Goal: Task Accomplishment & Management: Manage account settings

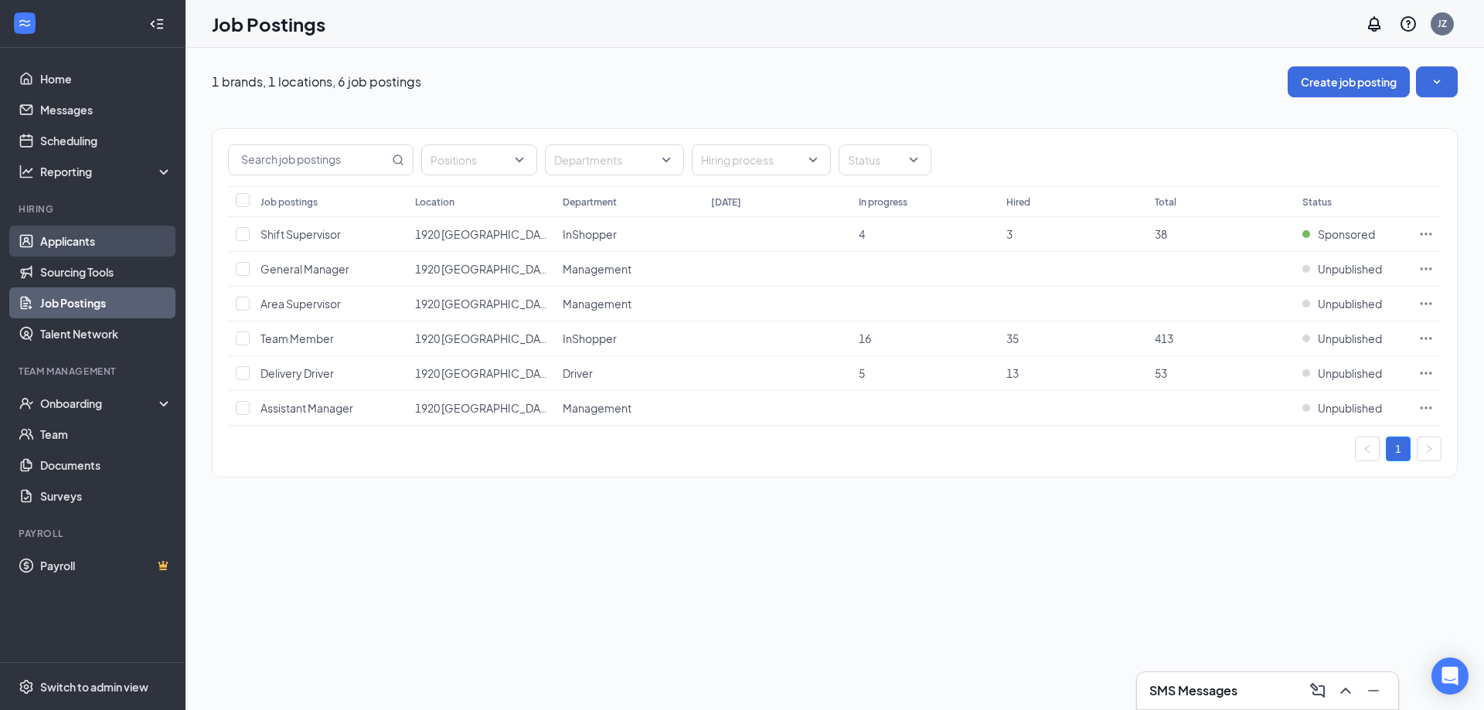
click at [91, 244] on link "Applicants" at bounding box center [106, 241] width 132 height 31
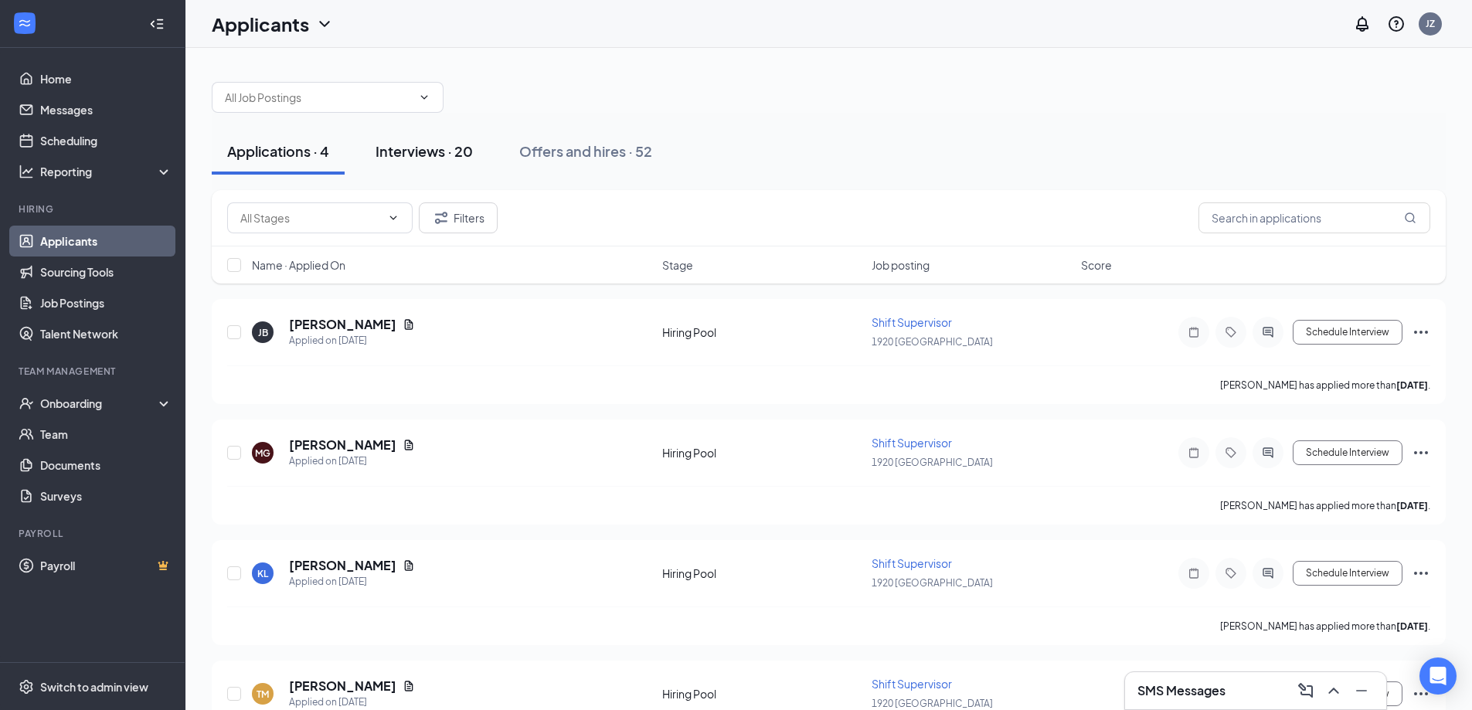
click at [468, 151] on div "Interviews · 20" at bounding box center [424, 150] width 97 height 19
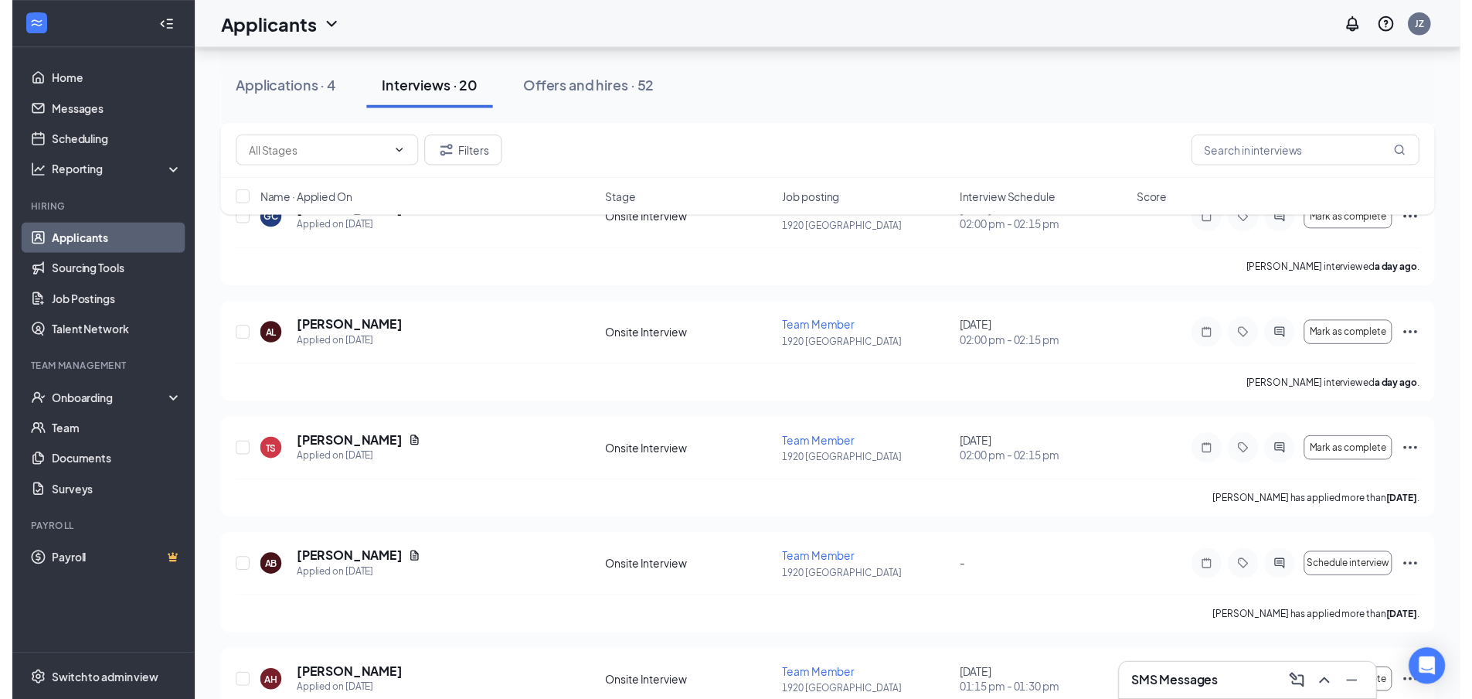
scroll to position [541, 0]
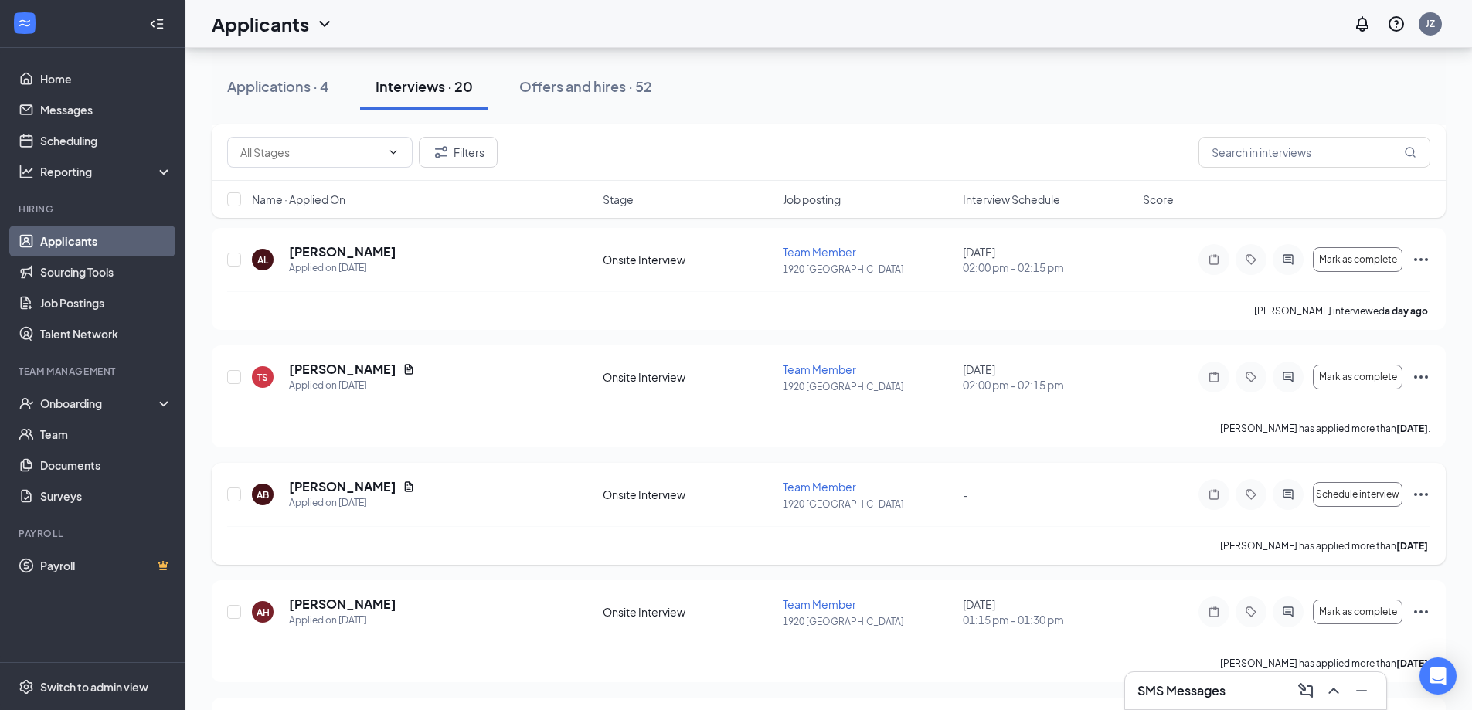
click at [505, 523] on div "AB Ashley Baldwin Applied on Sep 10 Onsite Interview Team Member 1920 Clearfiel…" at bounding box center [828, 502] width 1203 height 48
click at [351, 488] on h5 "Ashley Baldwin" at bounding box center [342, 486] width 107 height 17
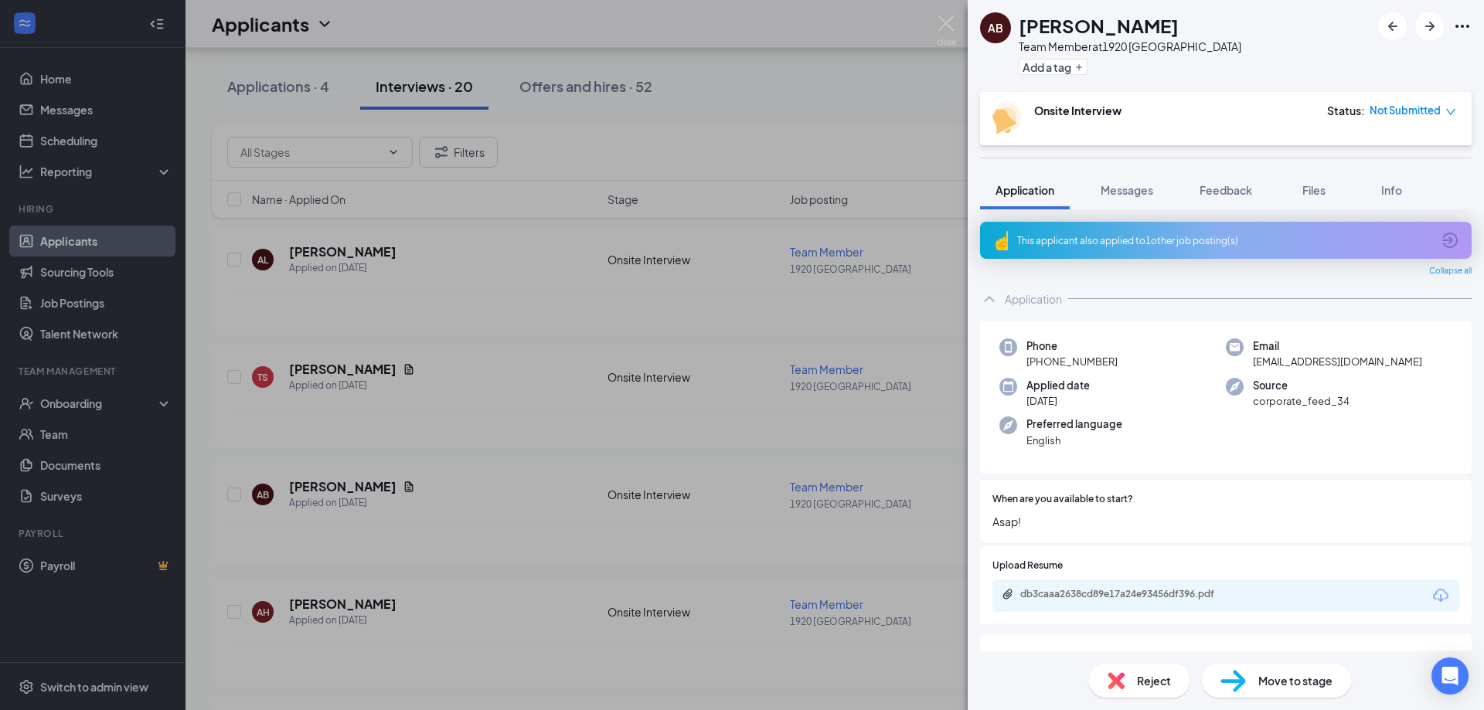
click at [1295, 672] on span "Move to stage" at bounding box center [1295, 680] width 74 height 17
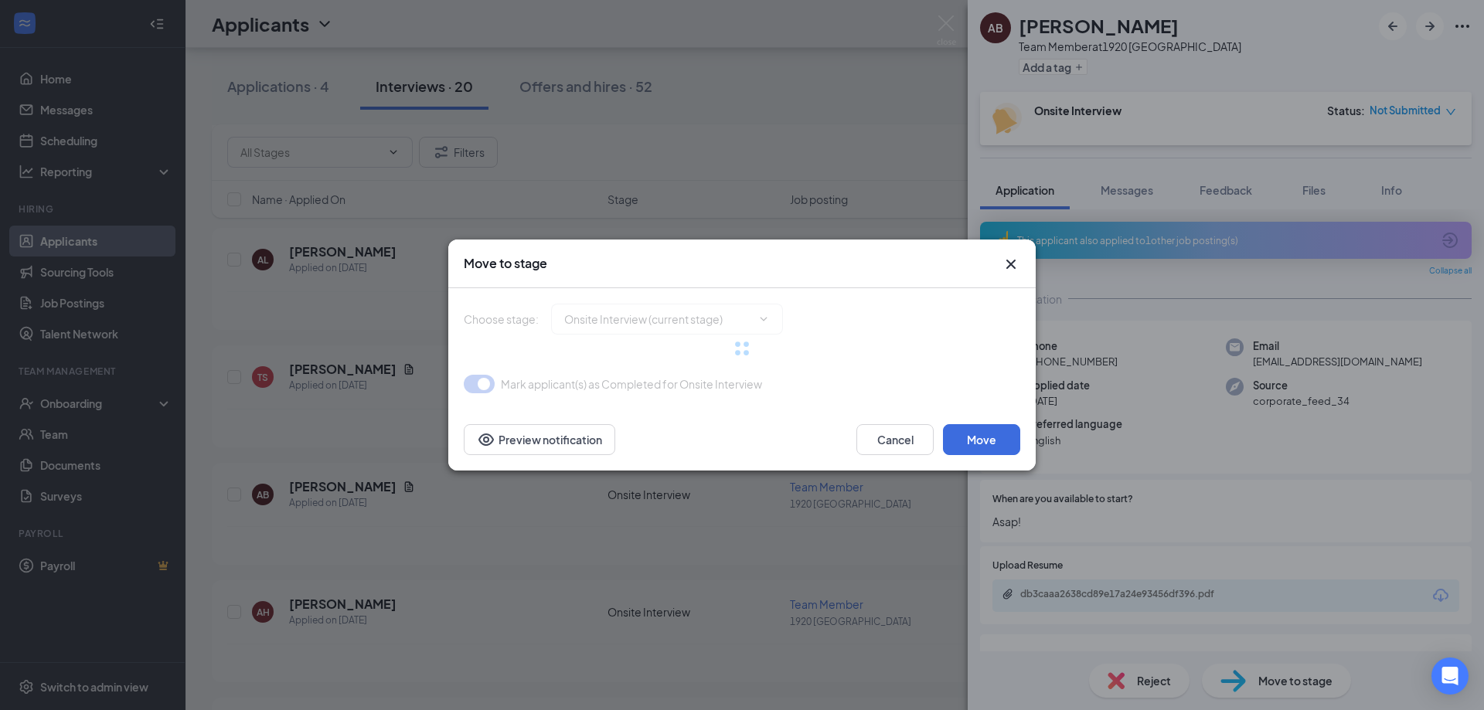
type input "Hiring Complete (final stage)"
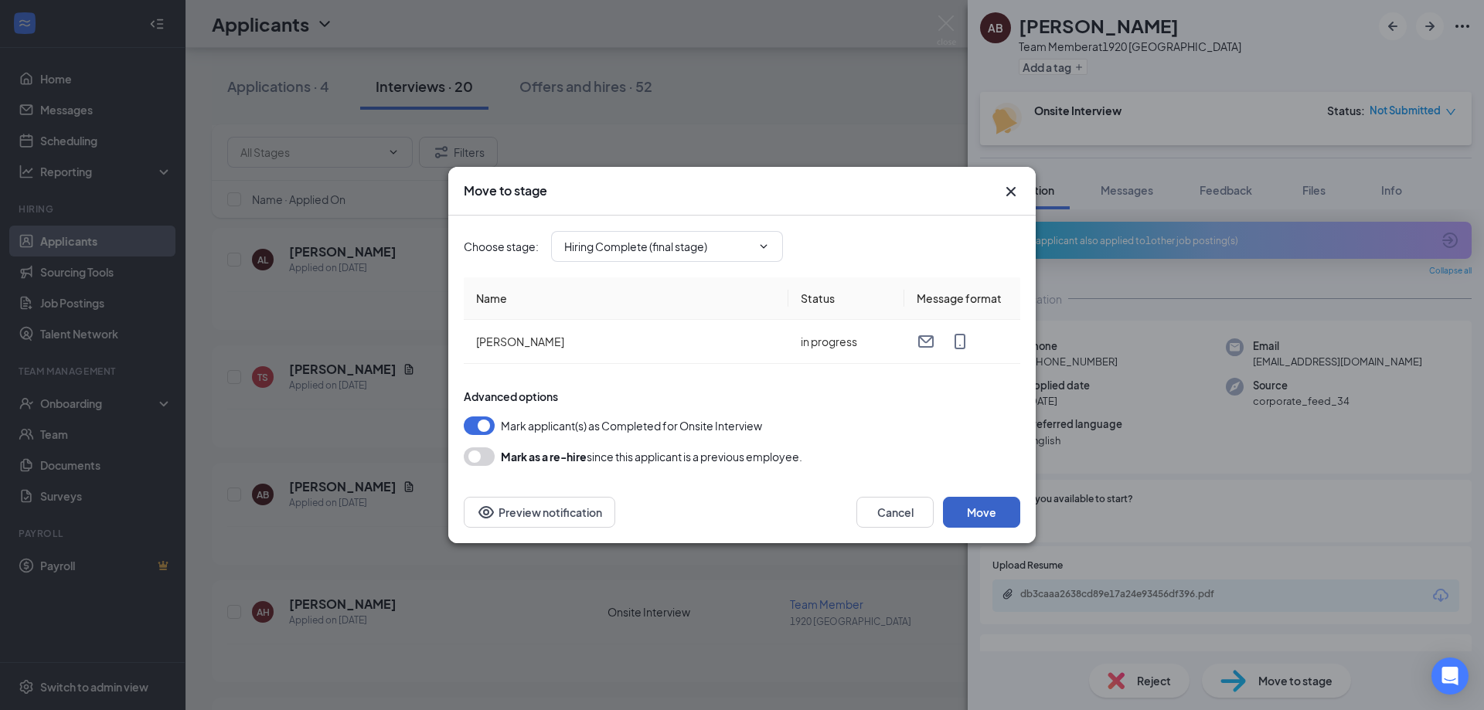
click at [965, 512] on button "Move" at bounding box center [981, 512] width 77 height 31
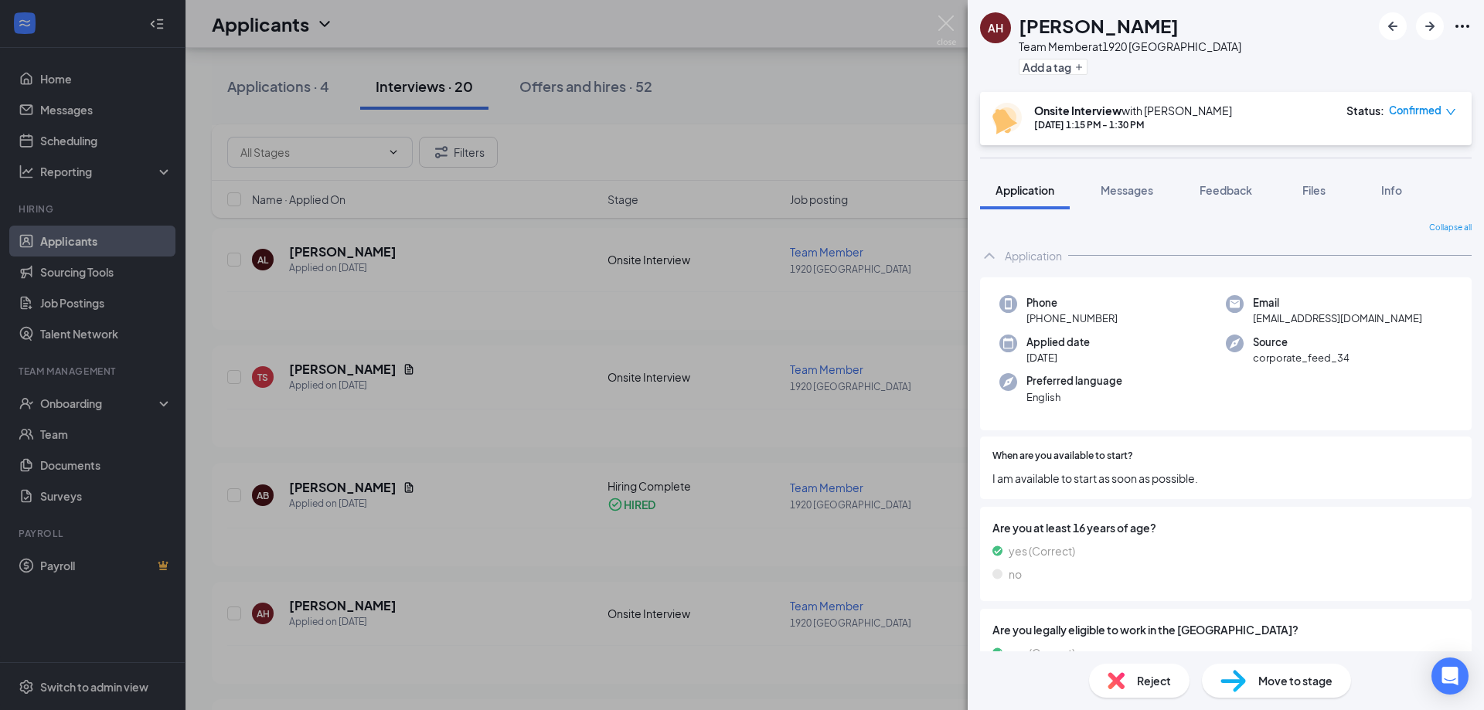
click at [1244, 686] on img at bounding box center [1233, 681] width 26 height 22
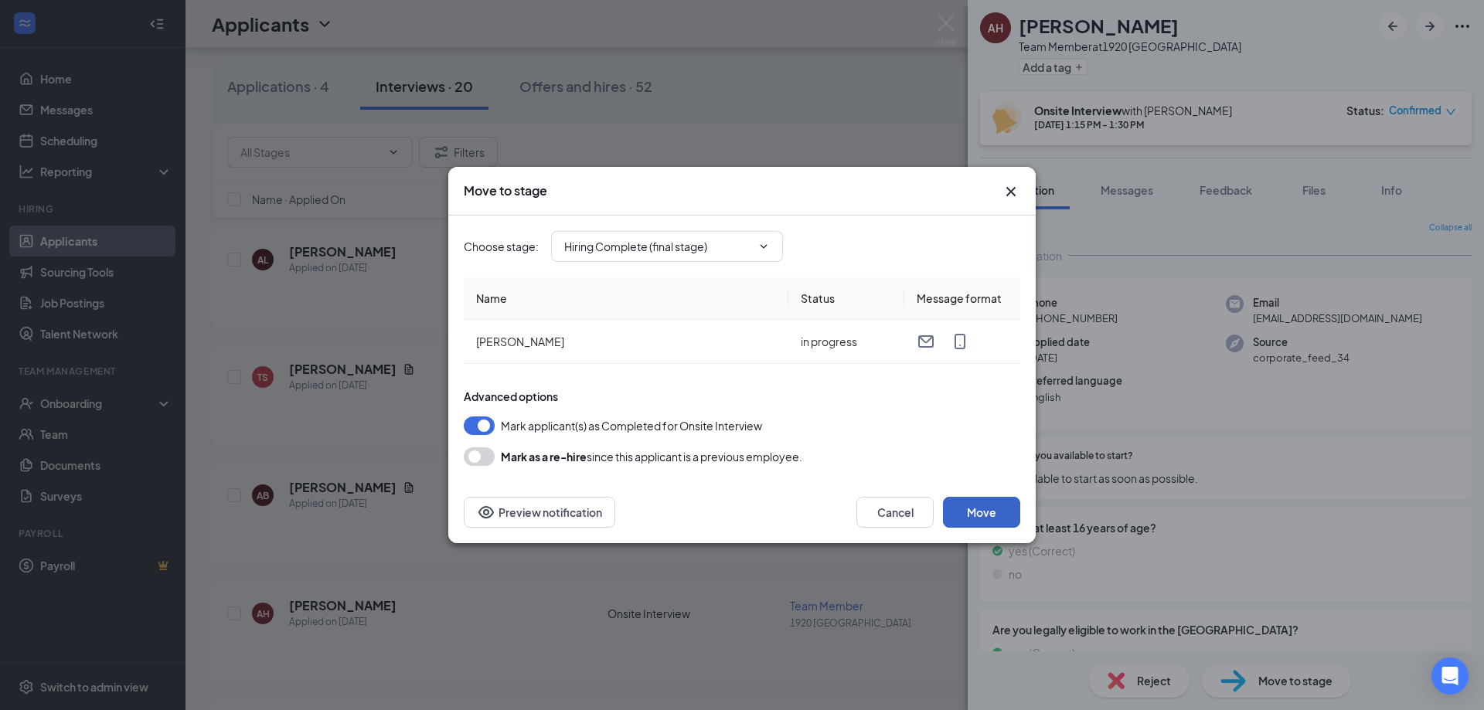
click at [990, 525] on button "Move" at bounding box center [981, 512] width 77 height 31
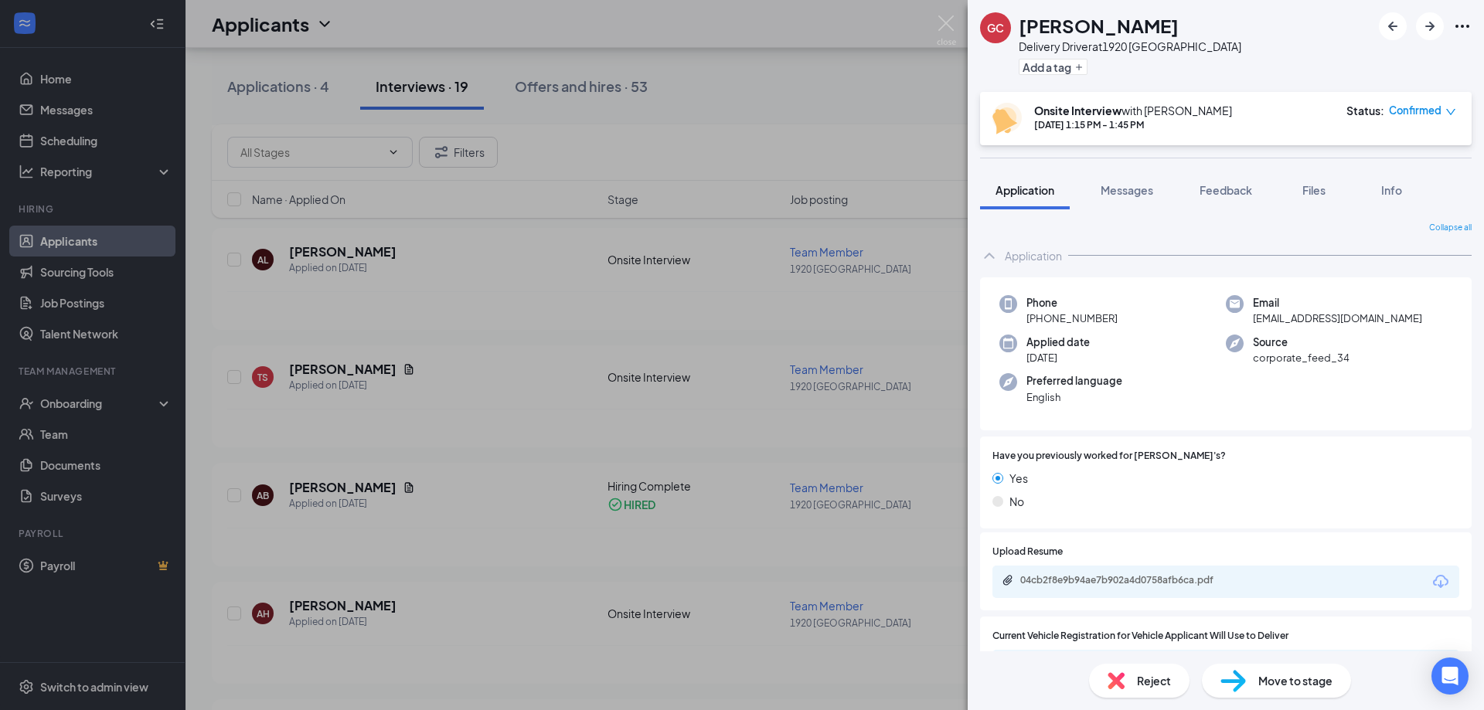
click at [83, 436] on div "GC Gilberto Crespin Delivery Driver at 1920 Clearfield Add a tag Onsite Intervi…" at bounding box center [742, 355] width 1484 height 710
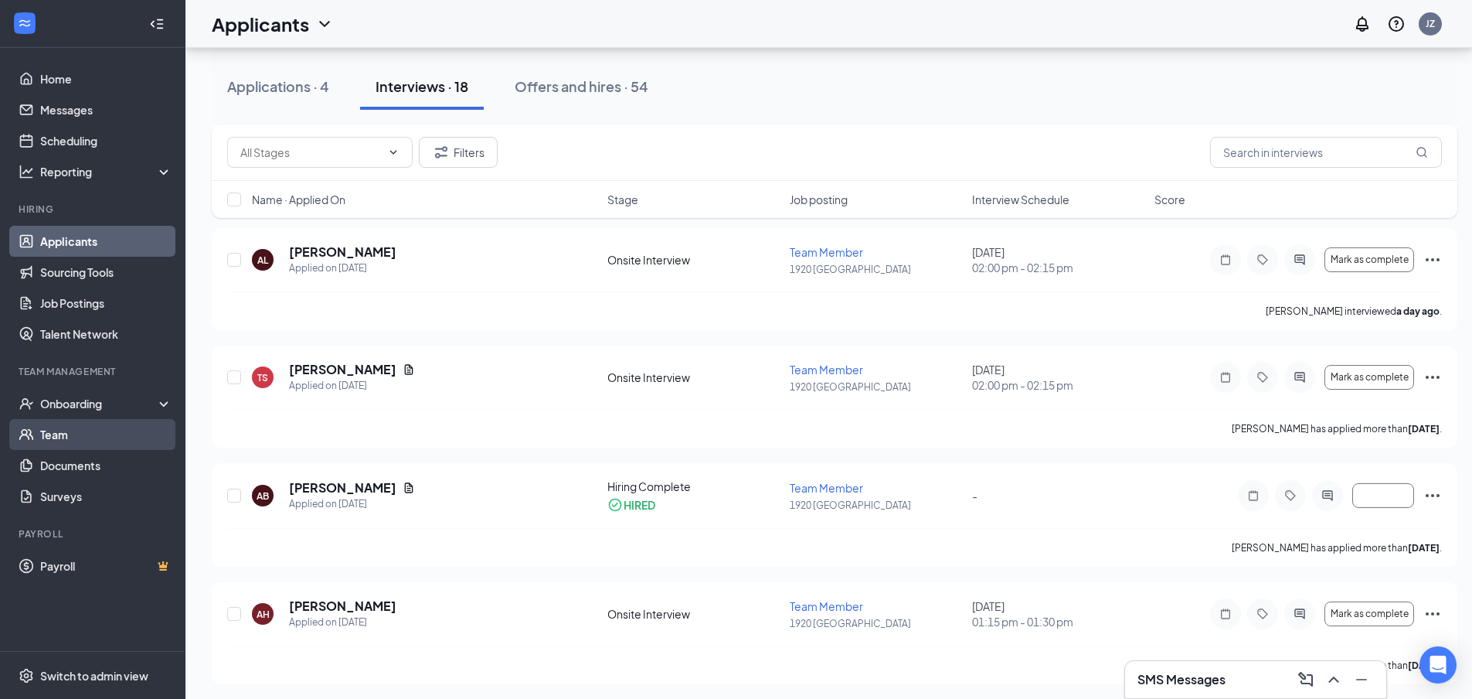
click at [57, 432] on link "Team" at bounding box center [106, 434] width 132 height 31
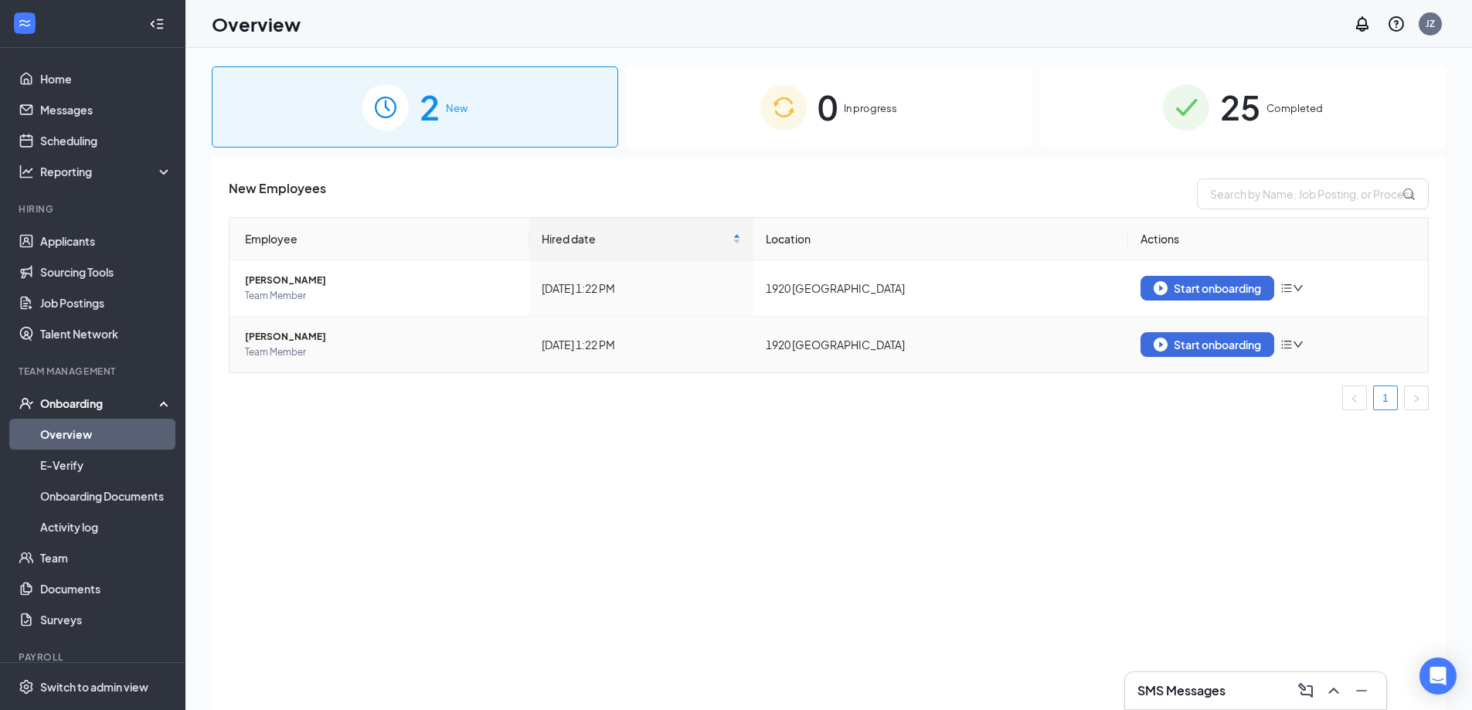
click at [1293, 347] on icon "bars" at bounding box center [1286, 344] width 12 height 12
click at [1316, 377] on div "Remove from onboarding" at bounding box center [1374, 376] width 167 height 15
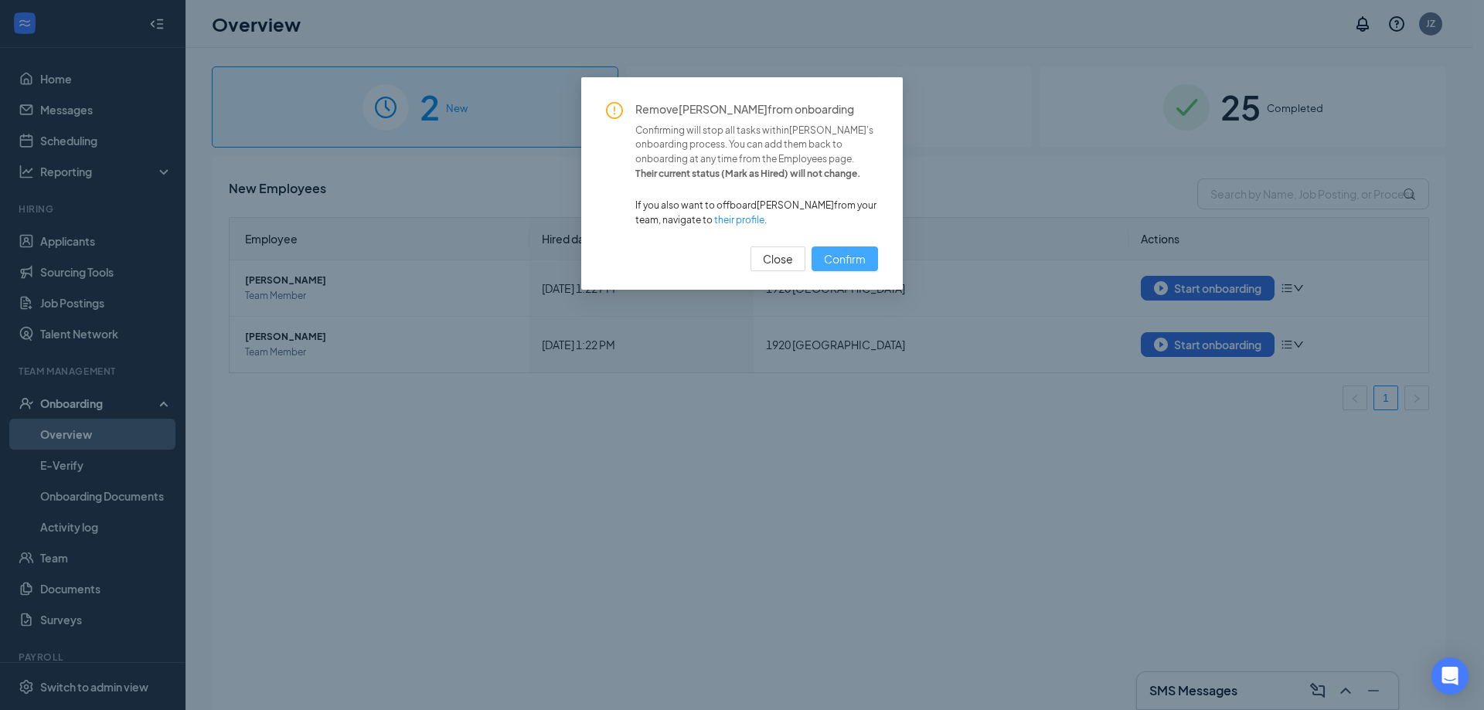
click at [826, 265] on span "Confirm" at bounding box center [845, 258] width 42 height 17
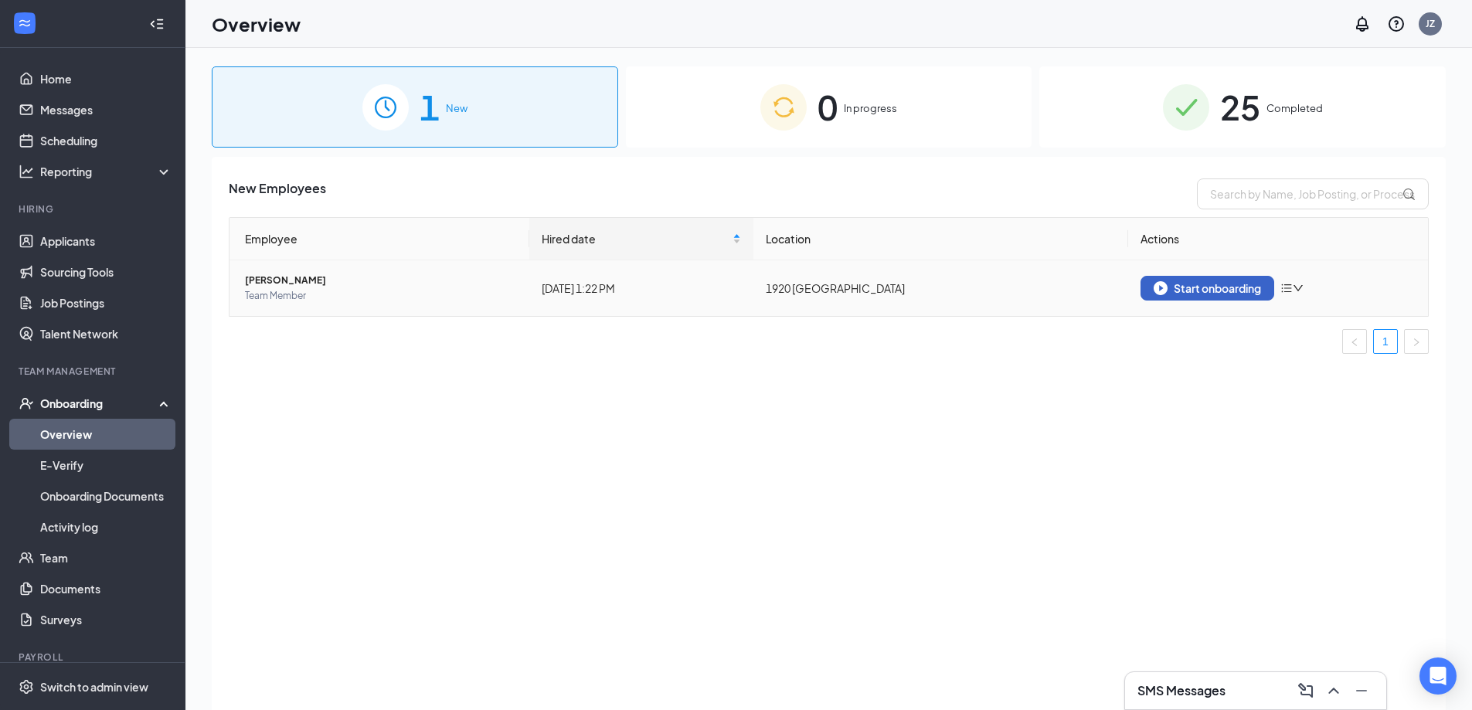
click at [1181, 294] on div "Start onboarding" at bounding box center [1207, 288] width 107 height 14
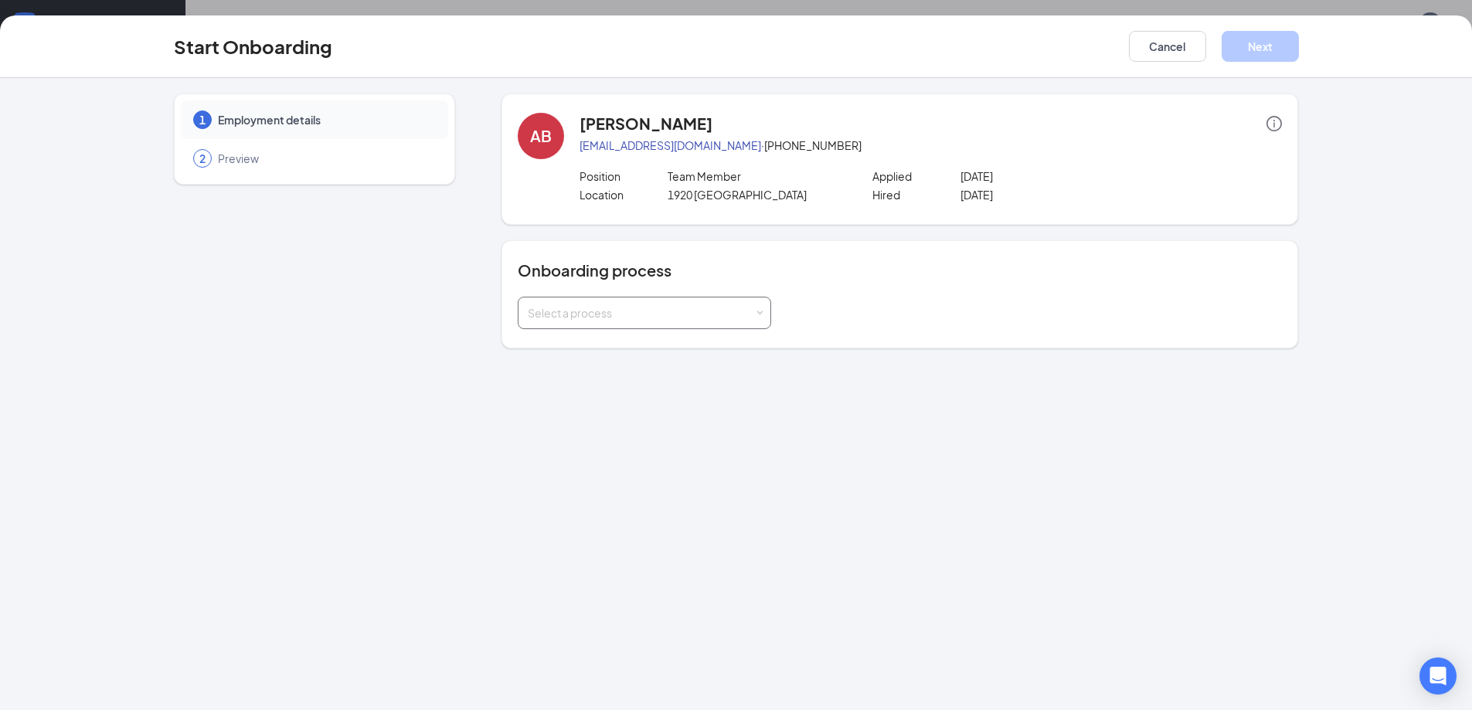
click at [755, 315] on div "Select a process" at bounding box center [644, 313] width 233 height 31
click at [649, 383] on li "Inshop" at bounding box center [644, 374] width 253 height 28
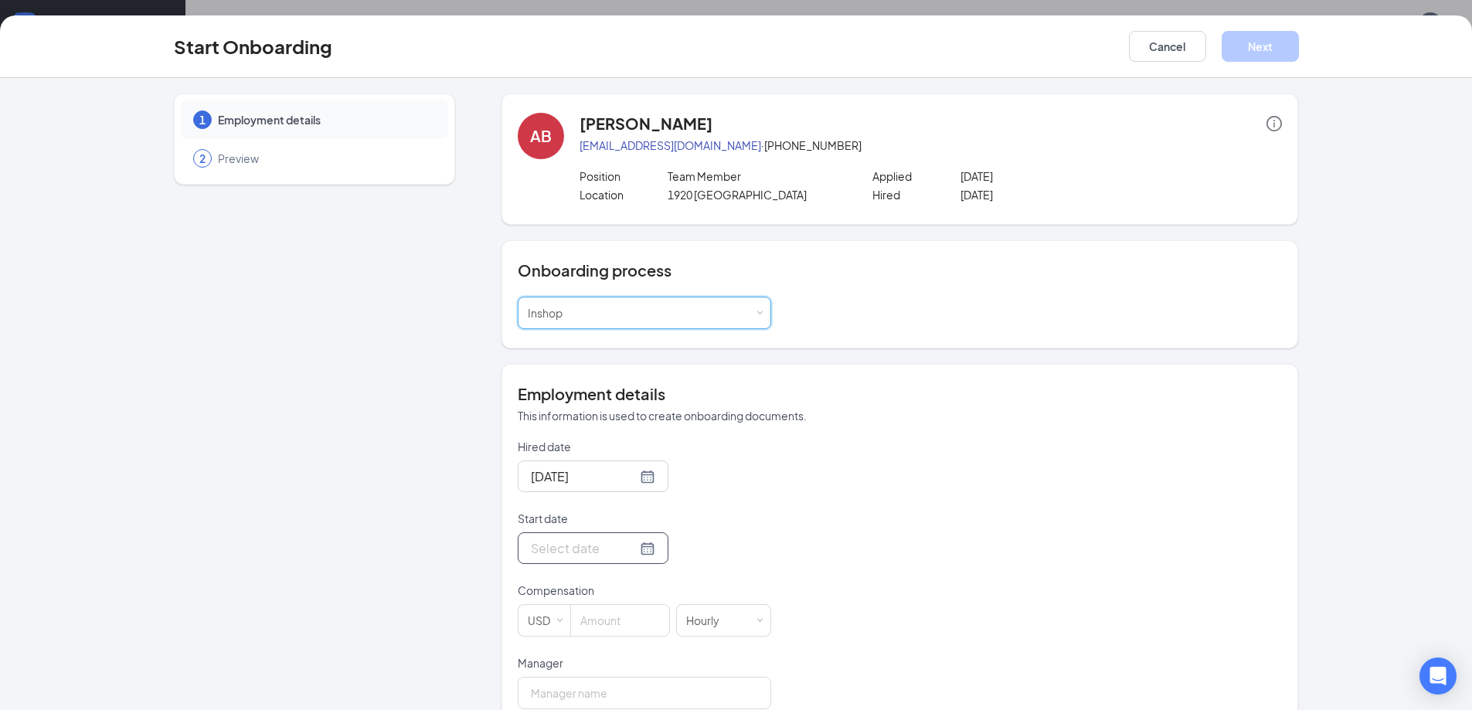
click at [628, 545] on div at bounding box center [593, 548] width 124 height 19
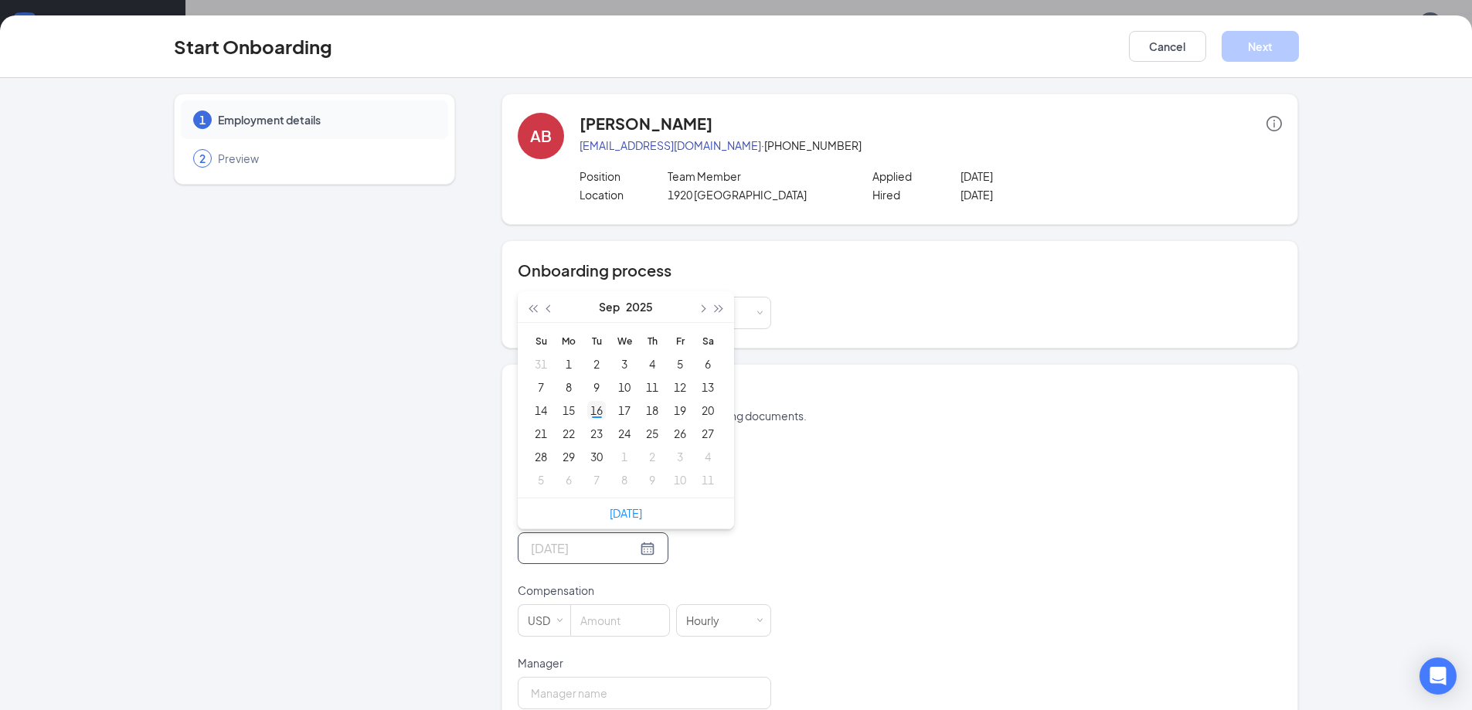
type input "Sep 16, 2025"
click at [597, 410] on div "16" at bounding box center [596, 410] width 19 height 19
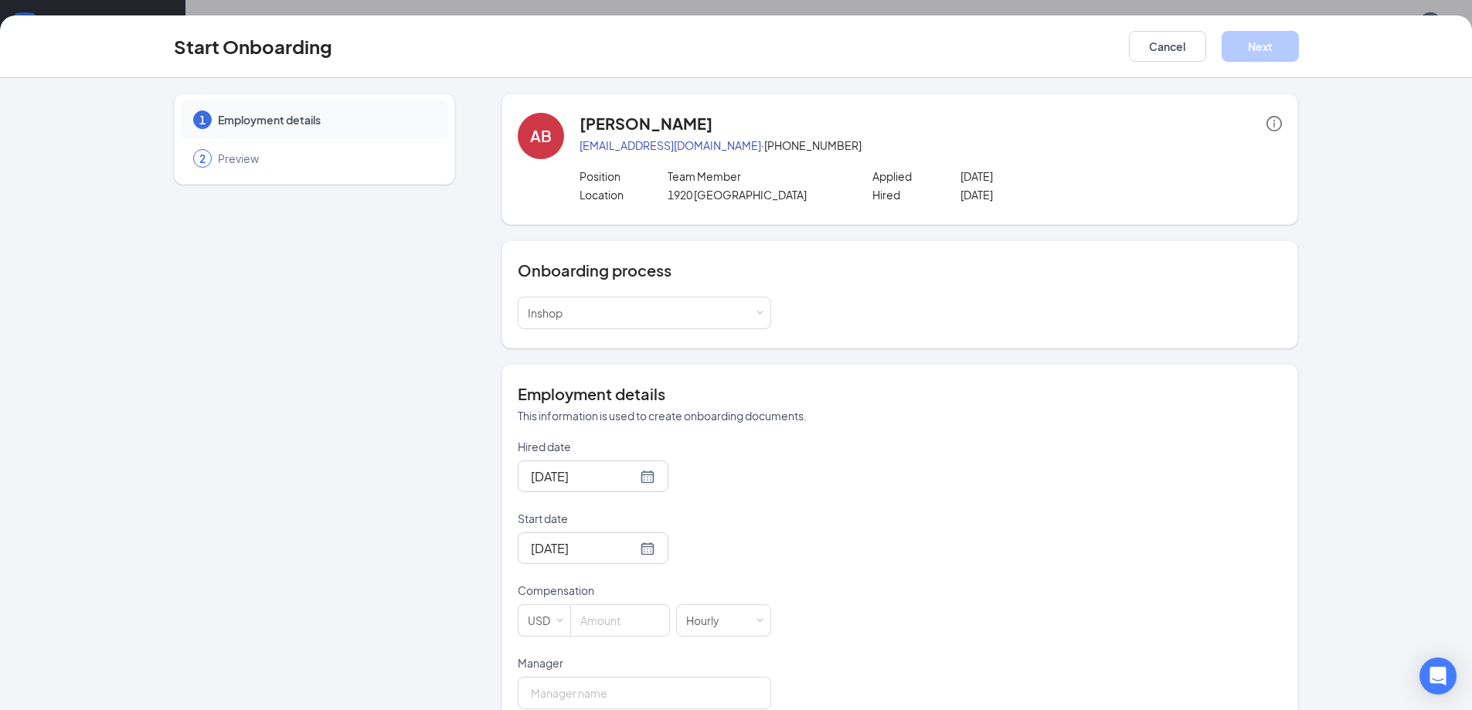
click at [917, 530] on div "Hired date Sep 16, 2025 Start date Sep 16, 2025 Sep 2025 Su Mo Tu We Th Fr Sa 3…" at bounding box center [900, 574] width 764 height 270
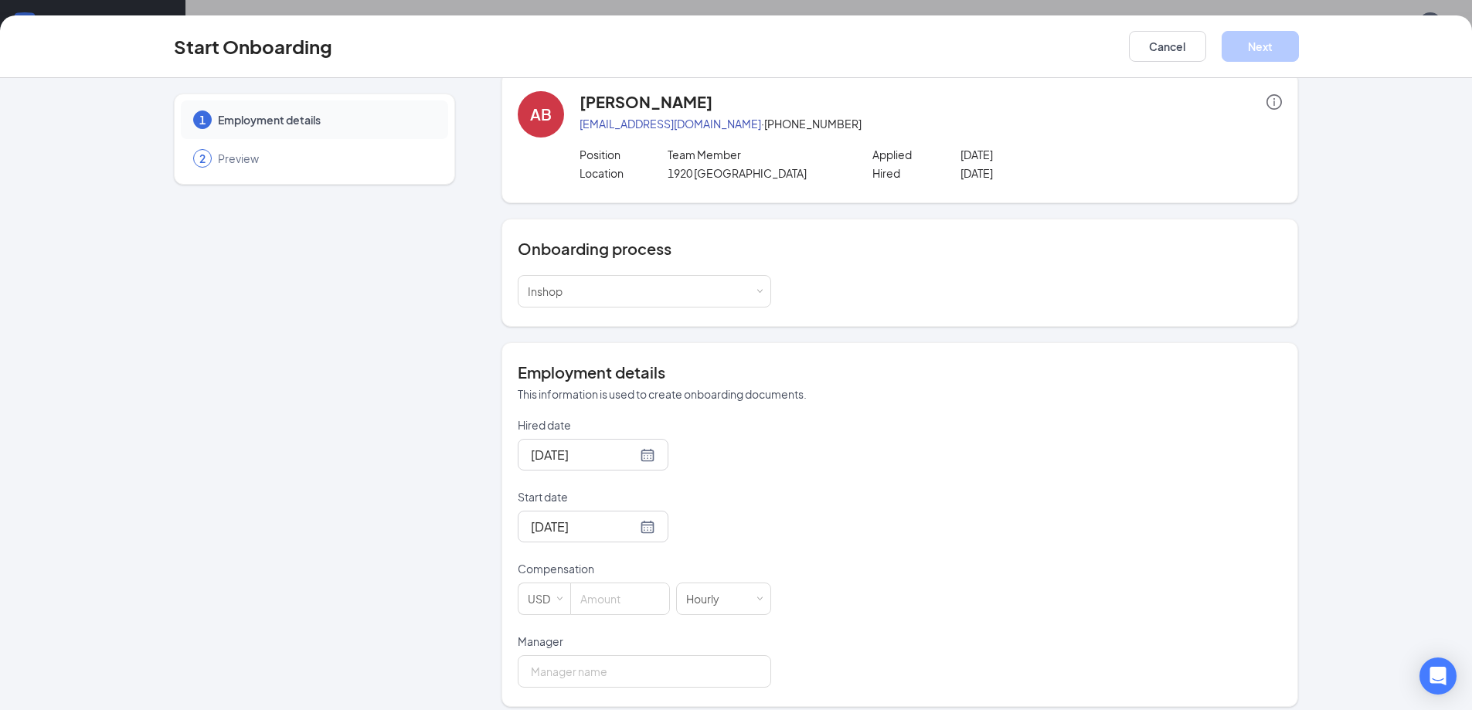
scroll to position [34, 0]
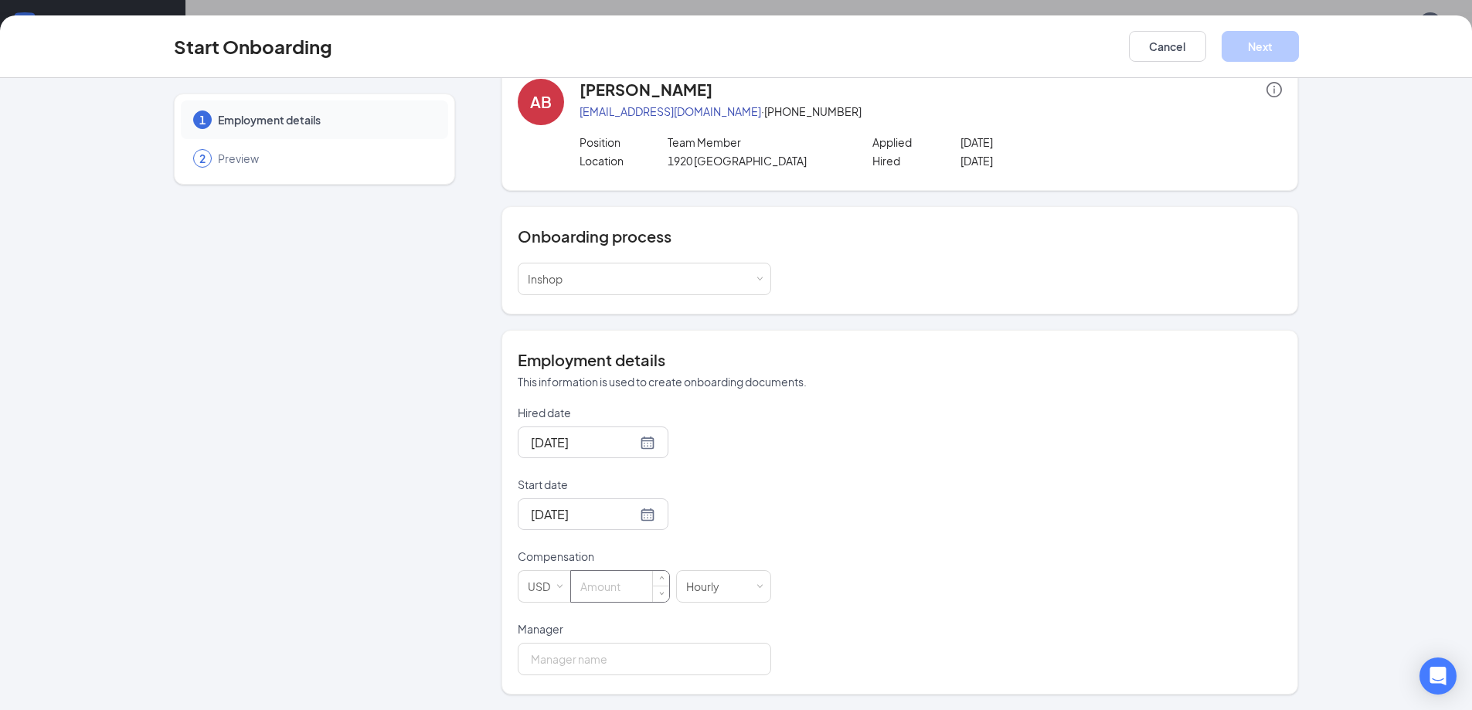
click at [604, 591] on input at bounding box center [620, 586] width 98 height 31
type input "13"
click at [880, 538] on div "Hired date Sep 16, 2025 Start date Sep 16, 2025 Sep 2025 Su Mo Tu We Th Fr Sa 3…" at bounding box center [900, 540] width 764 height 270
click at [667, 665] on input "Manager" at bounding box center [644, 659] width 253 height 32
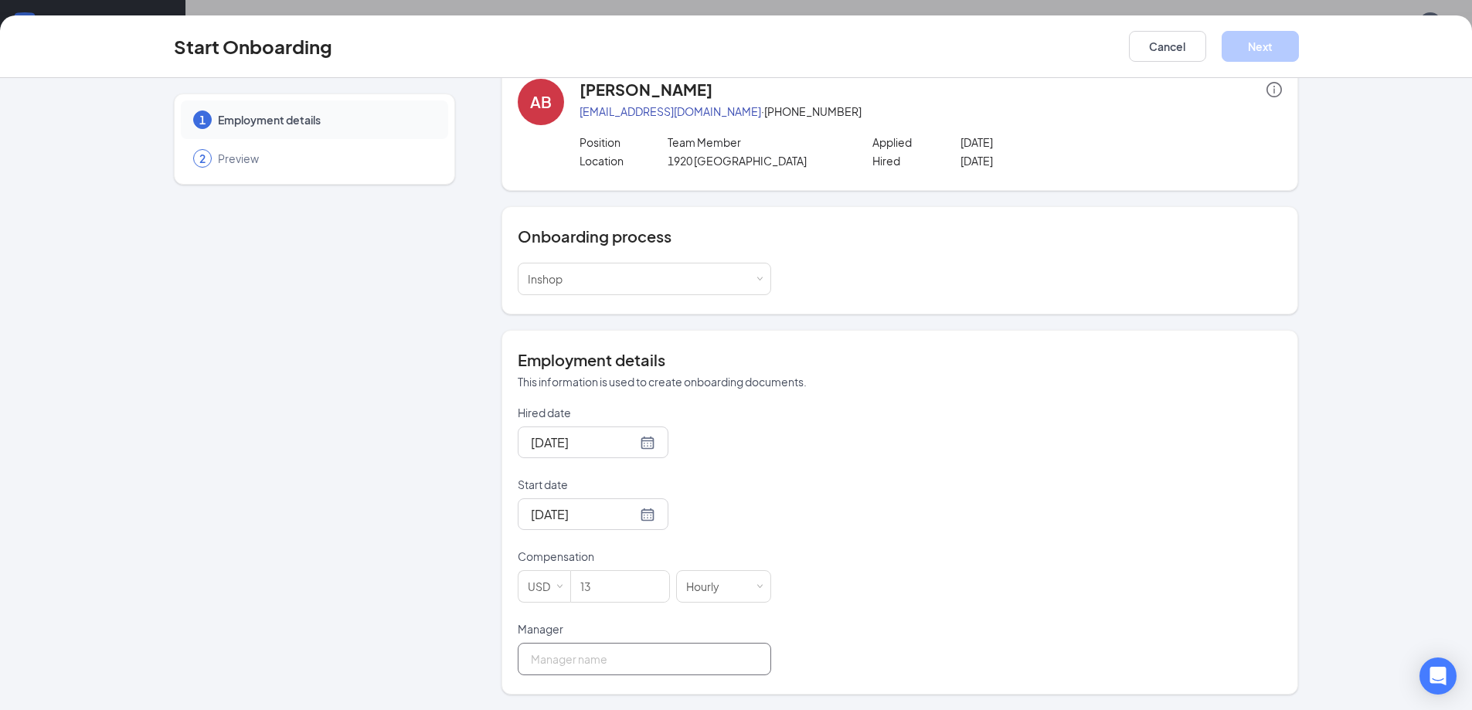
type input "[PERSON_NAME]"
click at [1127, 539] on div "Hired date Sep 16, 2025 Start date Sep 16, 2025 Sep 2025 Su Mo Tu We Th Fr Sa 3…" at bounding box center [900, 540] width 764 height 270
click at [1244, 45] on button "Next" at bounding box center [1260, 46] width 77 height 31
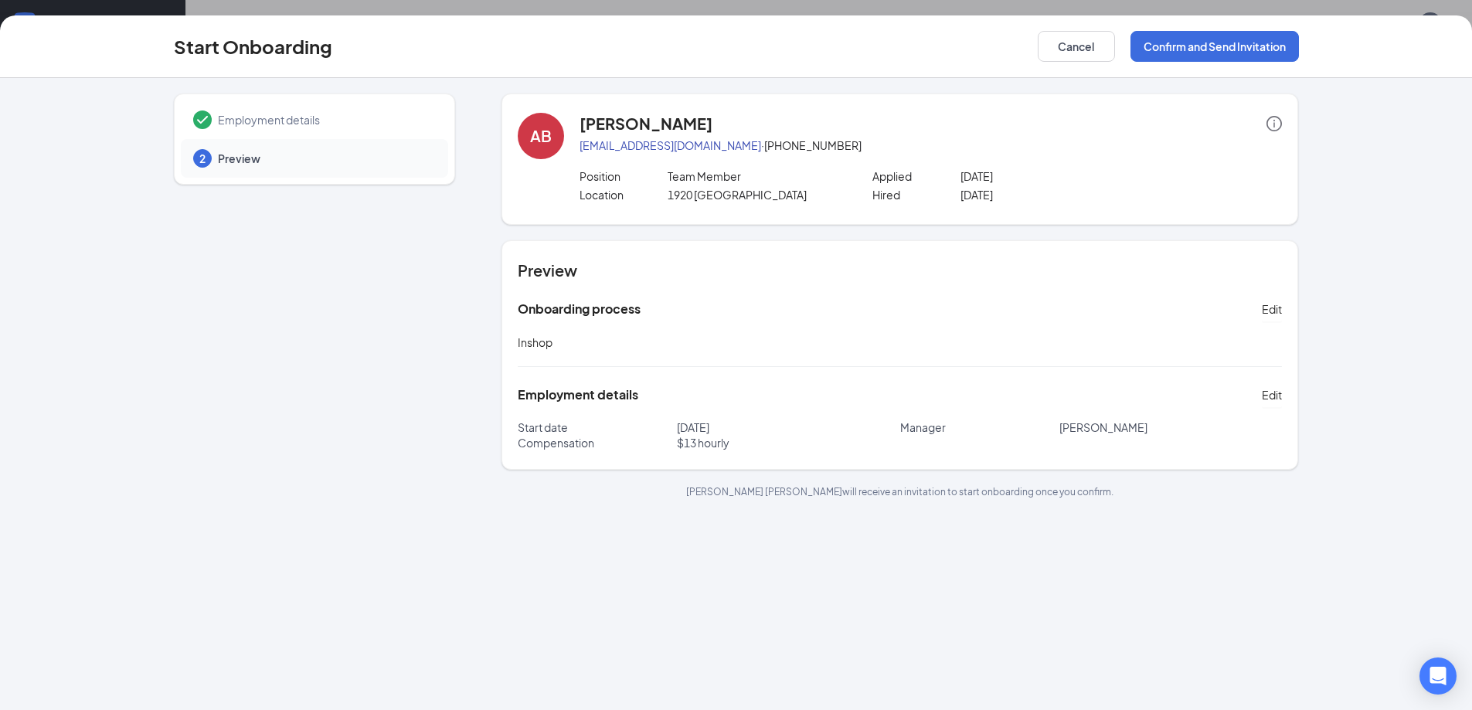
scroll to position [0, 0]
click at [1183, 55] on button "Confirm and Send Invitation" at bounding box center [1215, 46] width 168 height 31
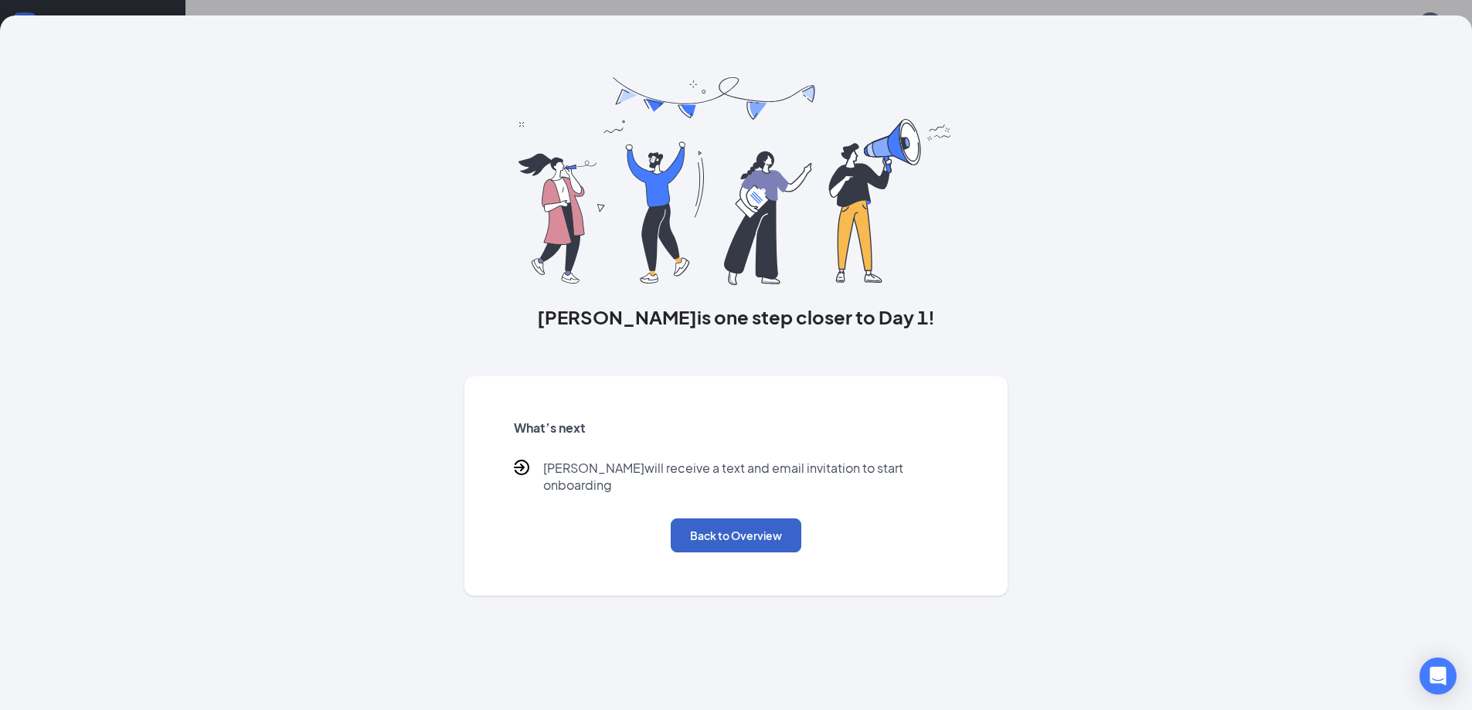
click at [746, 519] on button "Back to Overview" at bounding box center [736, 536] width 131 height 34
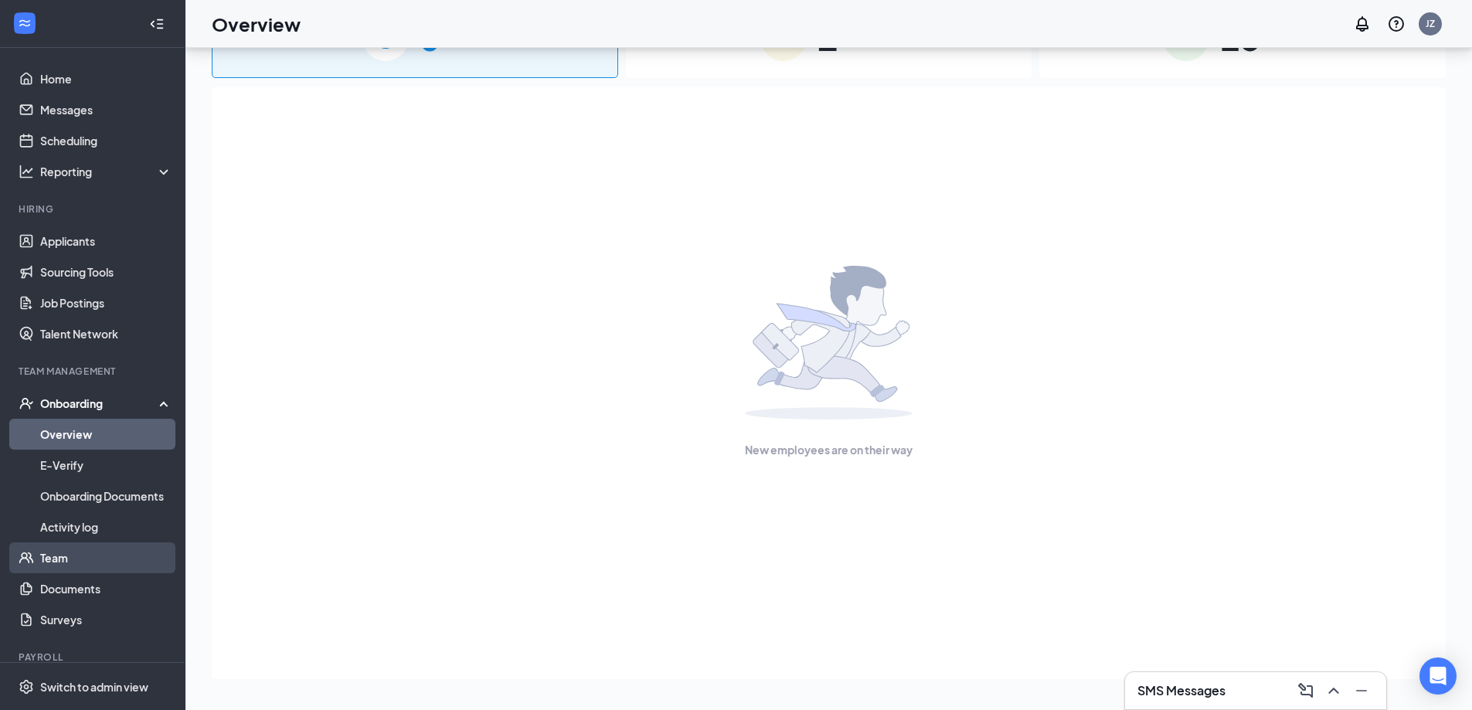
click at [82, 570] on link "Team" at bounding box center [106, 557] width 132 height 31
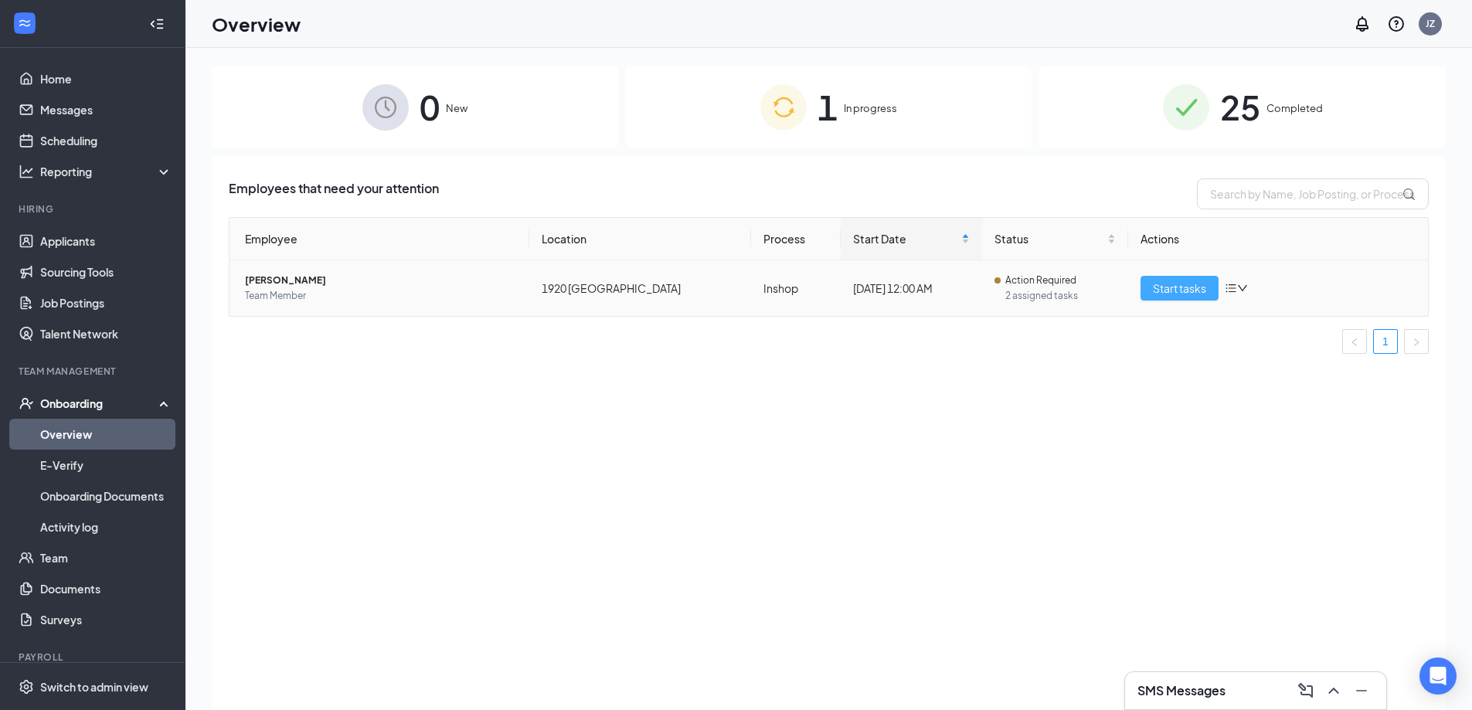
click at [1171, 293] on span "Start tasks" at bounding box center [1179, 288] width 53 height 17
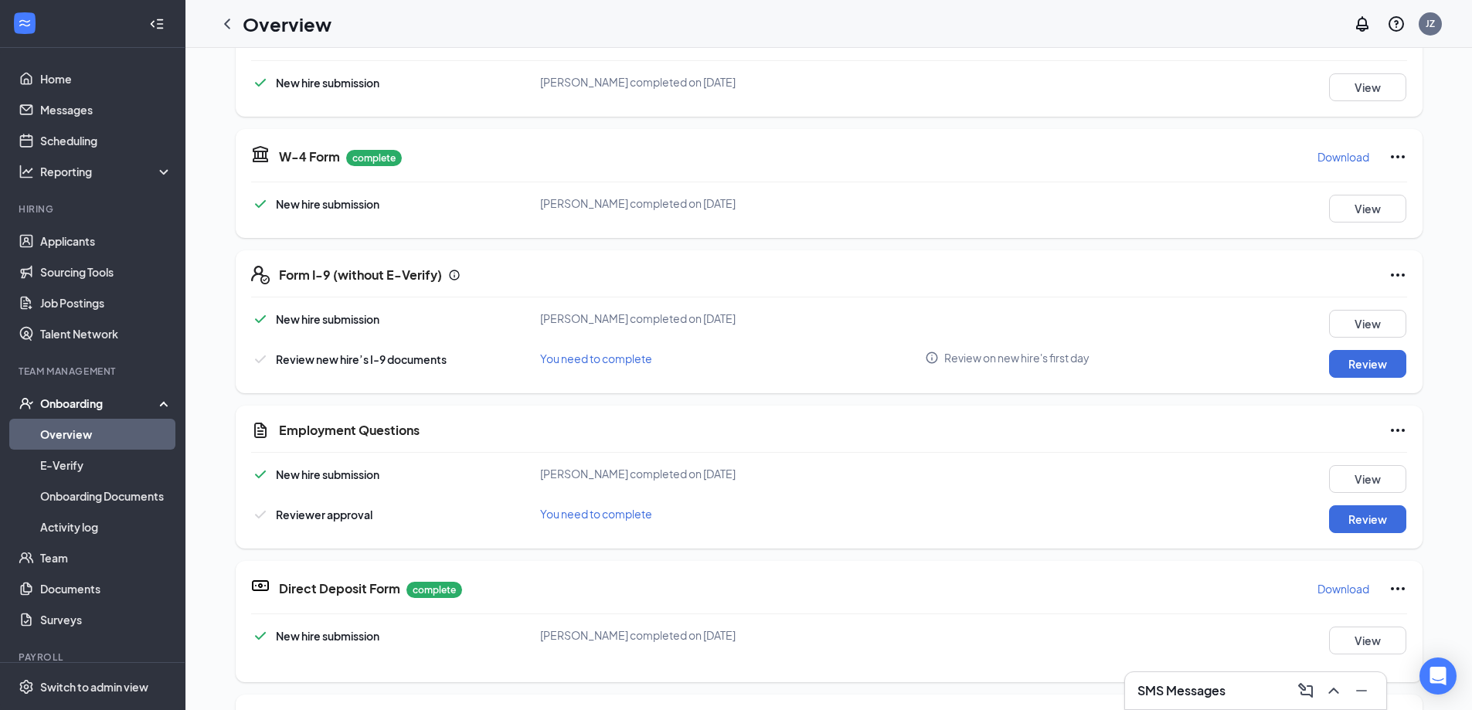
scroll to position [309, 0]
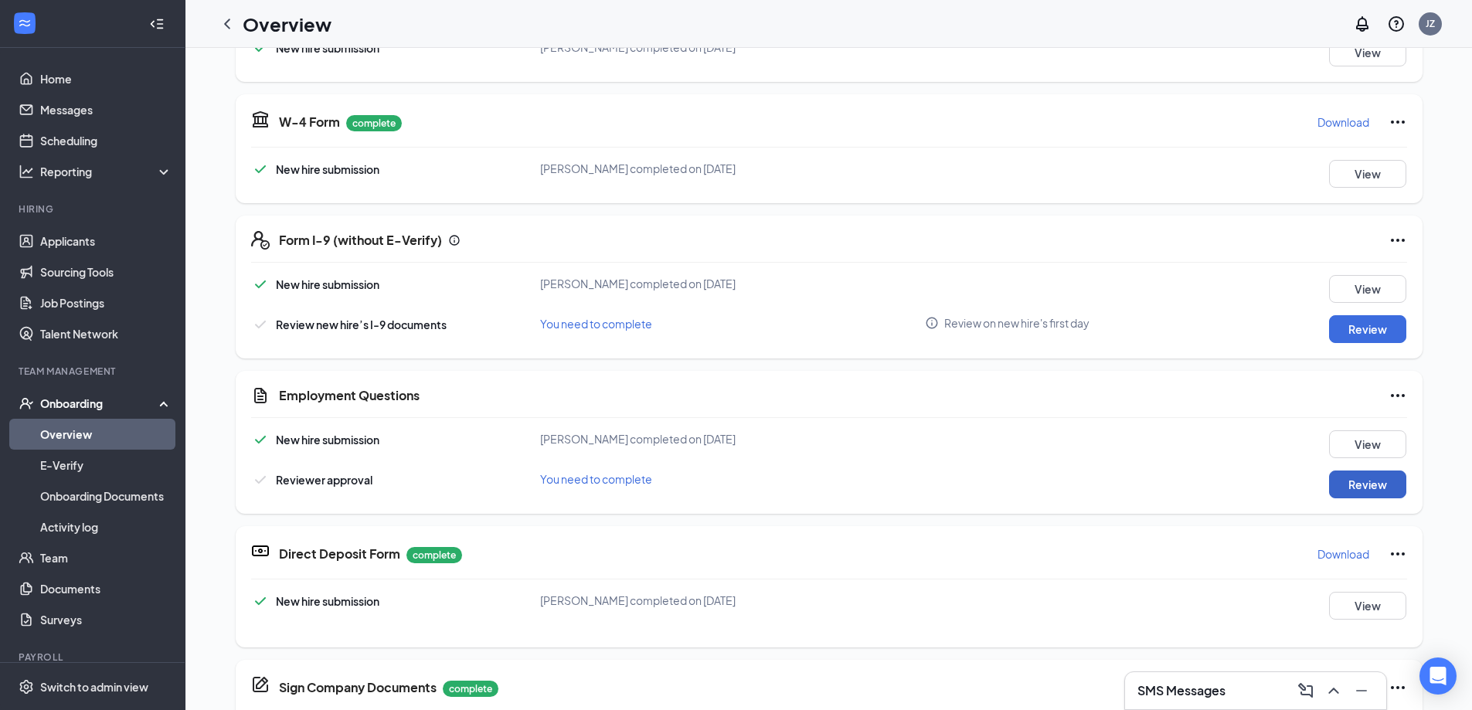
click at [1347, 484] on button "Review" at bounding box center [1367, 485] width 77 height 28
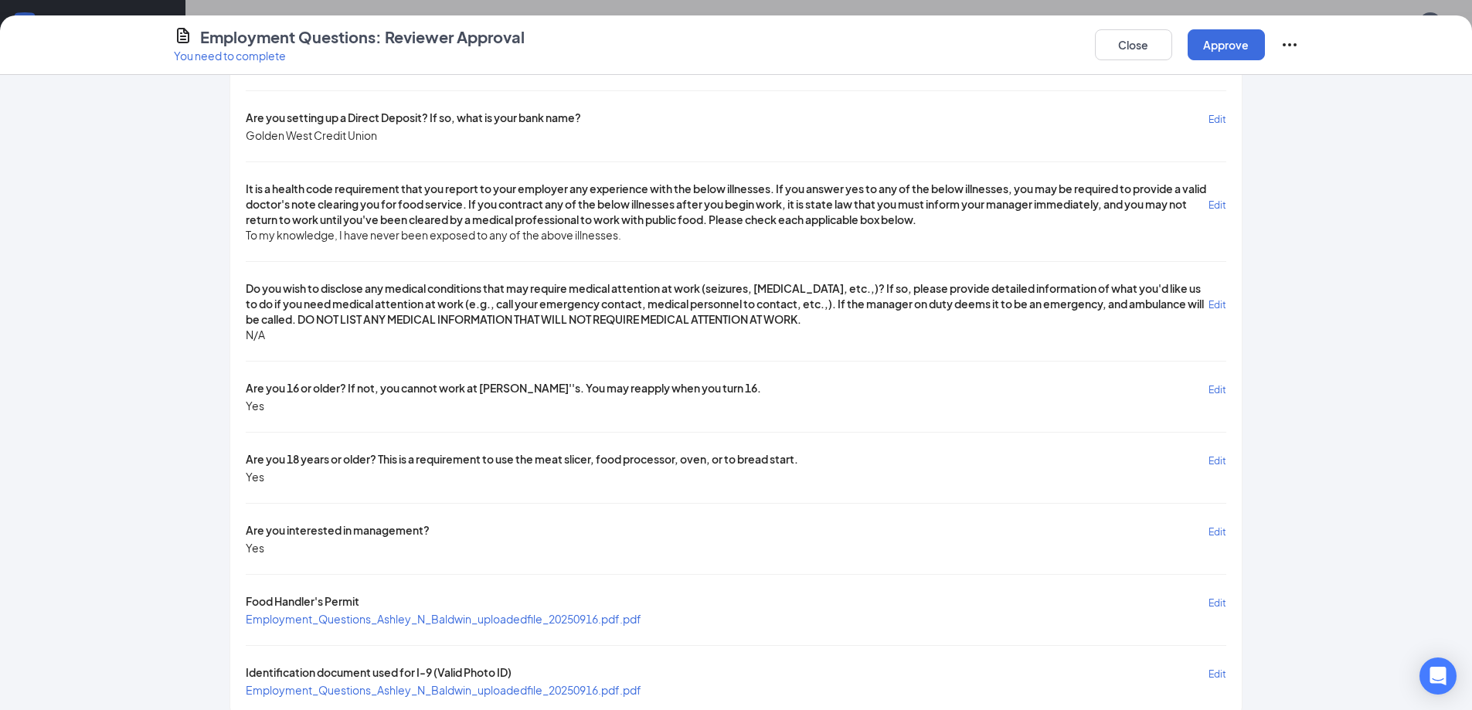
scroll to position [512, 0]
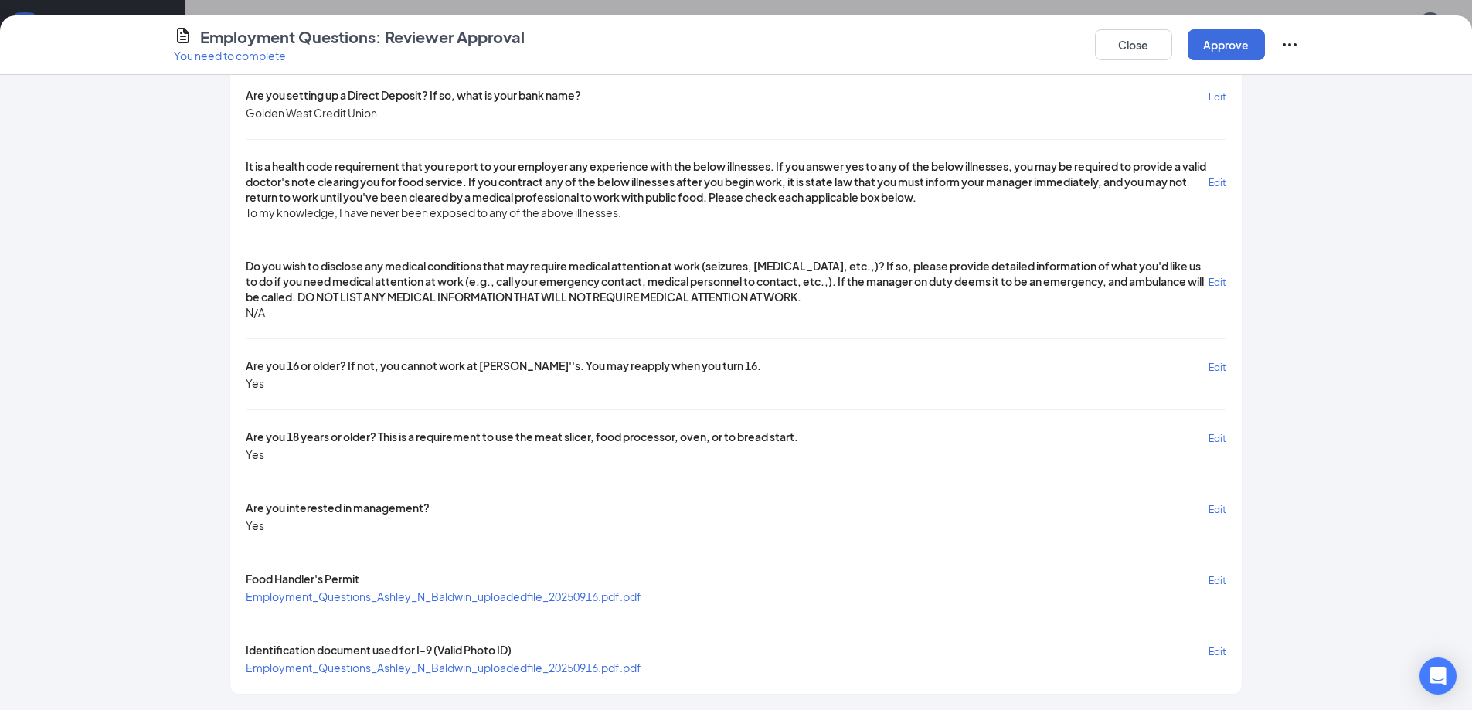
click at [525, 584] on div "Food Handler's Permit Edit" at bounding box center [736, 580] width 980 height 18
click at [524, 594] on span "Employment_Questions_Ashley_N_Baldwin_uploadedfile_20250916.pdf.pdf" at bounding box center [444, 597] width 396 height 14
click at [505, 665] on span "Employment_Questions_Ashley_N_Baldwin_uploadedfile_20250916.pdf.pdf" at bounding box center [444, 668] width 396 height 14
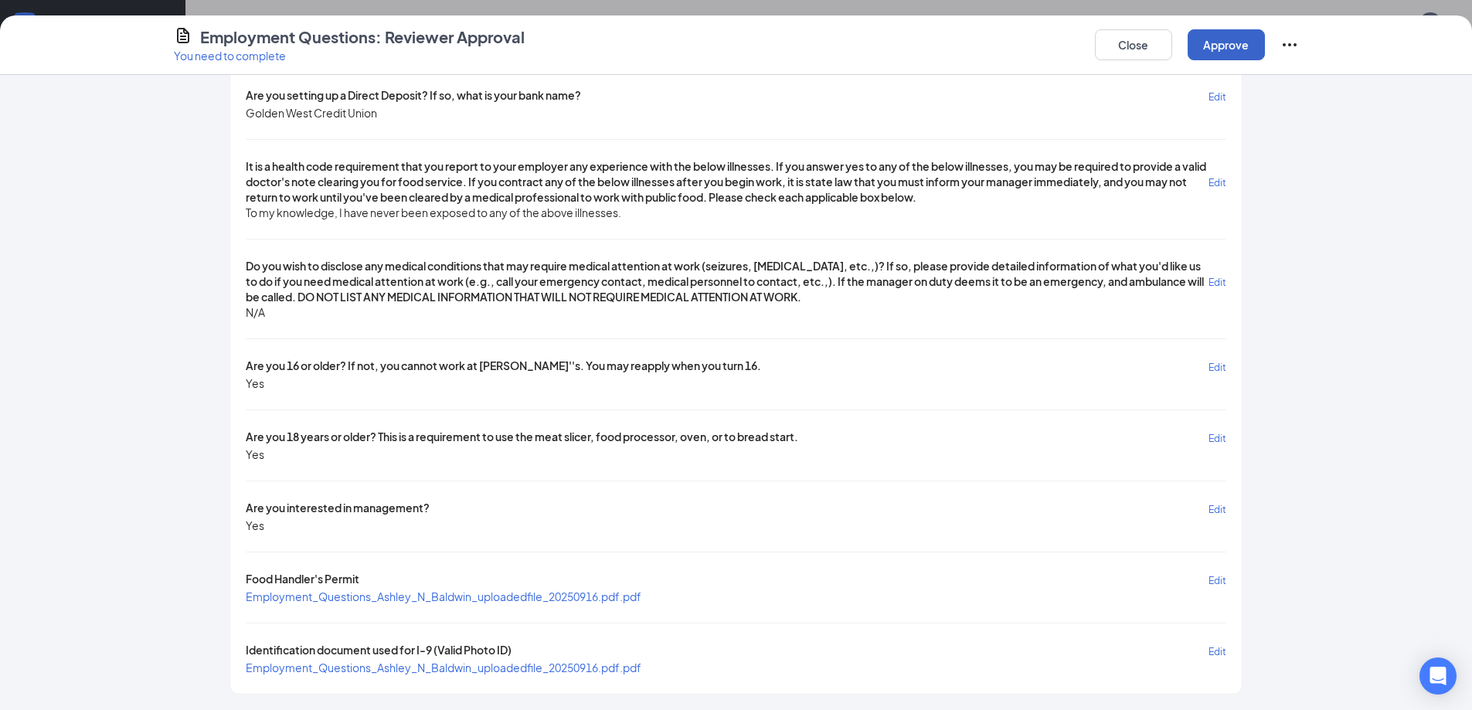
click at [1209, 43] on button "Approve" at bounding box center [1226, 44] width 77 height 31
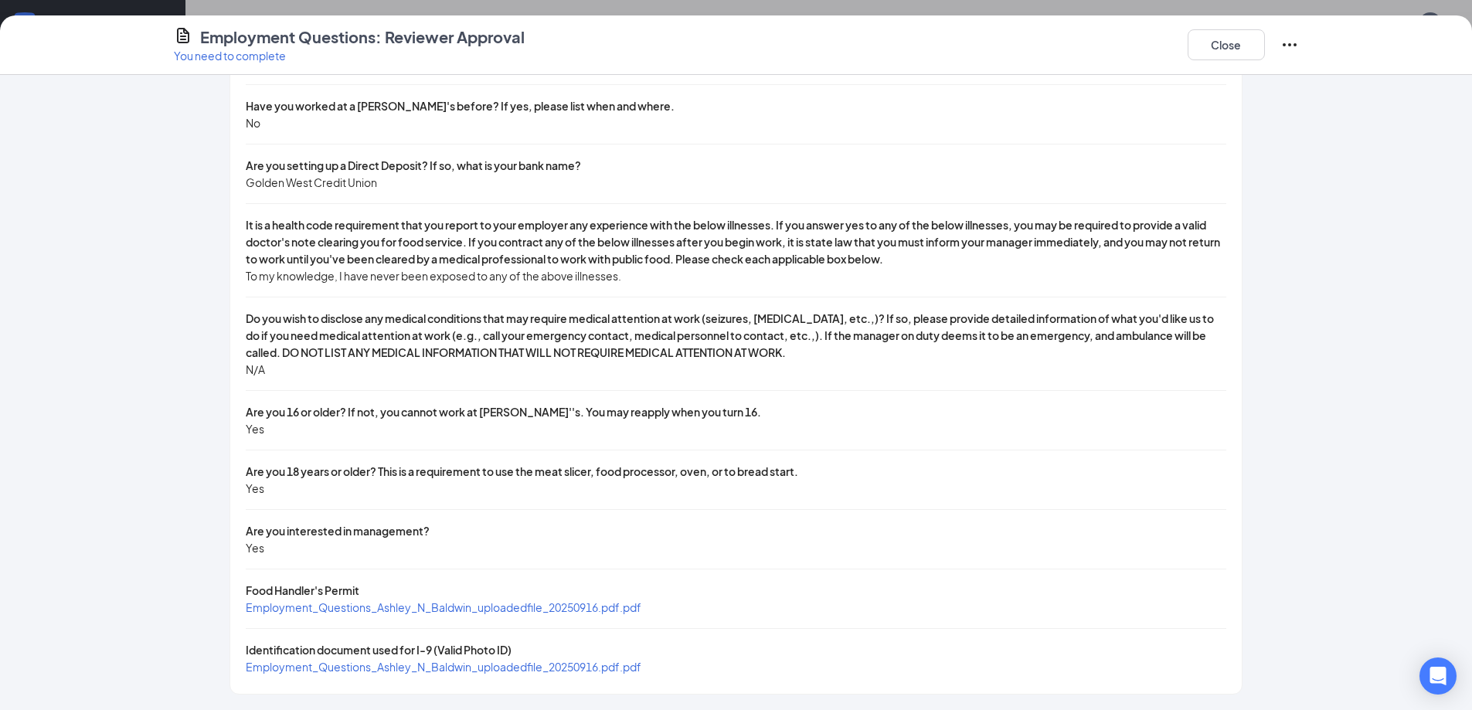
scroll to position [358, 0]
click at [1237, 45] on button "Close" at bounding box center [1226, 44] width 77 height 31
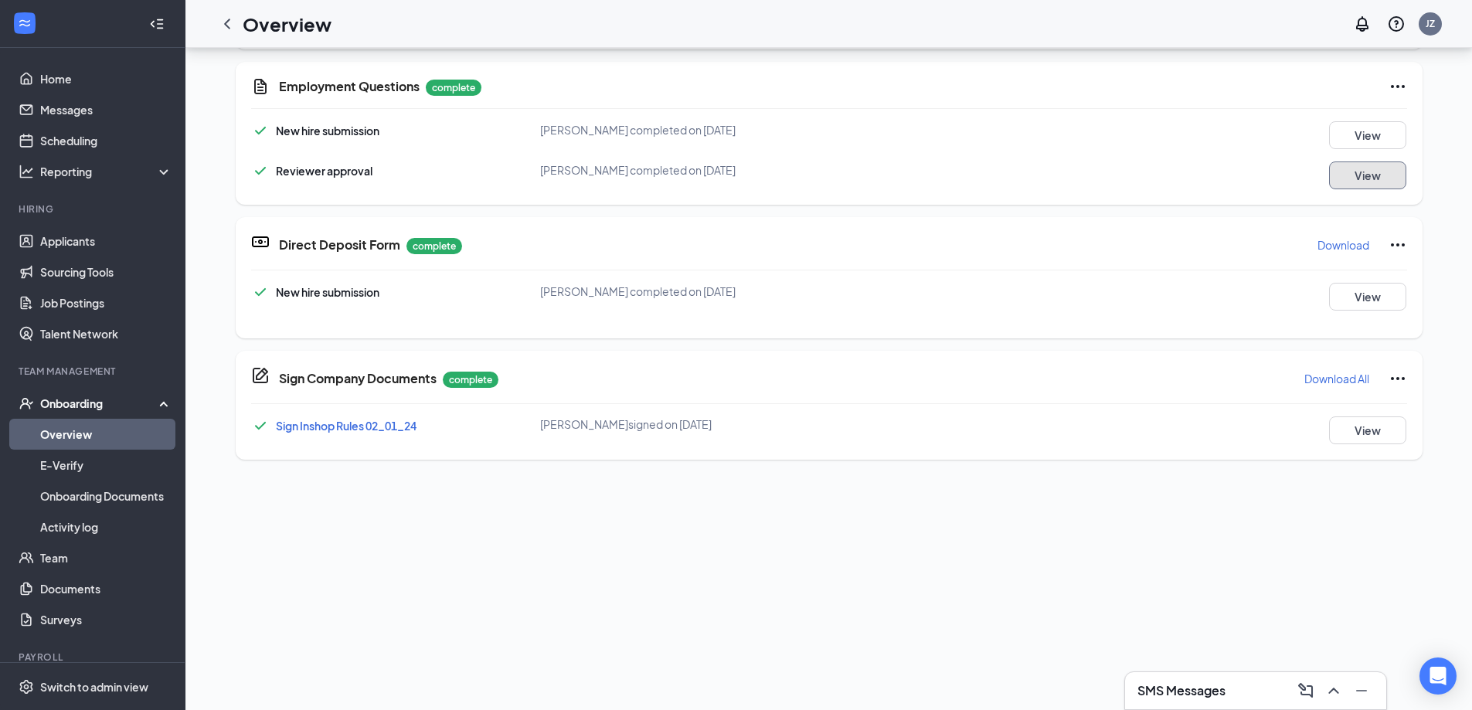
scroll to position [232, 0]
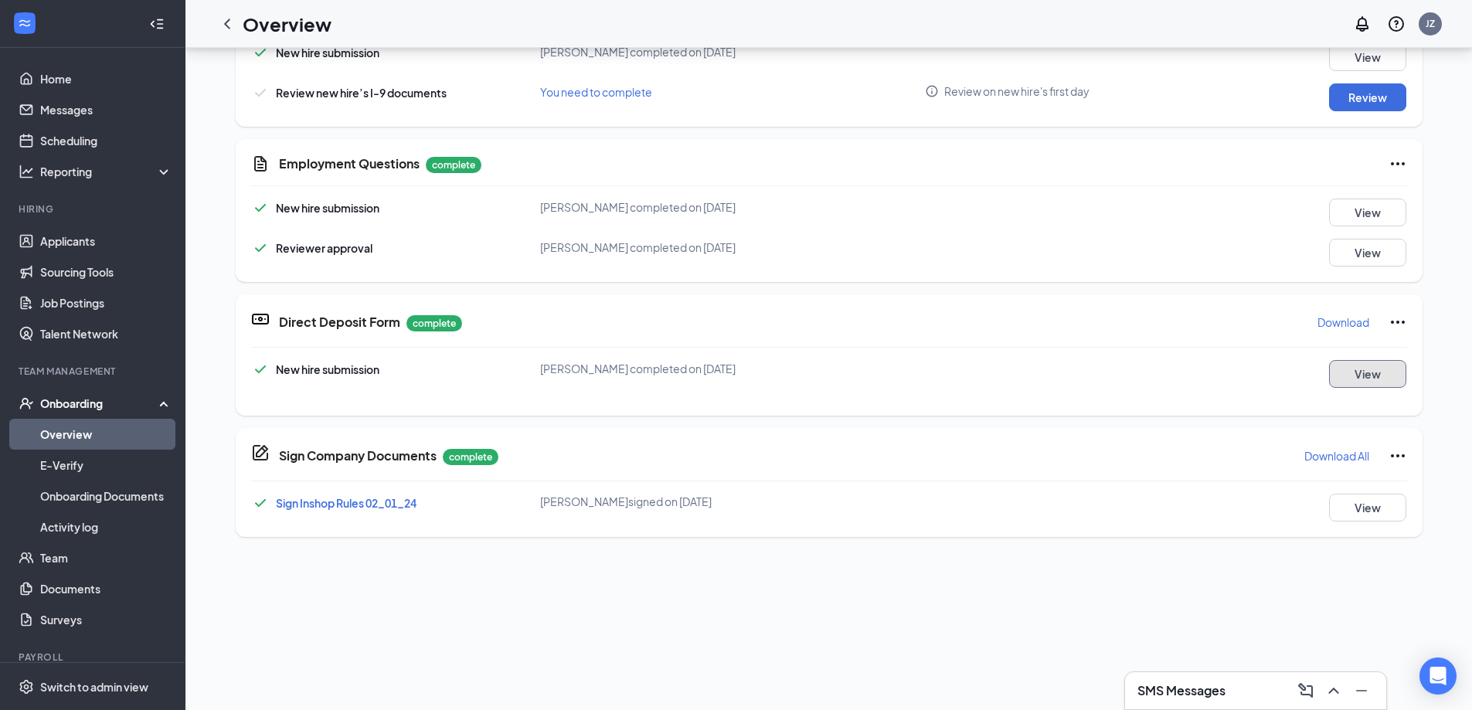
click at [1373, 379] on button "View" at bounding box center [1367, 374] width 77 height 28
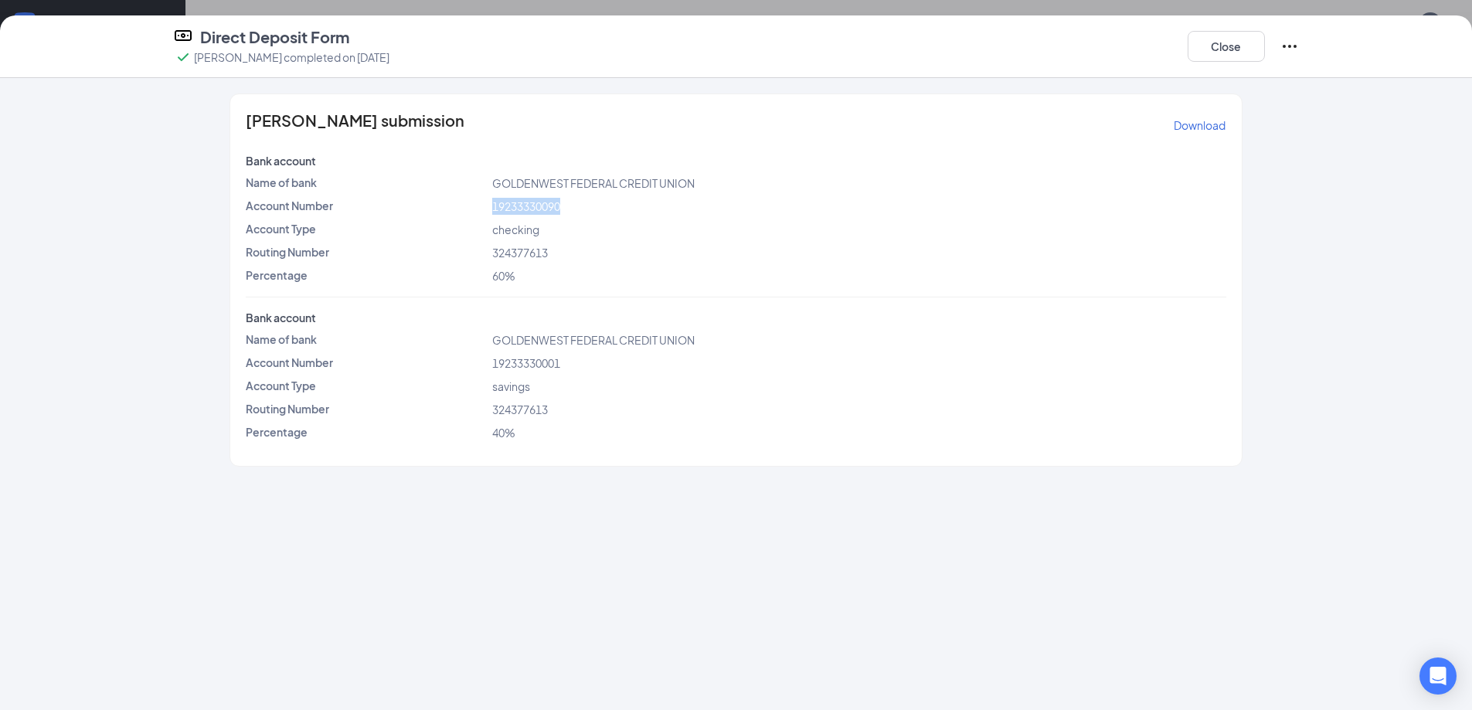
drag, startPoint x: 494, startPoint y: 205, endPoint x: 566, endPoint y: 205, distance: 72.6
click at [566, 205] on div "19233330090" at bounding box center [859, 206] width 740 height 17
drag, startPoint x: 496, startPoint y: 253, endPoint x: 568, endPoint y: 254, distance: 71.9
click at [568, 254] on div "324377613" at bounding box center [859, 252] width 740 height 17
click at [576, 372] on div "Ashley N Baldwin's submission Download Bank account Name of bank GOLDENWEST FED…" at bounding box center [735, 280] width 1011 height 372
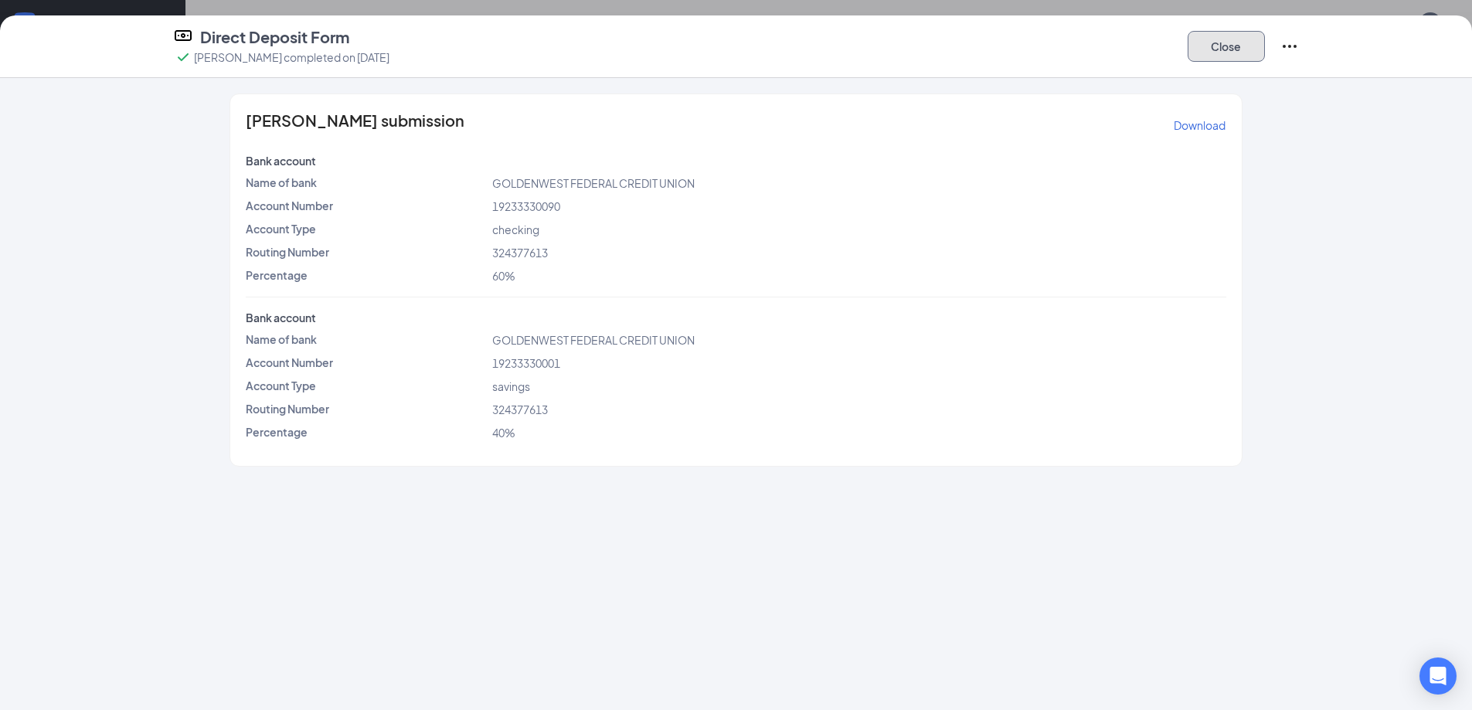
click at [1217, 40] on button "Close" at bounding box center [1226, 46] width 77 height 31
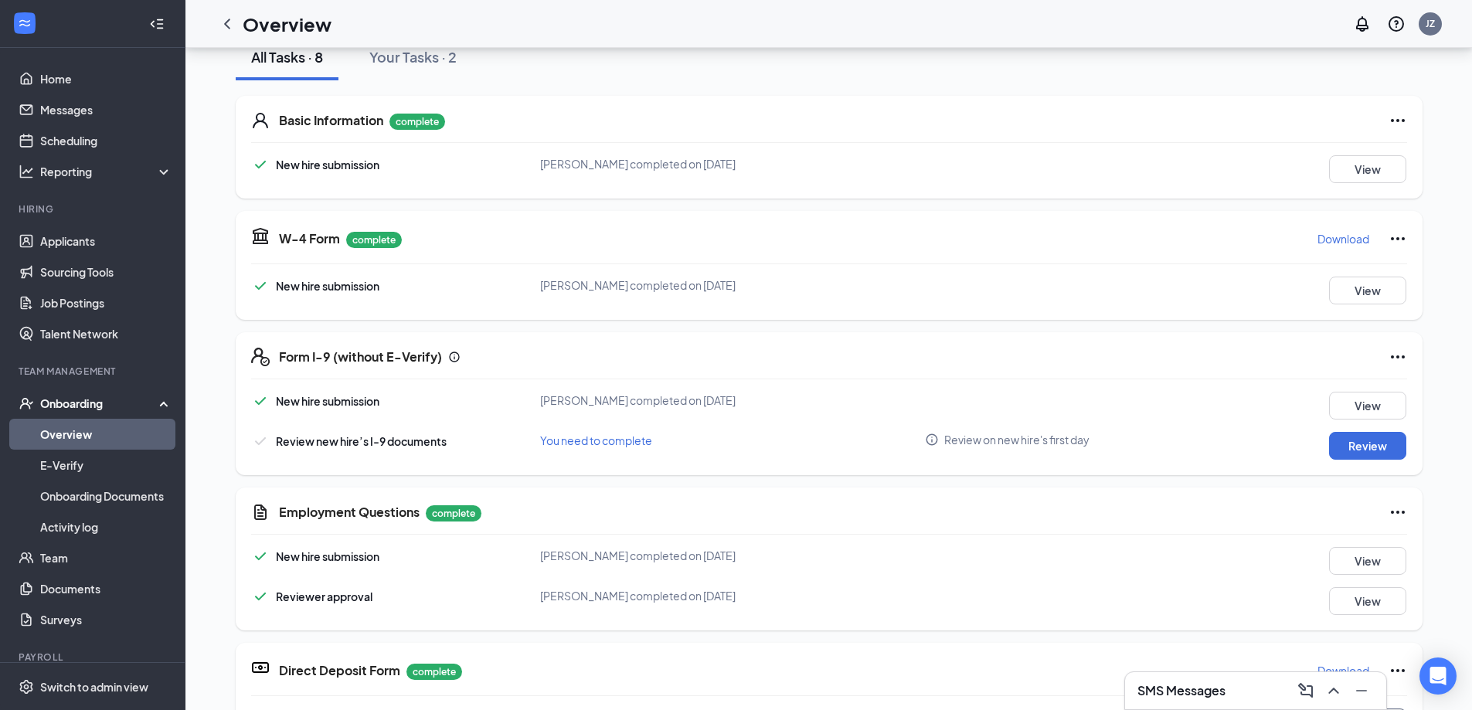
scroll to position [155, 0]
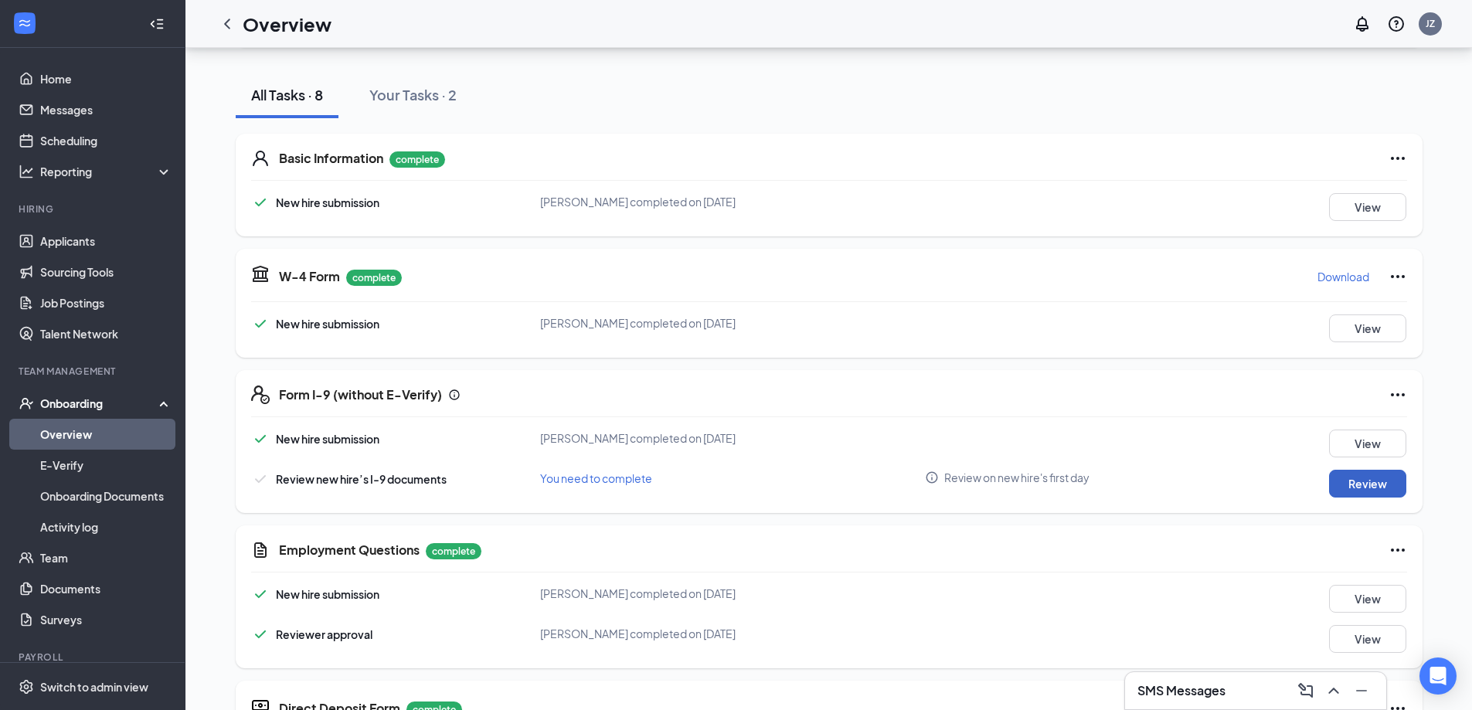
click at [1351, 476] on button "Review" at bounding box center [1367, 484] width 77 height 28
type input "09/16/2025"
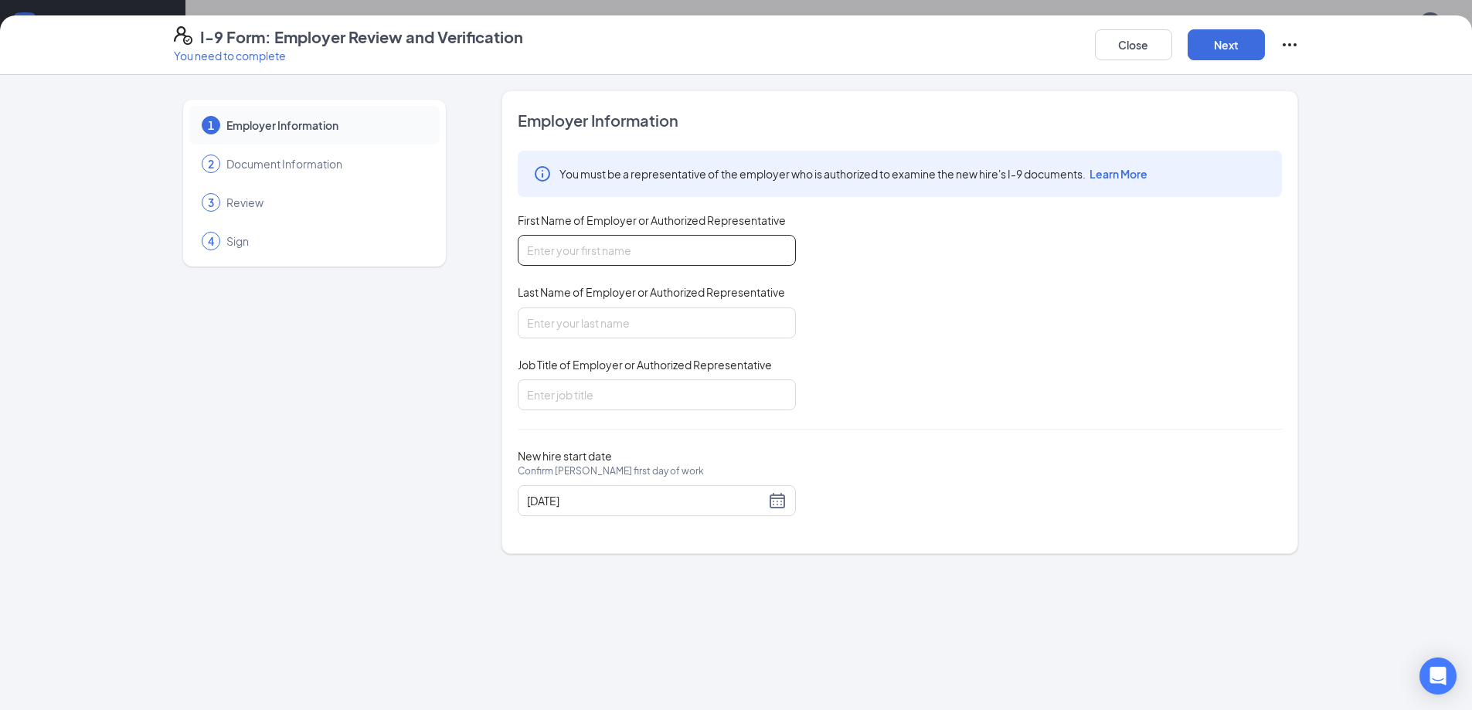
click at [588, 250] on input "First Name of Employer or Authorized Representative" at bounding box center [657, 250] width 278 height 31
type input "Ryan"
type input "Lawhon"
type input "ArM"
click at [1221, 36] on button "Next" at bounding box center [1226, 44] width 77 height 31
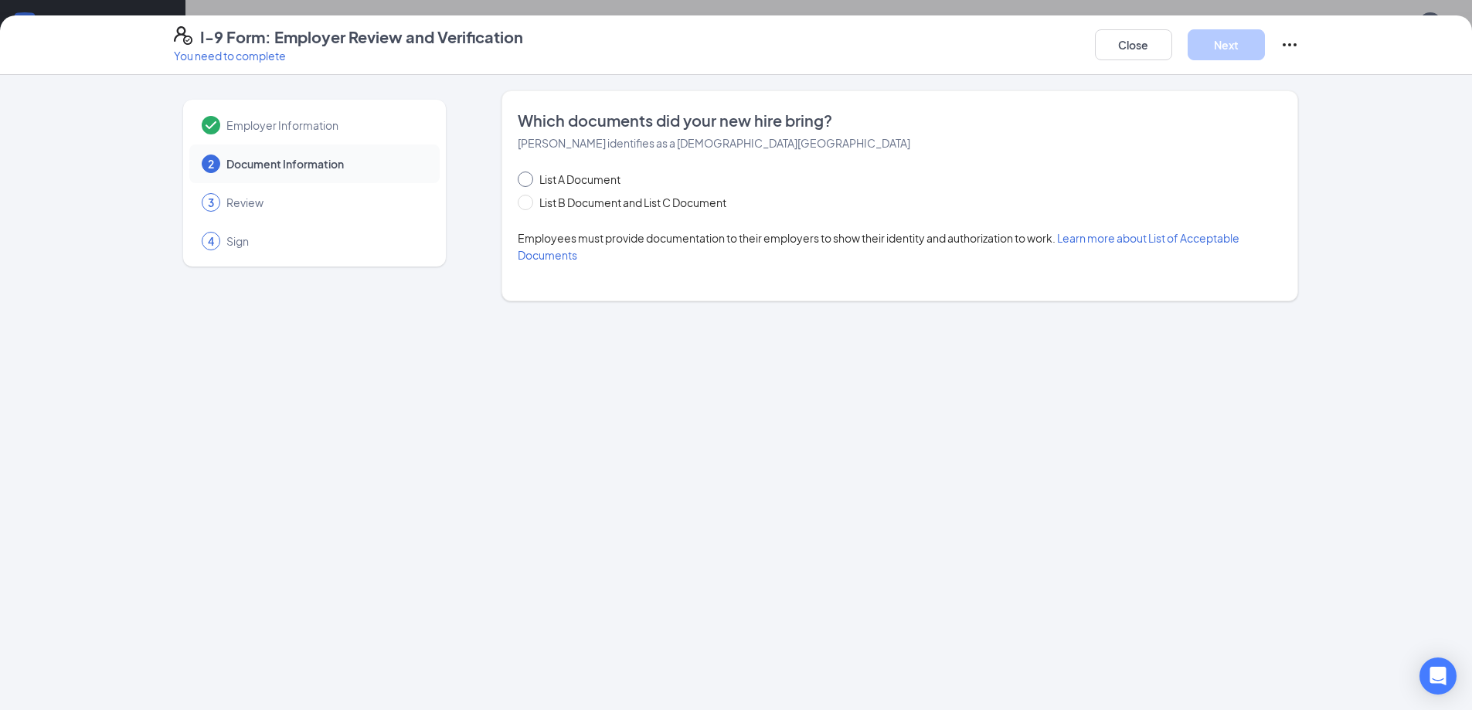
click at [526, 179] on input "List A Document" at bounding box center [523, 177] width 11 height 11
radio input "true"
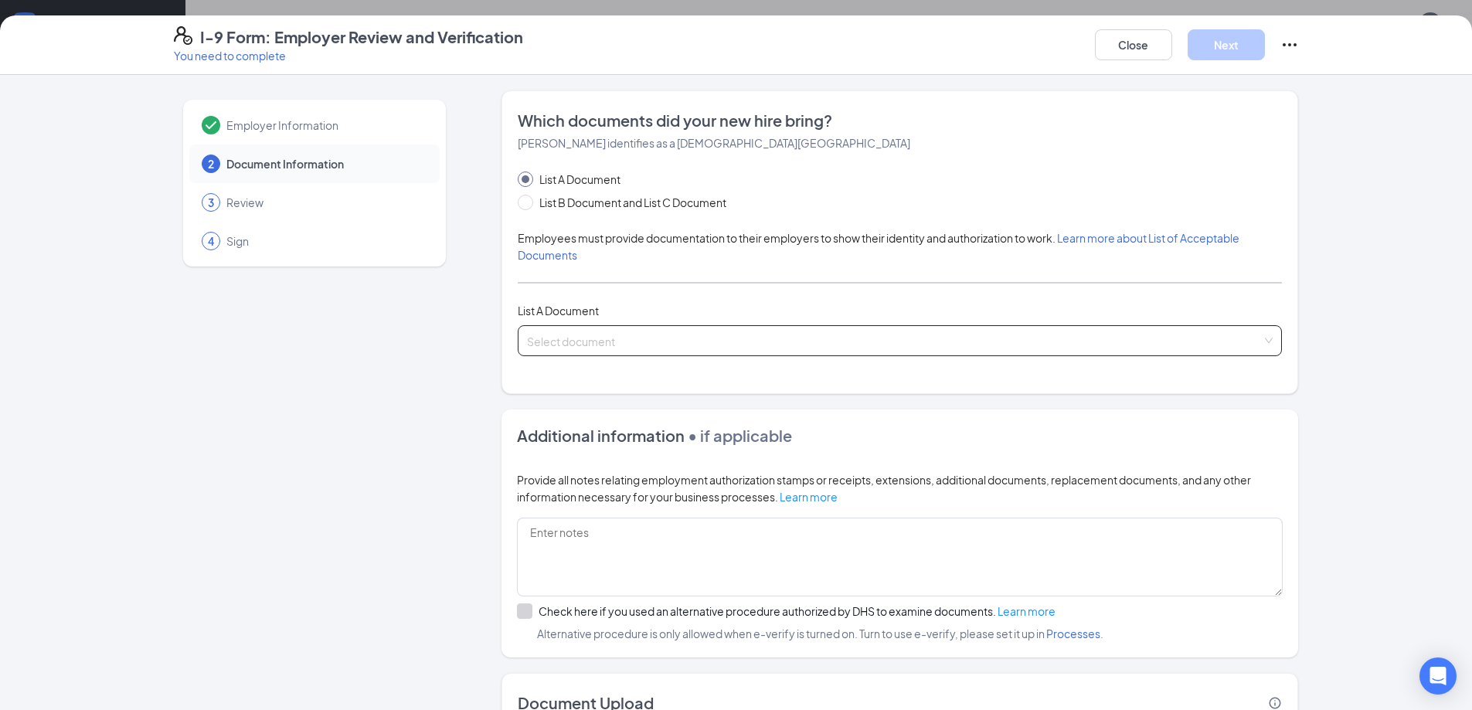
click at [684, 345] on input "search" at bounding box center [894, 337] width 735 height 23
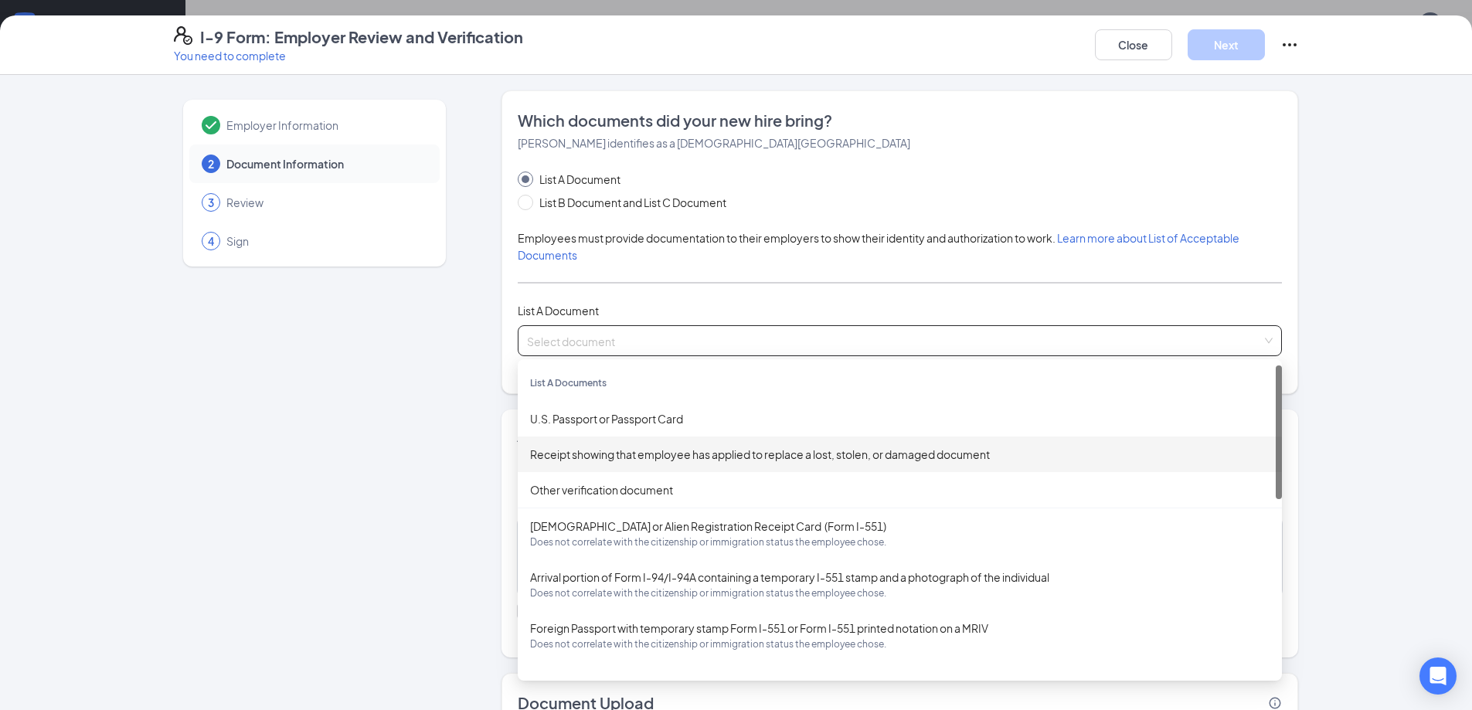
click at [468, 447] on div "Employer Information 2 Document Information 3 Review 4 Sign Which documents did…" at bounding box center [736, 447] width 1125 height 714
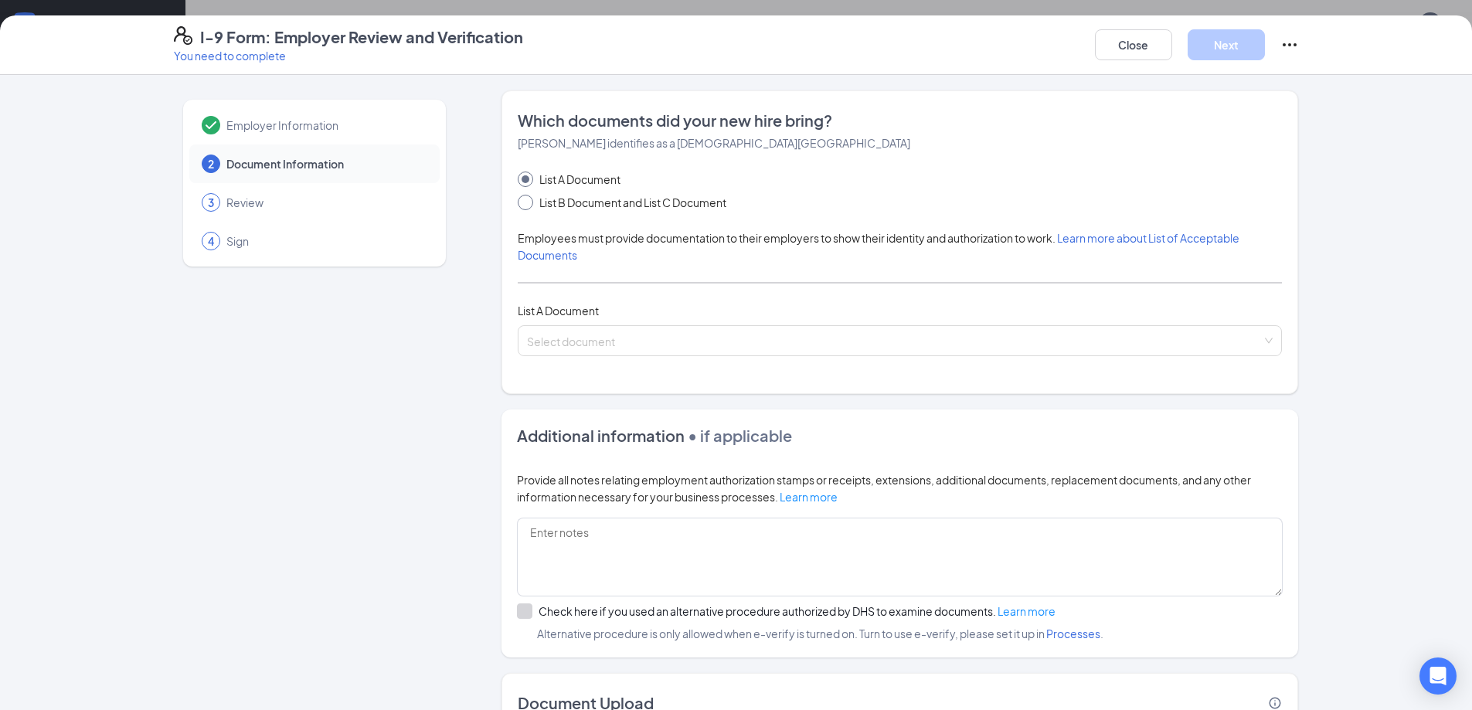
click at [519, 208] on span at bounding box center [525, 202] width 15 height 15
click at [519, 206] on input "List B Document and List C Document" at bounding box center [523, 200] width 11 height 11
radio input "true"
radio input "false"
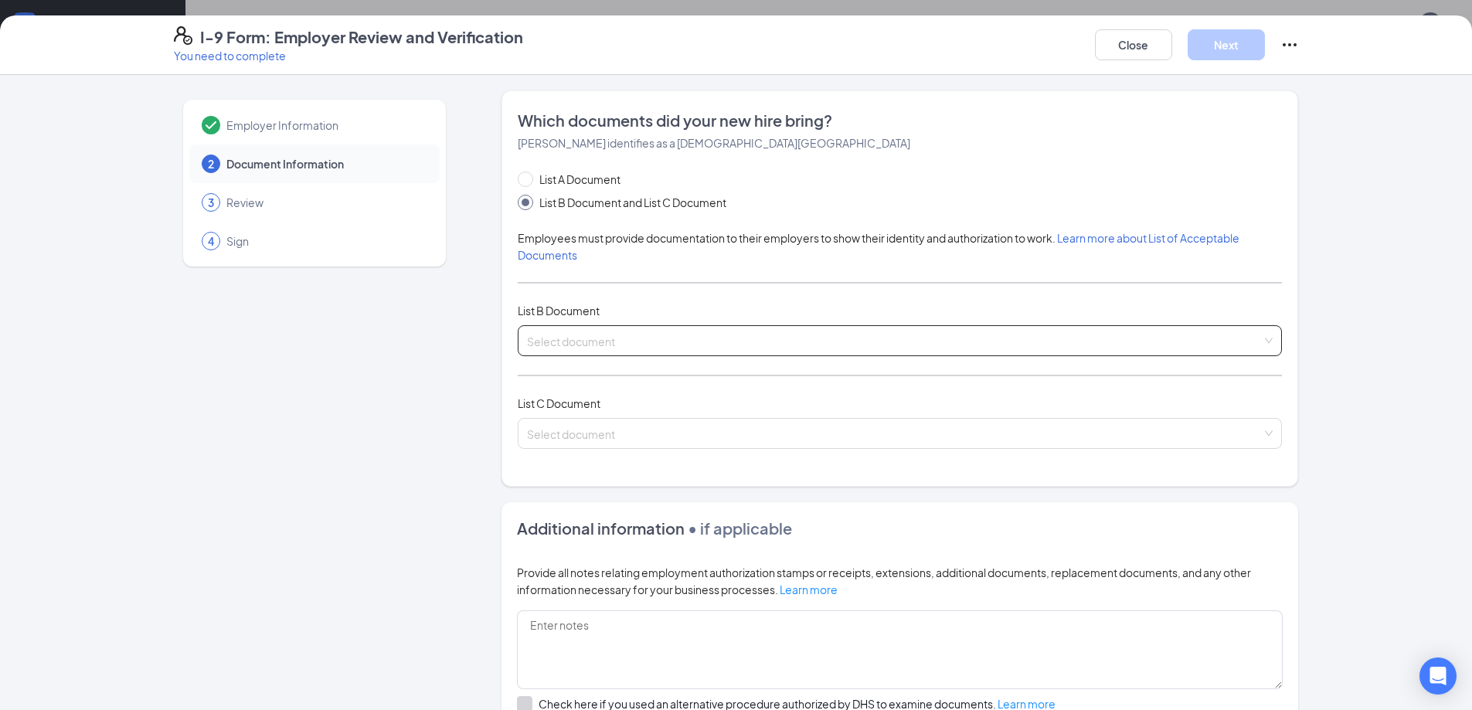
click at [690, 347] on input "search" at bounding box center [894, 337] width 735 height 23
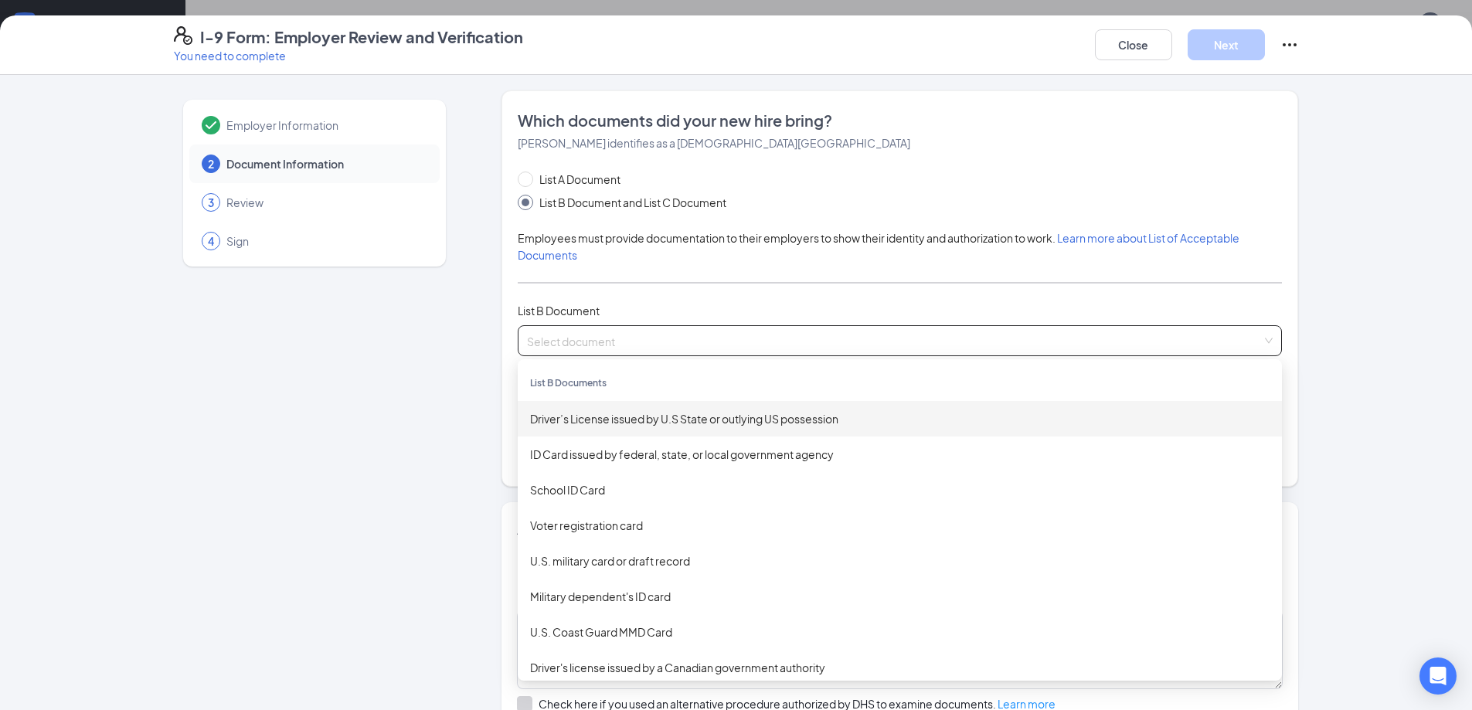
click at [680, 413] on div "Driver’s License issued by U.S State or outlying US possession" at bounding box center [900, 418] width 740 height 17
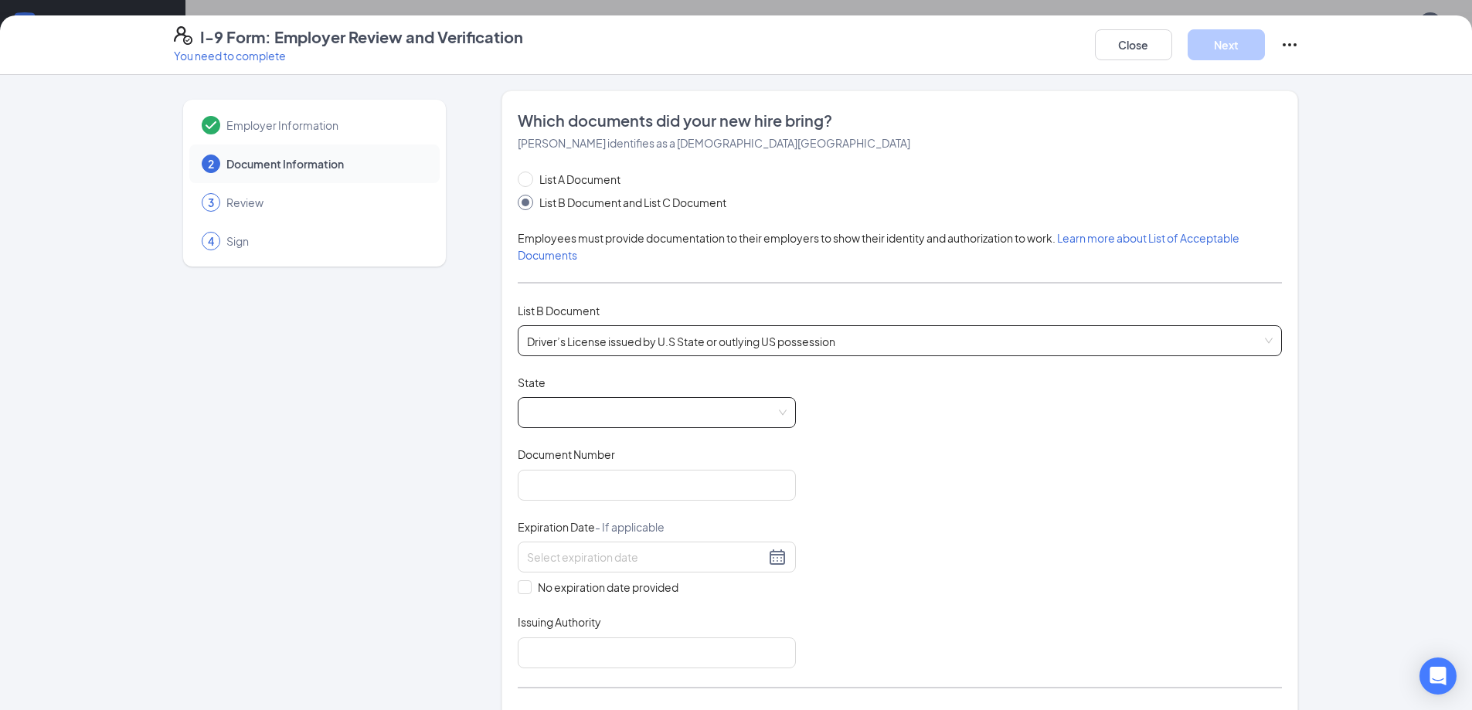
click at [658, 419] on span at bounding box center [657, 412] width 260 height 29
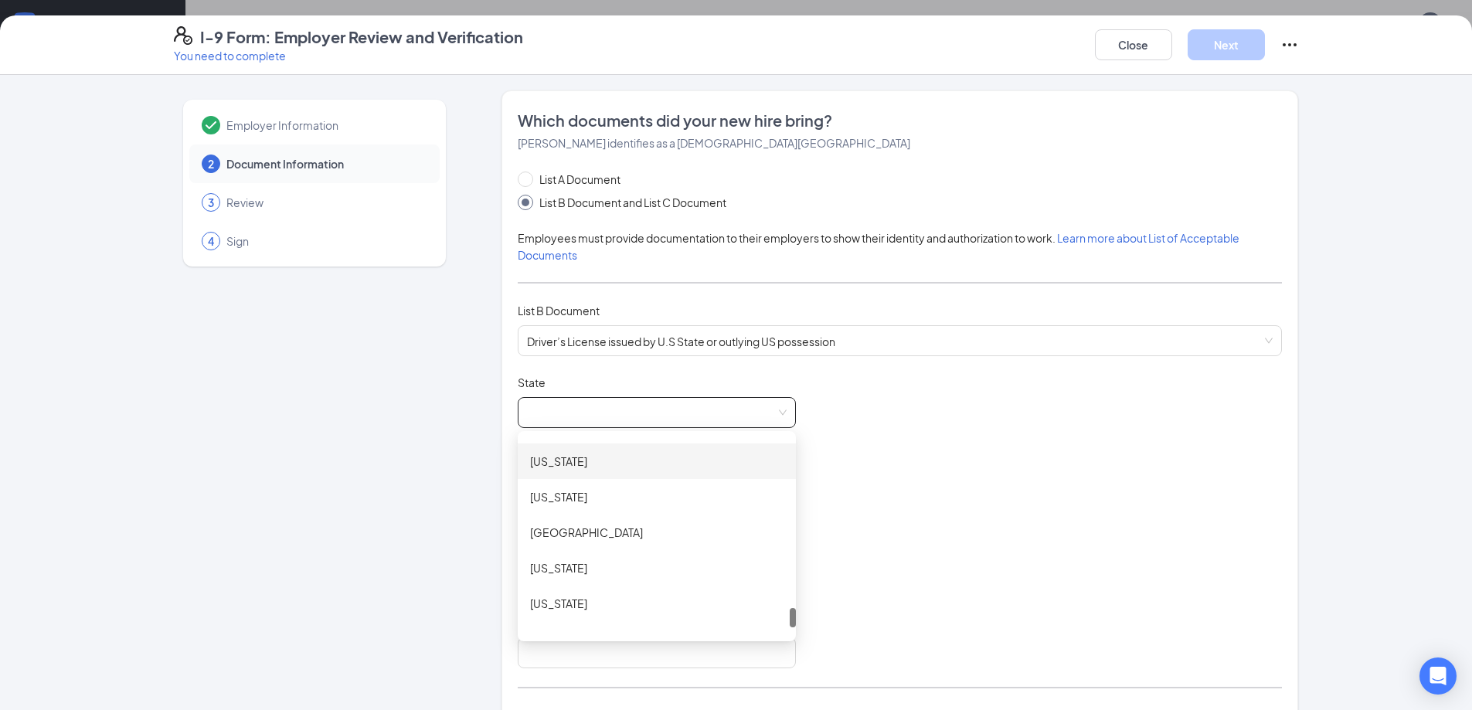
click at [559, 467] on div "Utah" at bounding box center [656, 461] width 253 height 17
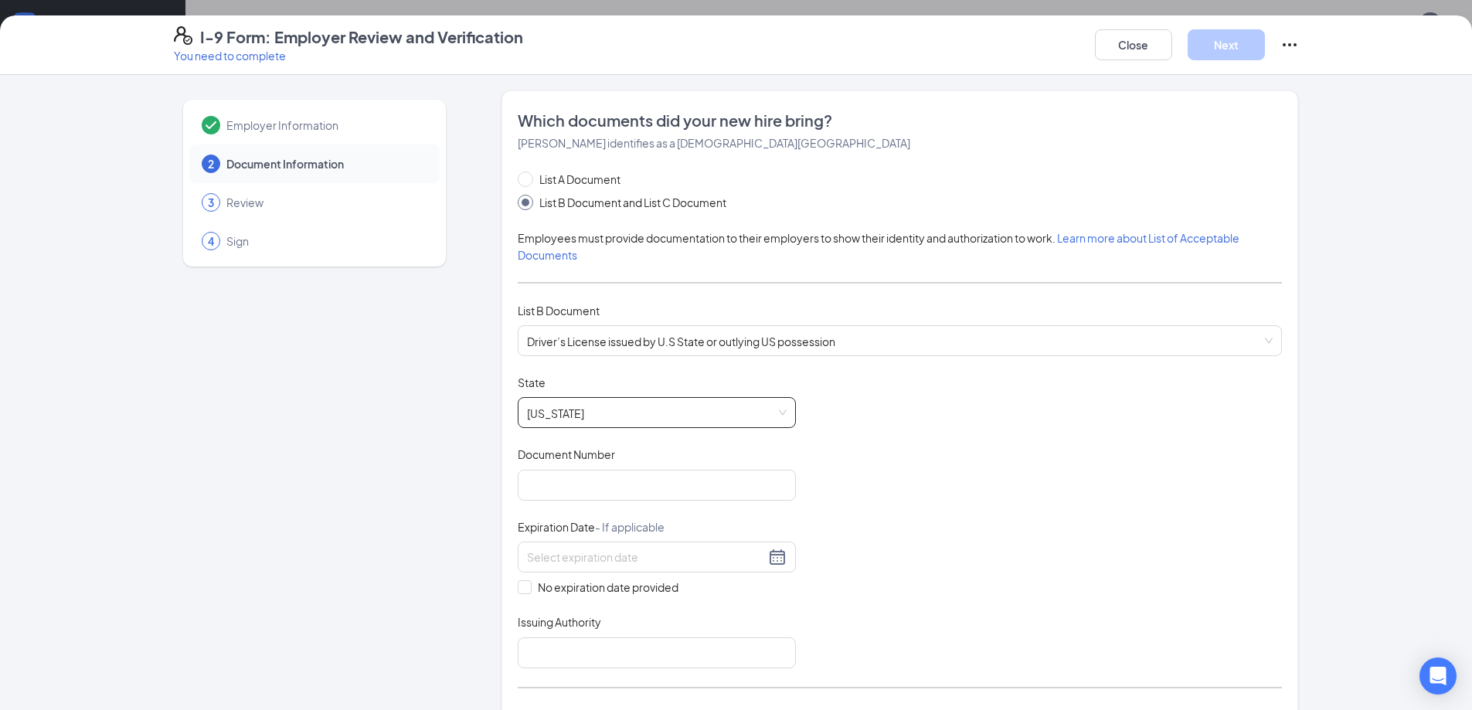
click at [929, 479] on div "Document Title Driver’s License issued by U.S State or outlying US possession S…" at bounding box center [900, 522] width 764 height 294
click at [762, 491] on input "Document Number" at bounding box center [657, 485] width 278 height 31
type input "234378792"
click at [767, 558] on div at bounding box center [657, 557] width 260 height 19
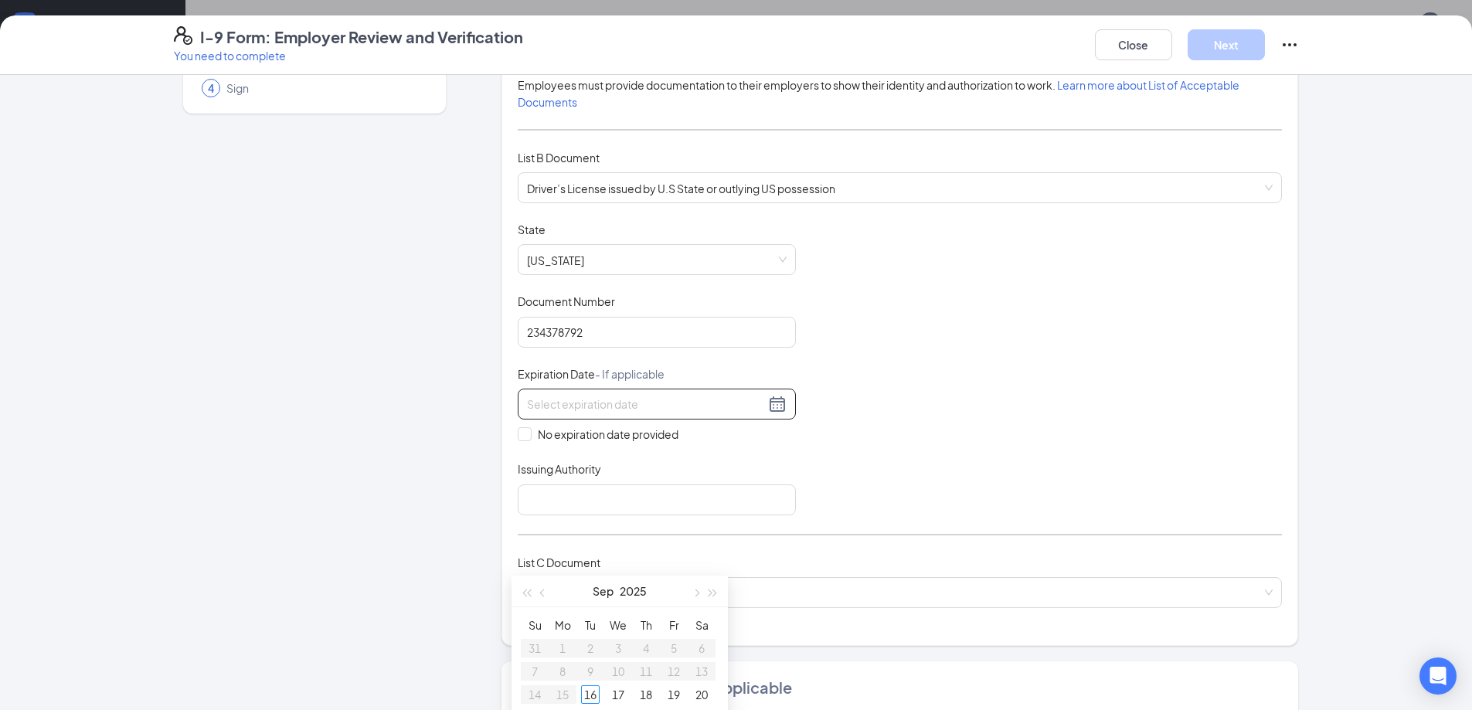
scroll to position [155, 0]
click at [714, 596] on button "button" at bounding box center [713, 591] width 17 height 31
click at [1029, 383] on div "Document Title Driver’s License issued by U.S State or outlying US possession S…" at bounding box center [900, 367] width 764 height 294
click at [774, 403] on div at bounding box center [657, 402] width 260 height 19
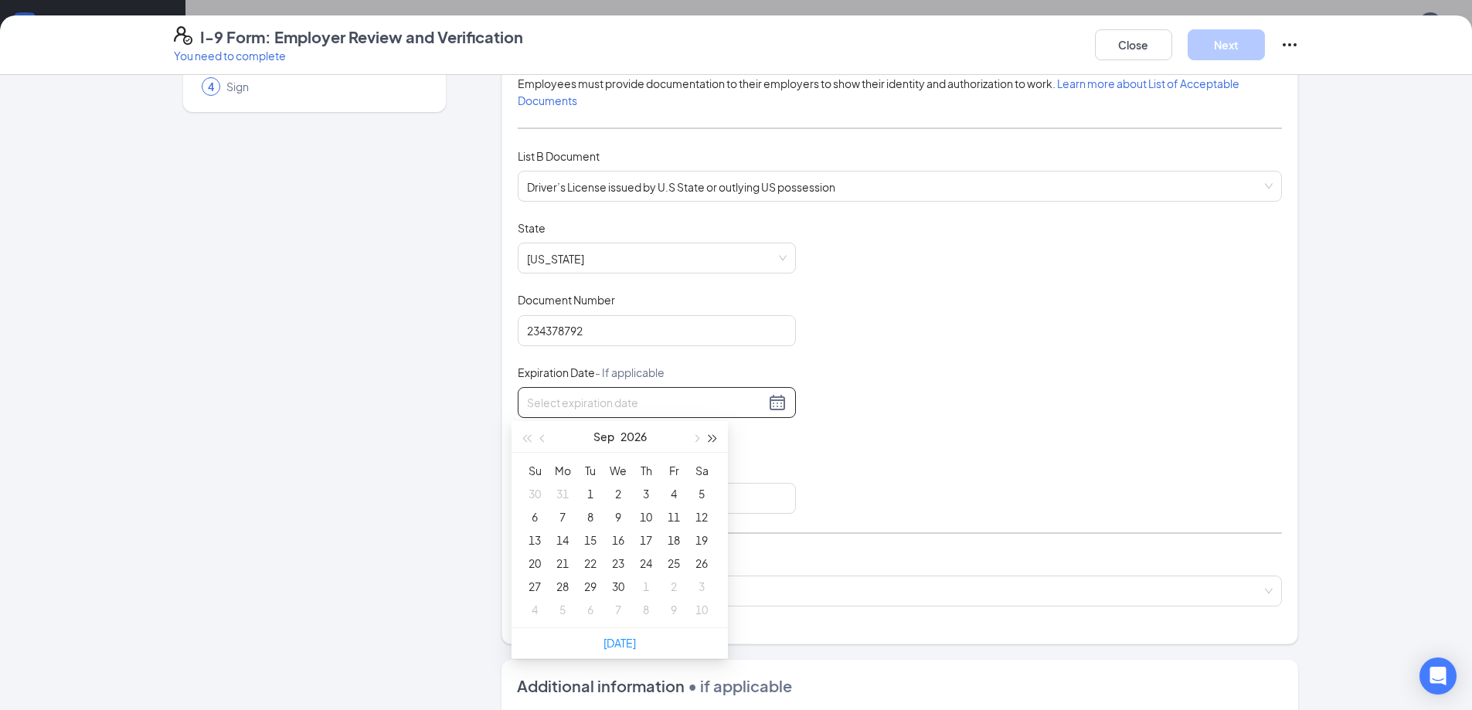
click at [713, 439] on span "button" at bounding box center [713, 439] width 8 height 8
click at [567, 559] on div "18" at bounding box center [562, 563] width 19 height 19
click at [775, 406] on div "09/18/2028" at bounding box center [657, 402] width 260 height 19
type input "09/19/2028"
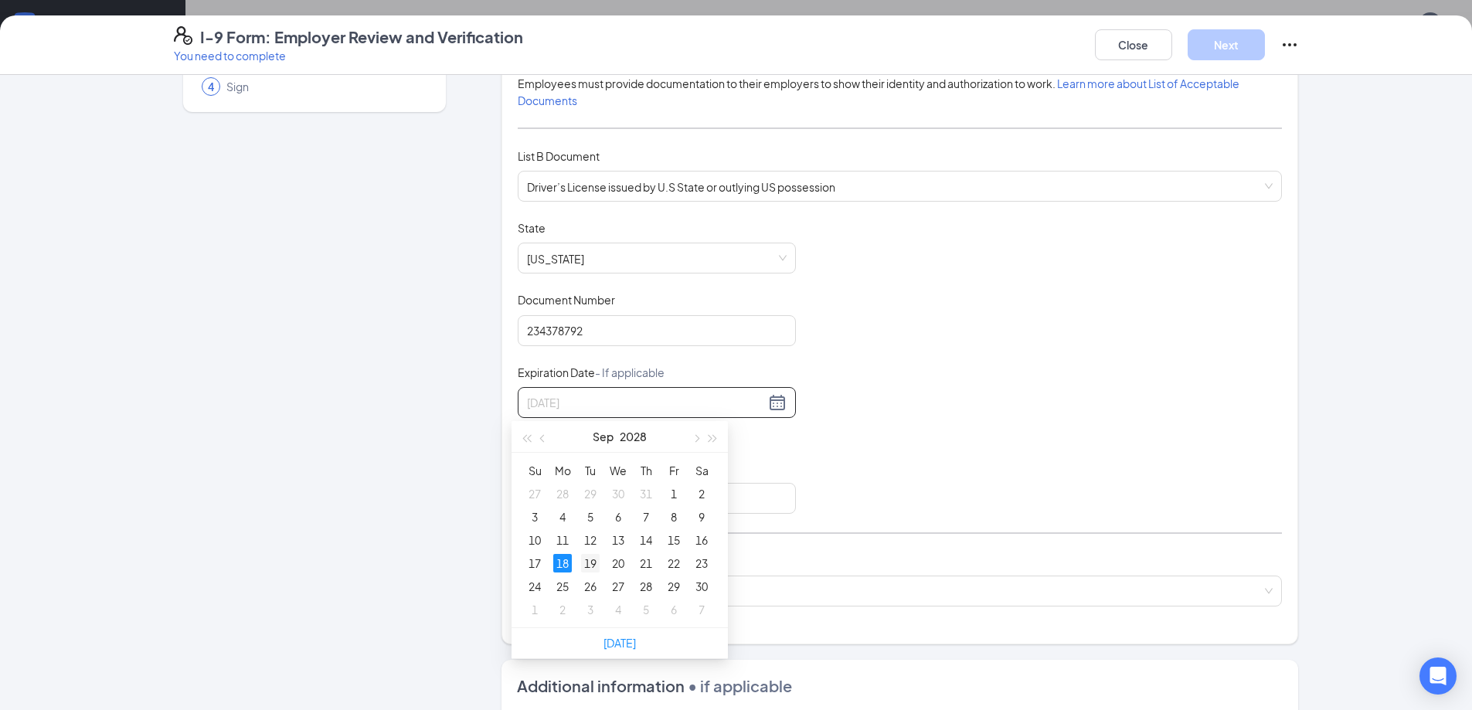
click at [593, 559] on div "19" at bounding box center [590, 563] width 19 height 19
click at [1104, 383] on div "Document Title Driver’s License issued by U.S State or outlying US possession S…" at bounding box center [900, 367] width 764 height 294
click at [685, 502] on input "Issuing Authority" at bounding box center [657, 498] width 278 height 31
type input "DLD"
click at [971, 430] on div "Document Title Driver’s License issued by U.S State or outlying US possession S…" at bounding box center [900, 367] width 764 height 294
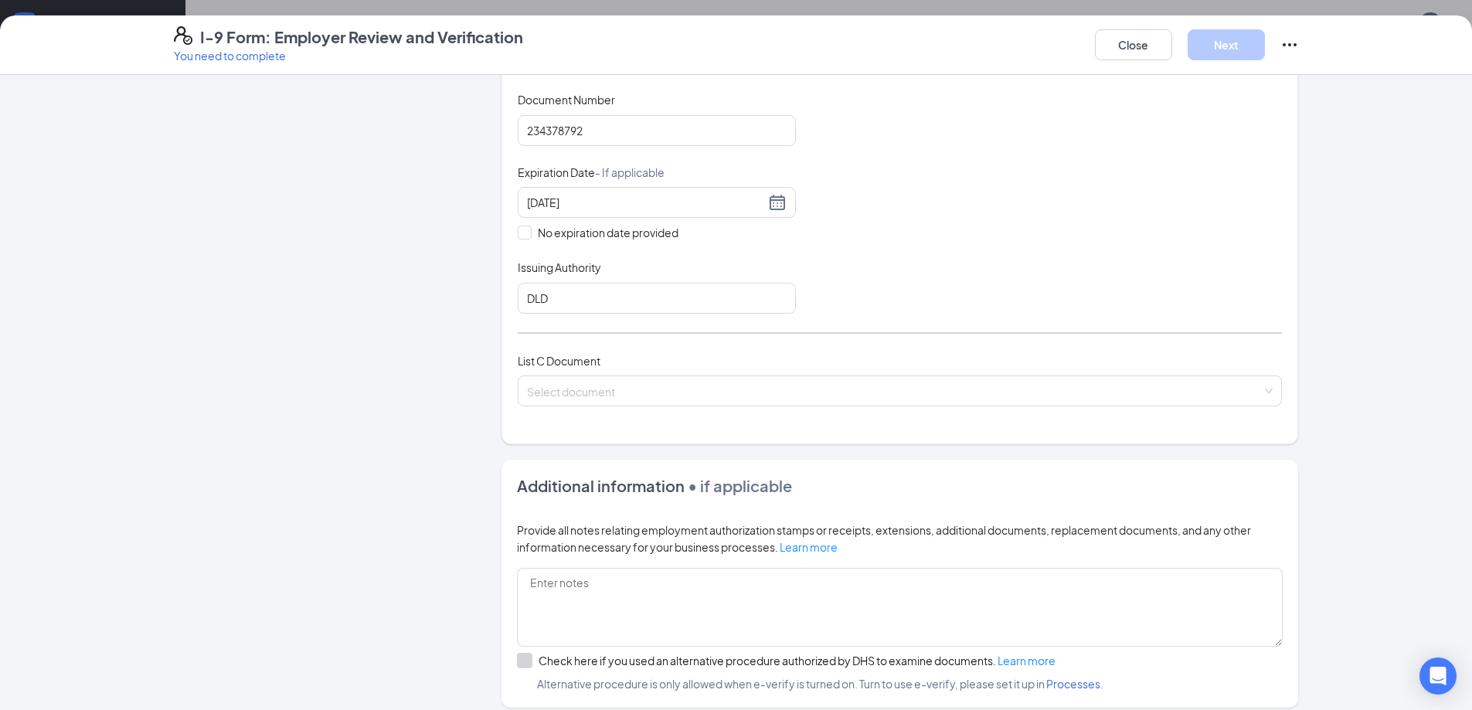
scroll to position [386, 0]
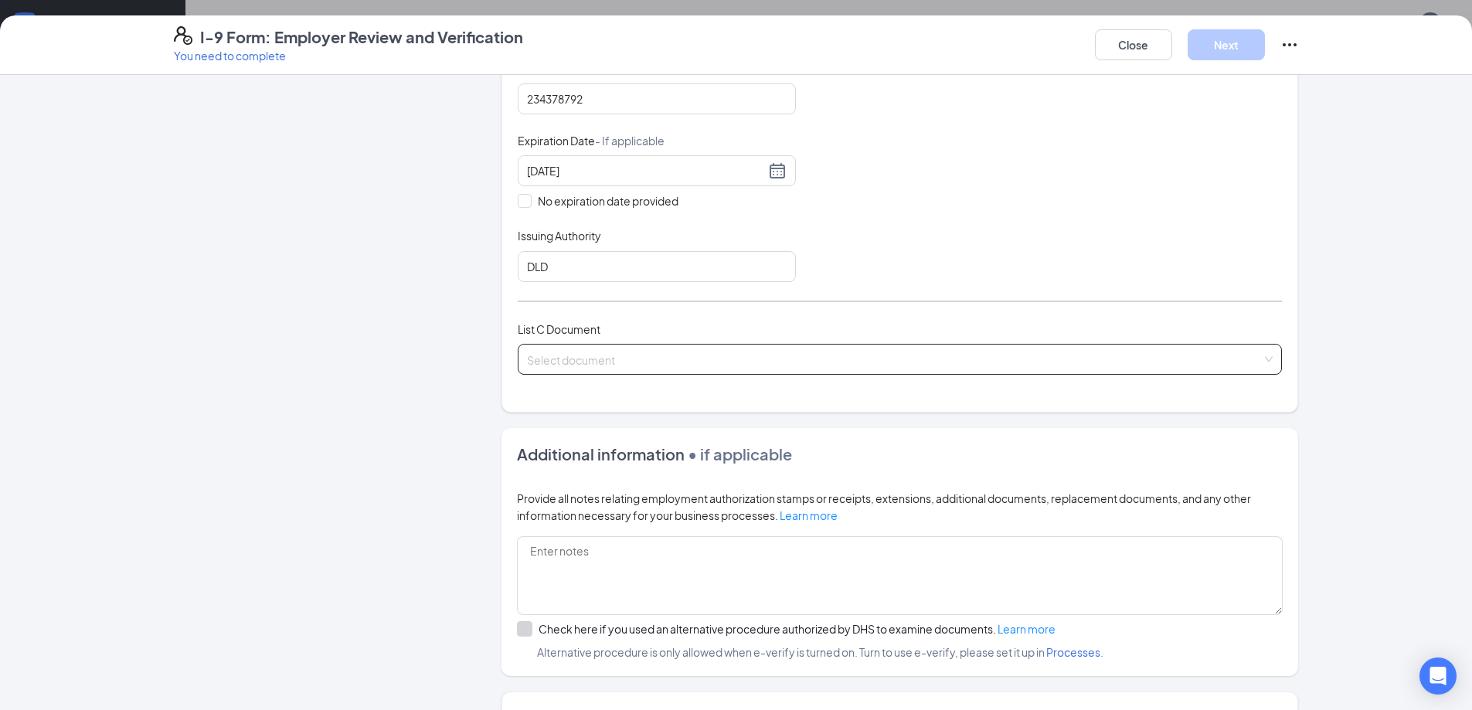
click at [644, 366] on input "search" at bounding box center [894, 356] width 735 height 23
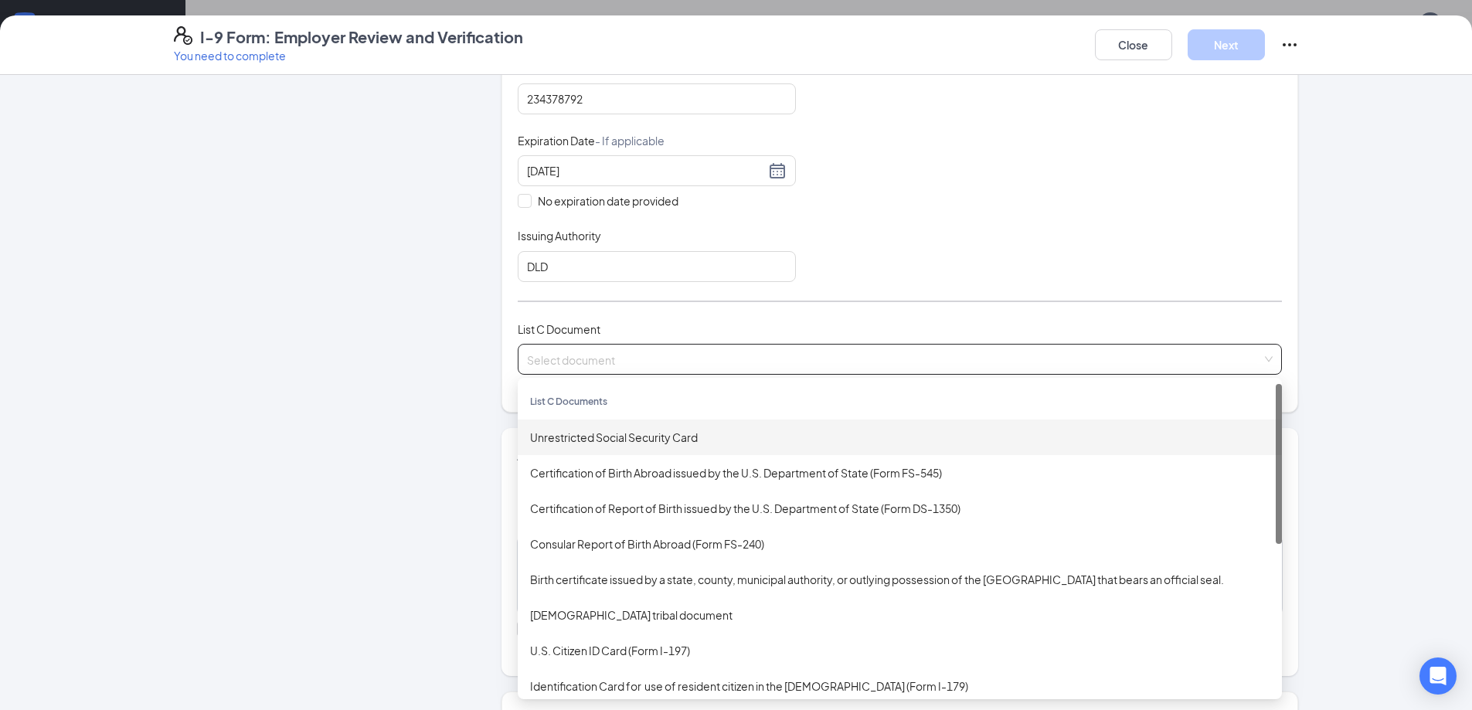
click at [623, 437] on div "Unrestricted Social Security Card" at bounding box center [900, 437] width 740 height 17
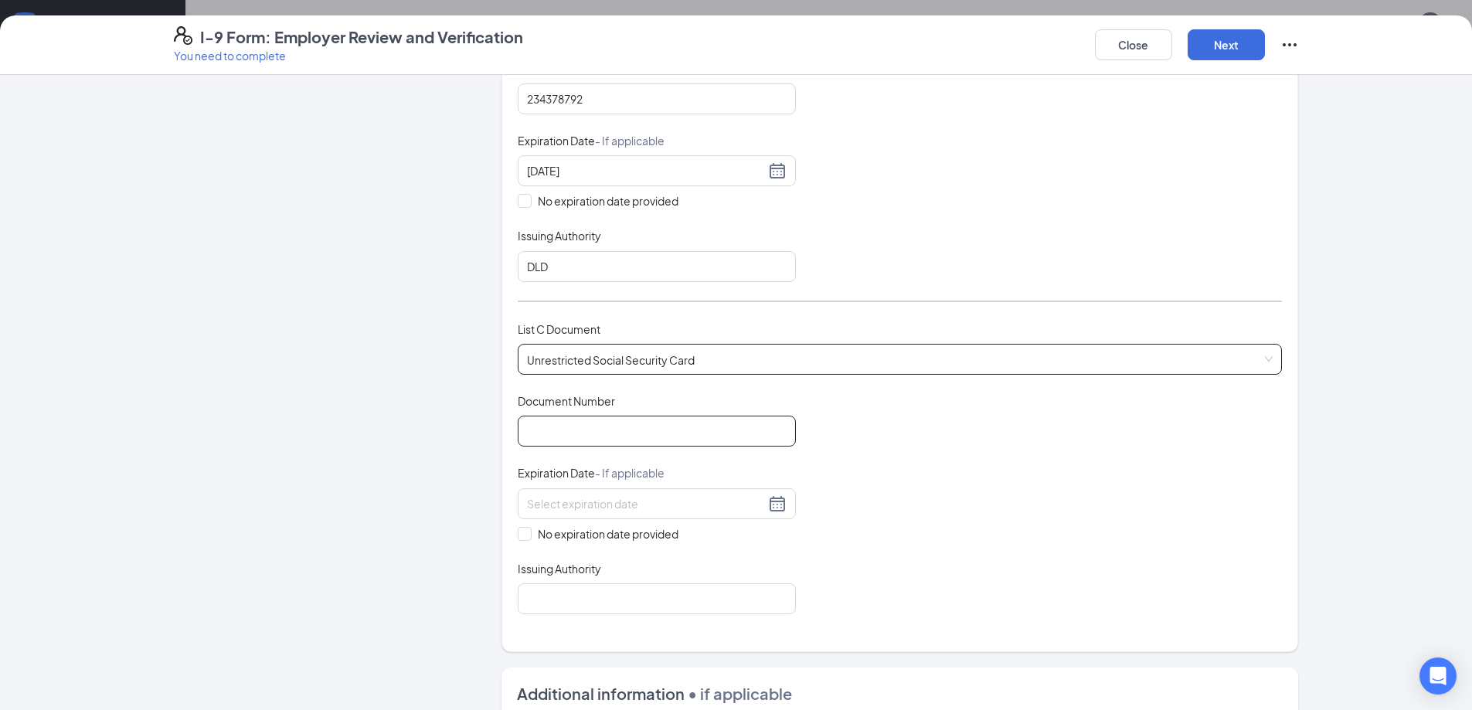
click at [552, 434] on input "Document Number" at bounding box center [657, 431] width 278 height 31
type input "646845737"
click at [518, 533] on input "No expiration date provided" at bounding box center [523, 532] width 11 height 11
checkbox input "true"
click at [568, 600] on input "Issuing Authority" at bounding box center [657, 602] width 278 height 31
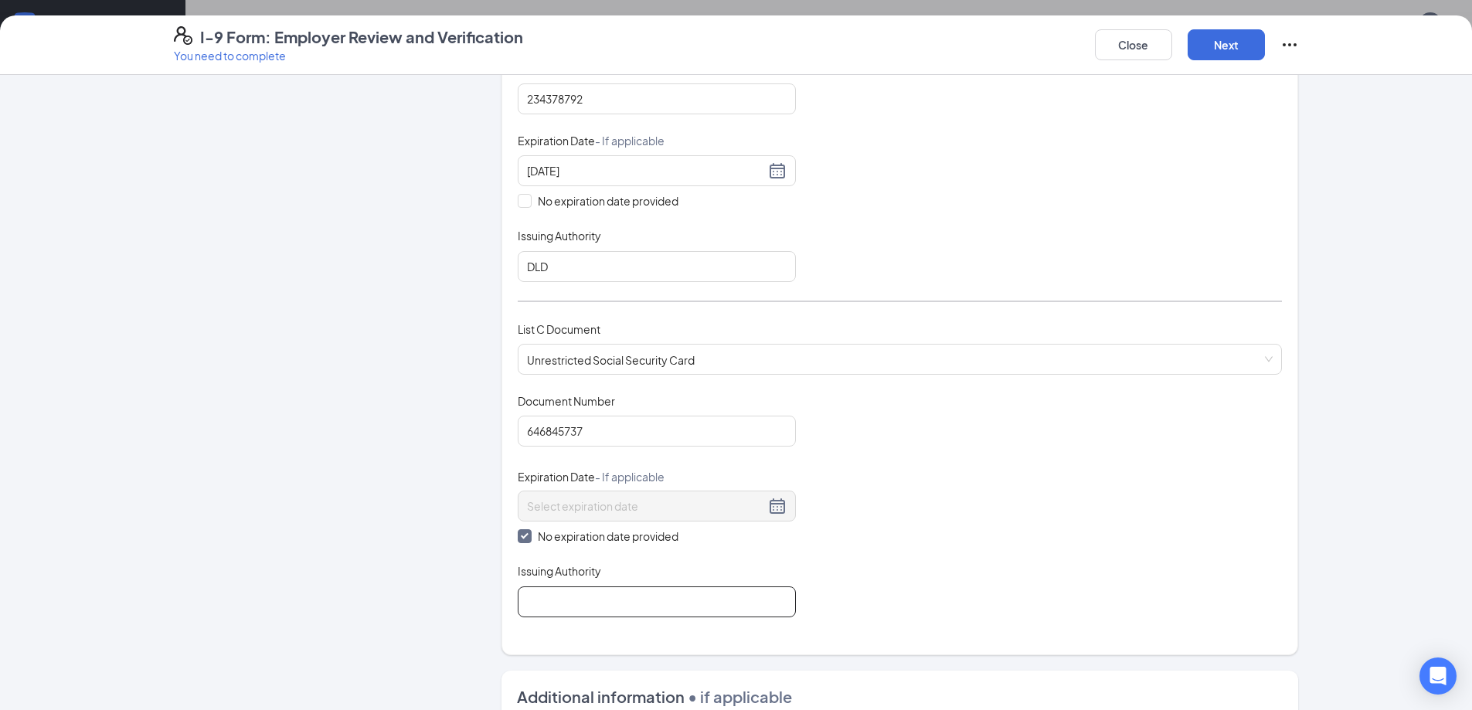
type input "SSA"
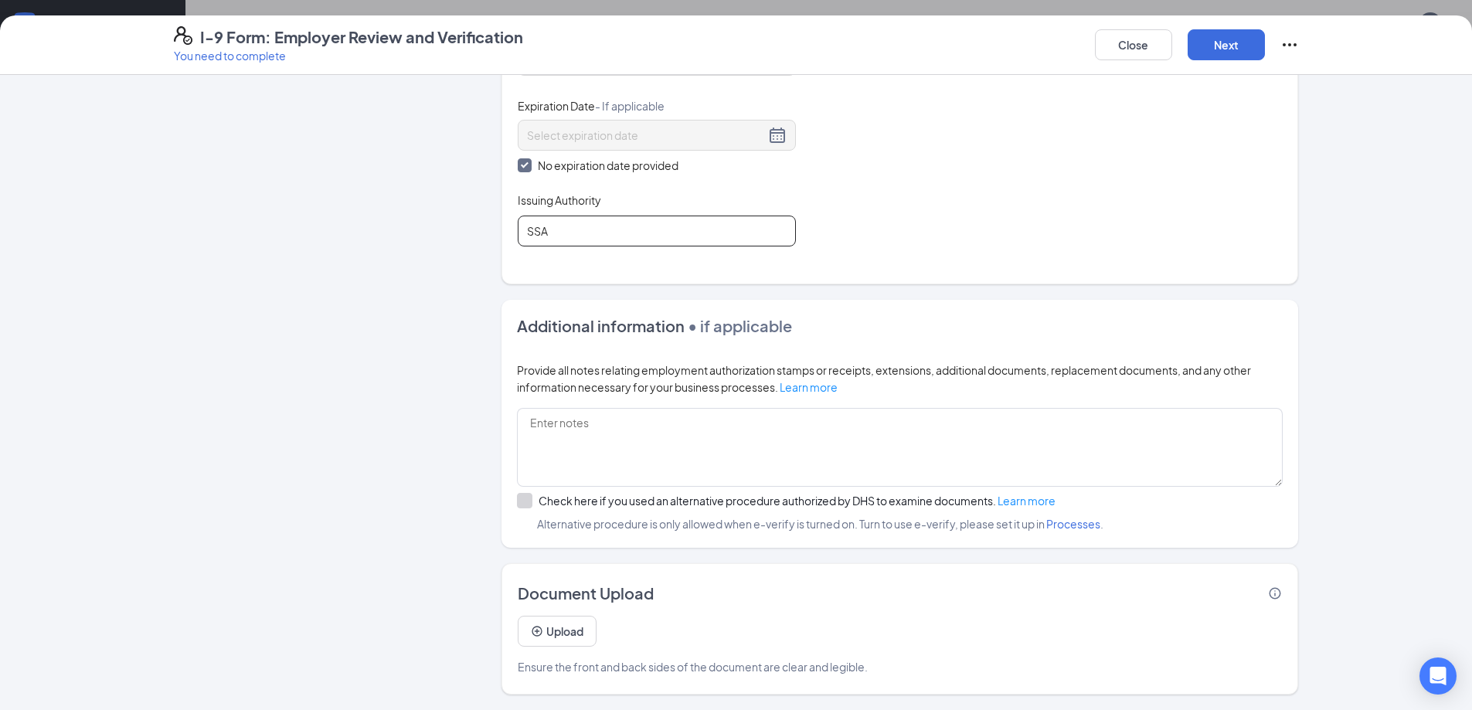
scroll to position [371, 0]
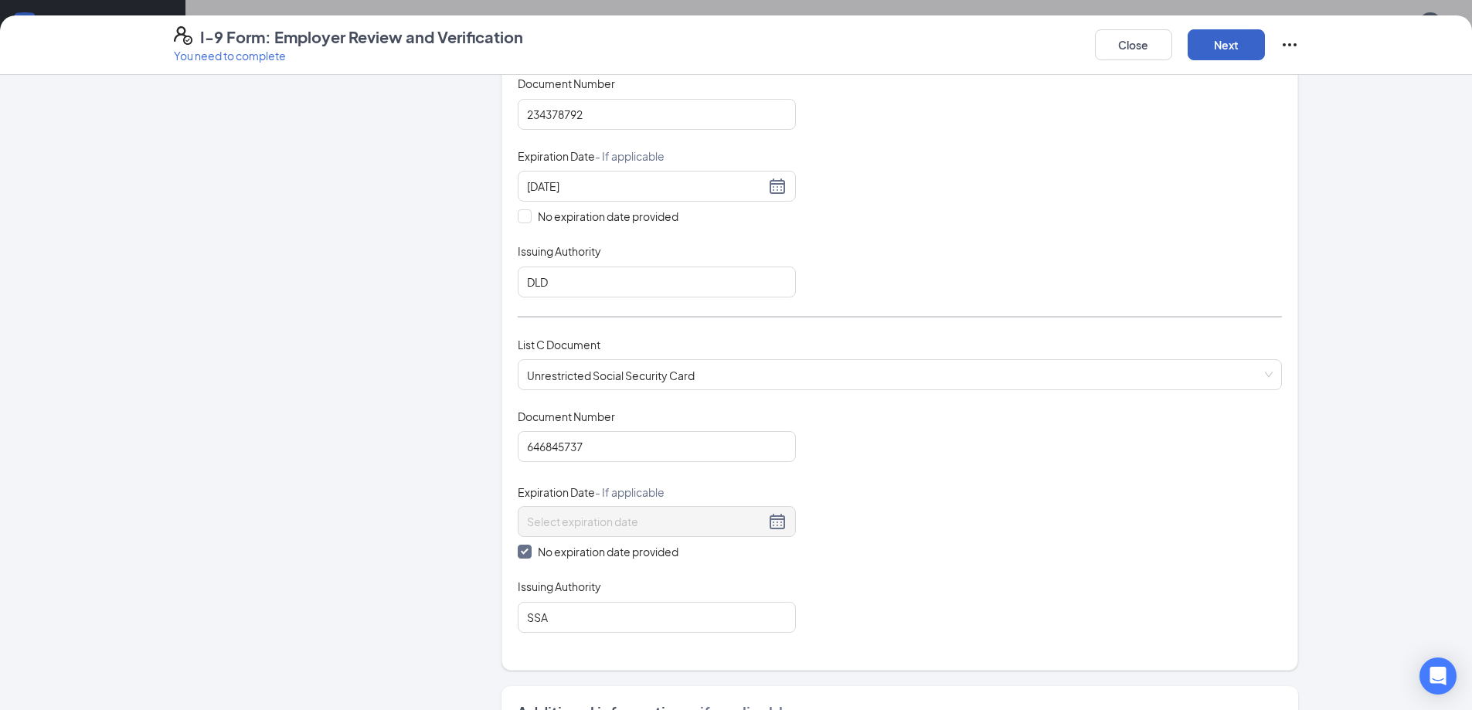
click at [1227, 49] on button "Next" at bounding box center [1226, 44] width 77 height 31
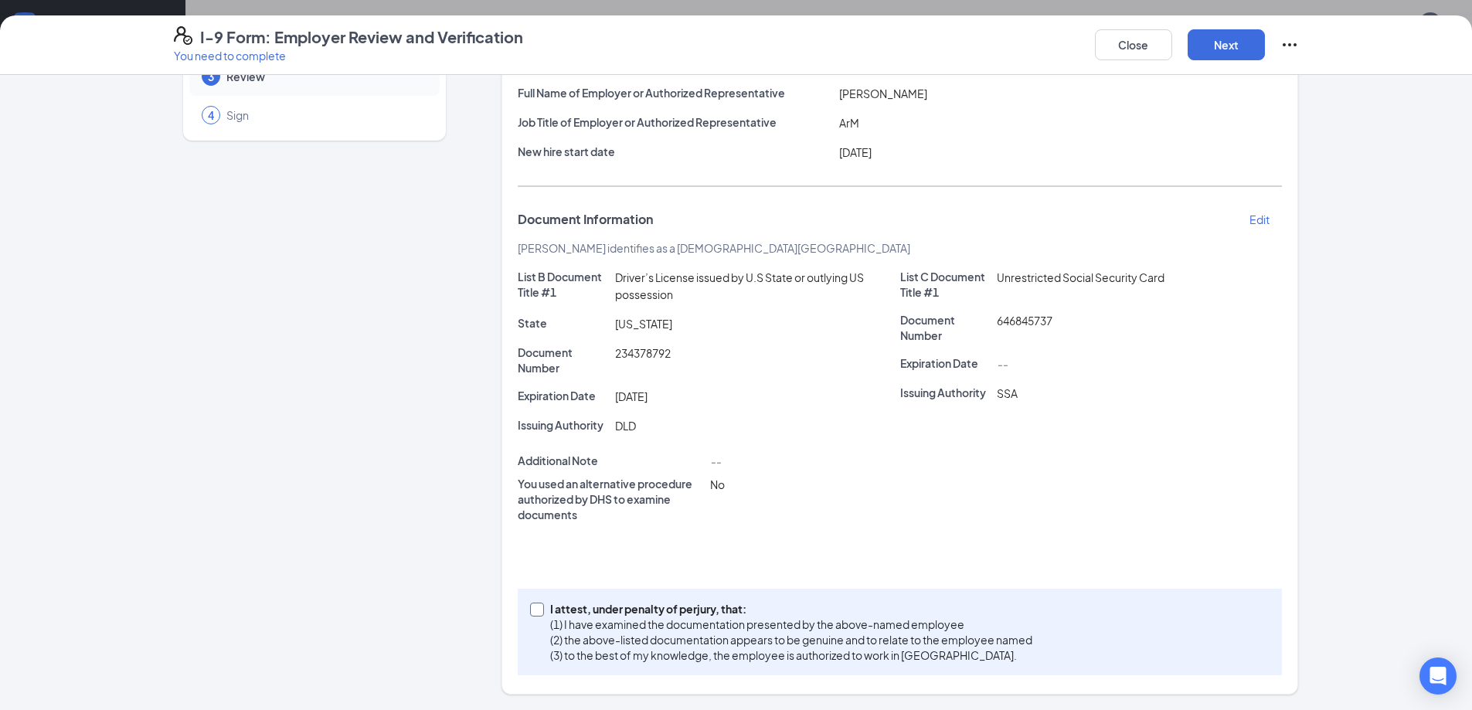
click at [534, 610] on input "I attest, under penalty of perjury, that: (1) I have examined the documentation…" at bounding box center [535, 608] width 11 height 11
checkbox input "true"
click at [1213, 55] on button "Next" at bounding box center [1226, 44] width 77 height 31
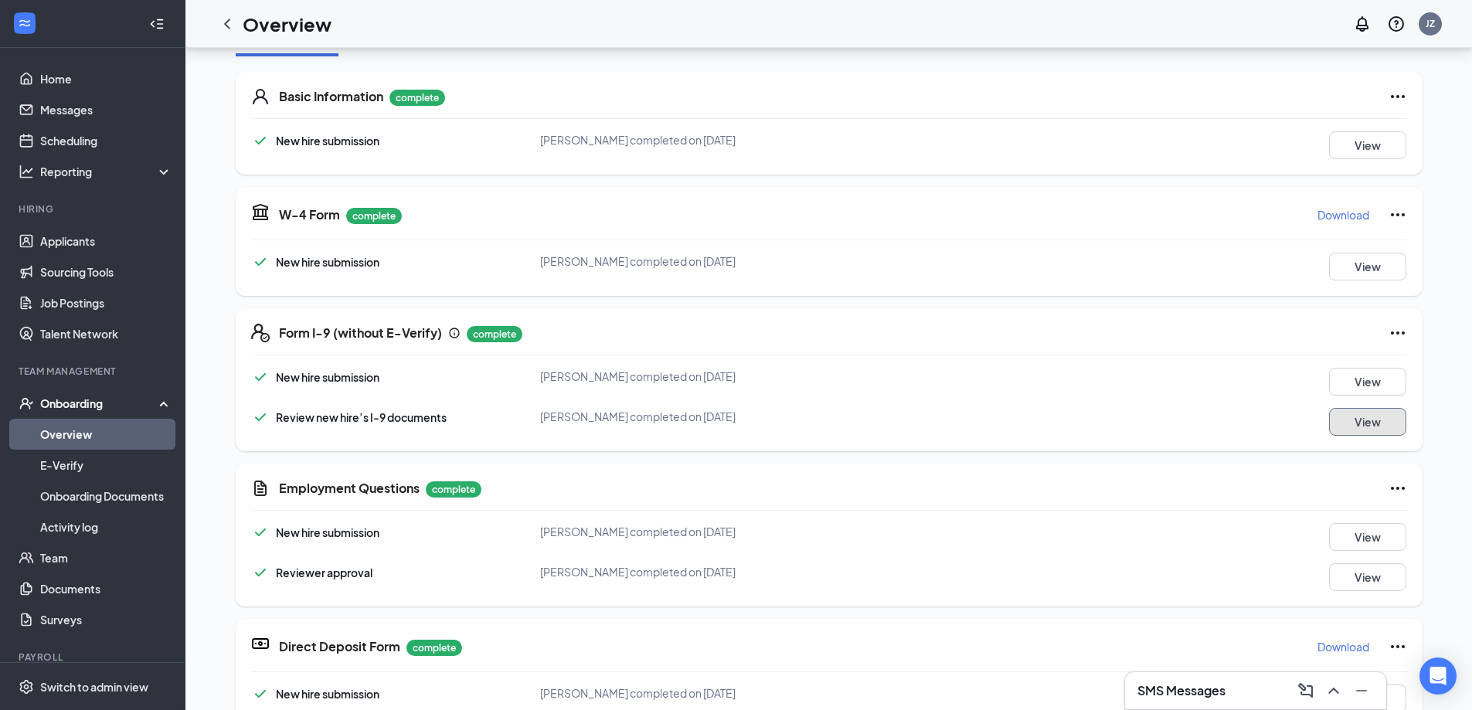
scroll to position [0, 0]
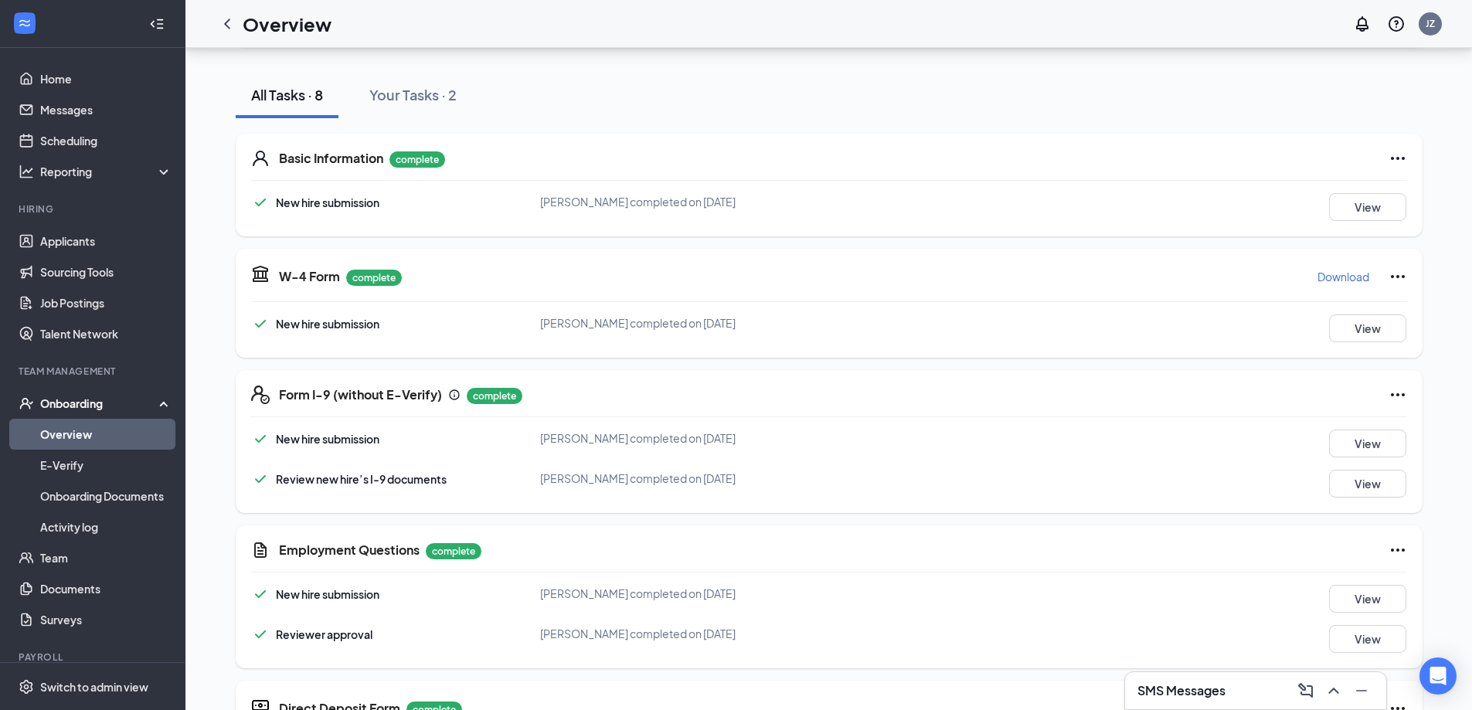
click at [69, 435] on link "Overview" at bounding box center [106, 434] width 132 height 31
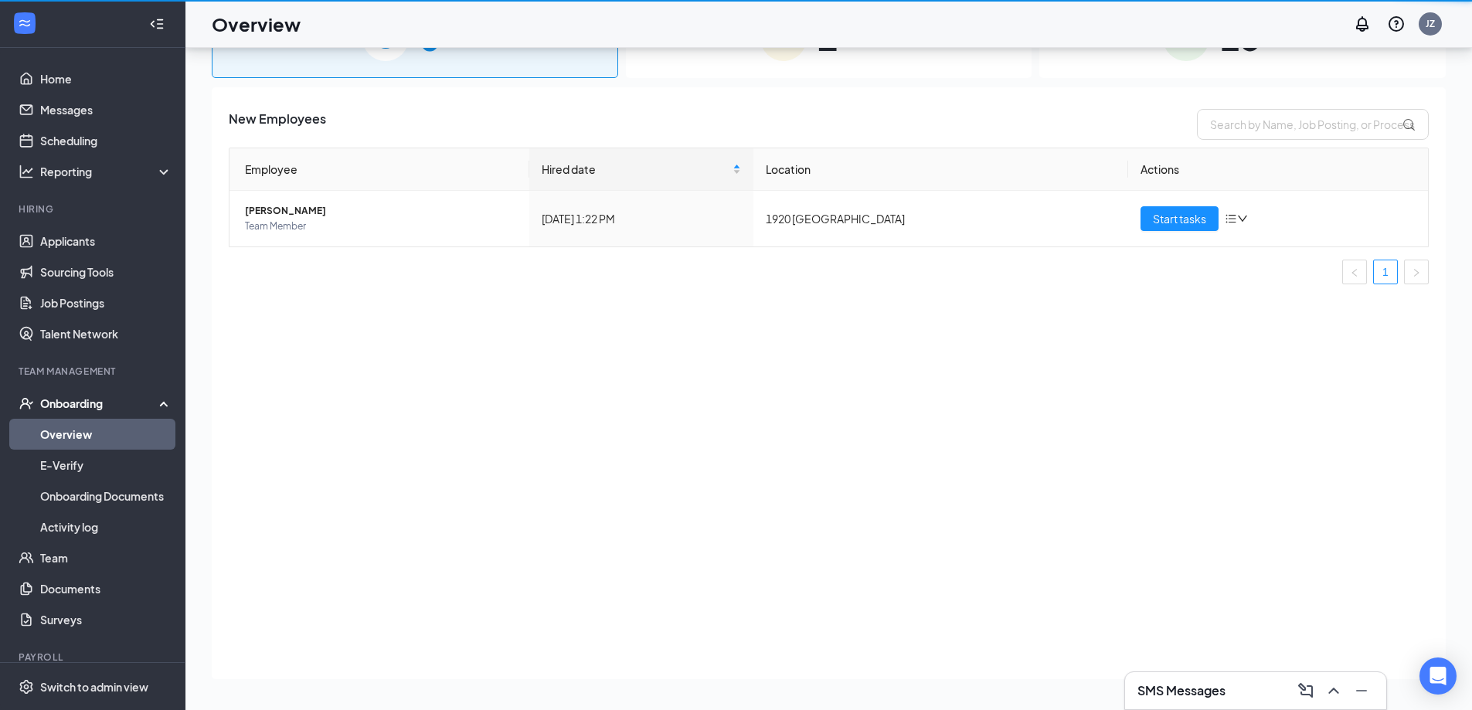
scroll to position [70, 0]
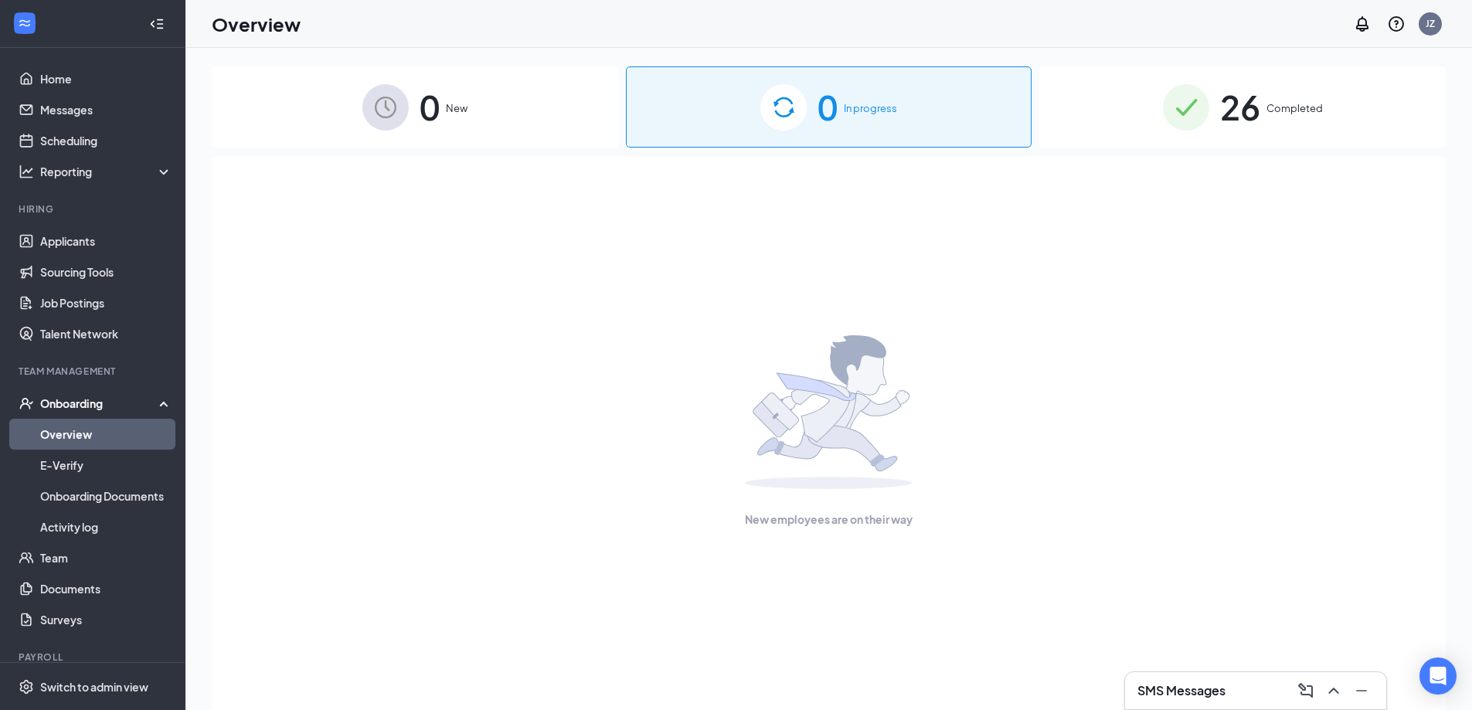
click at [1152, 134] on div "26 Completed" at bounding box center [1242, 106] width 406 height 81
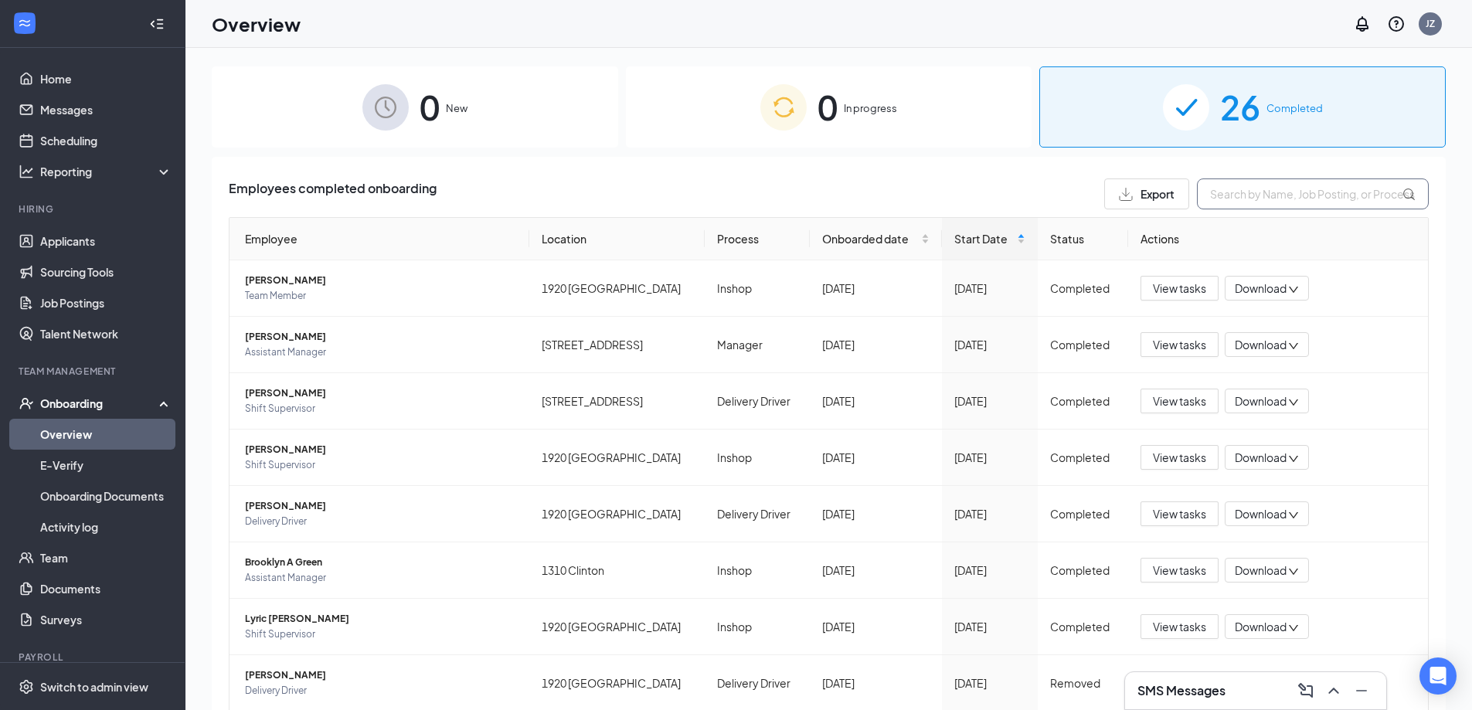
click at [1229, 192] on input "text" at bounding box center [1313, 194] width 232 height 31
type input "brook"
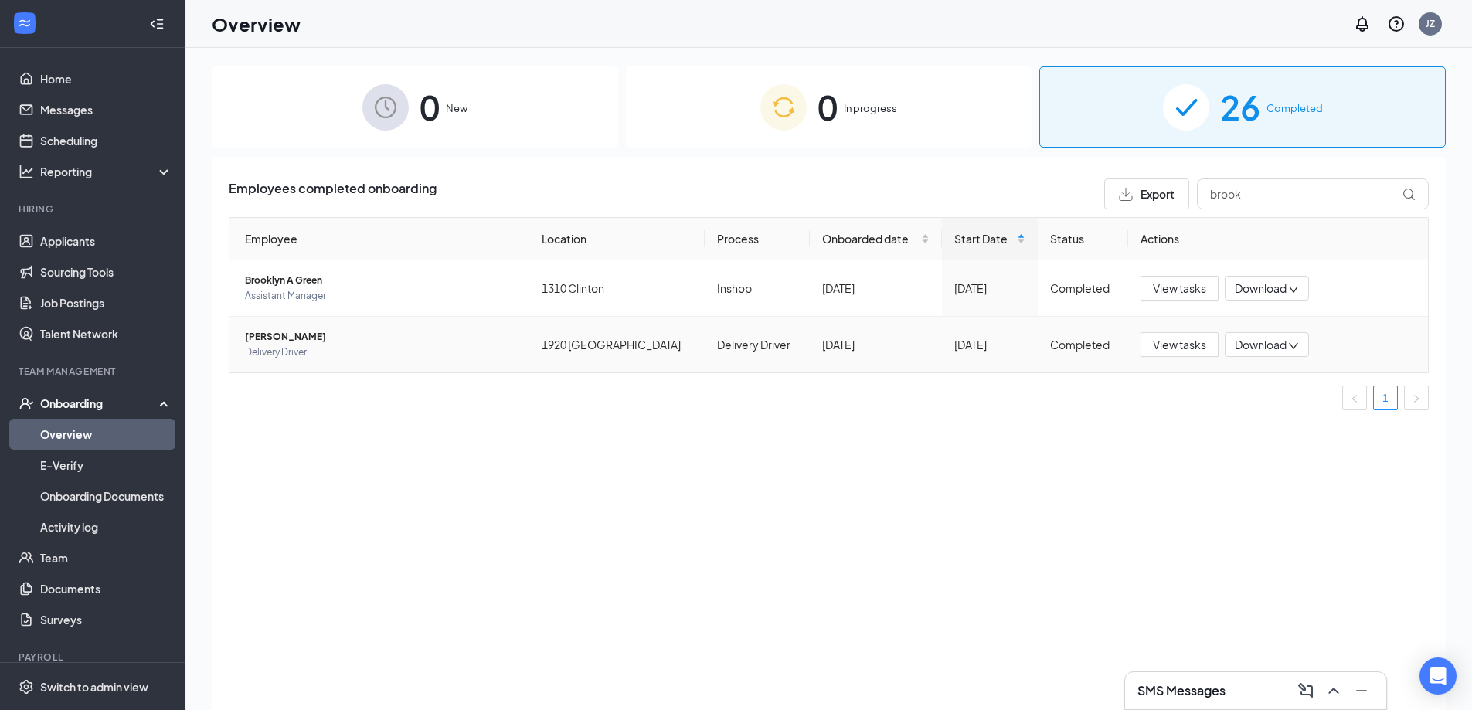
click at [287, 335] on span "Brooke A Weir" at bounding box center [381, 336] width 272 height 15
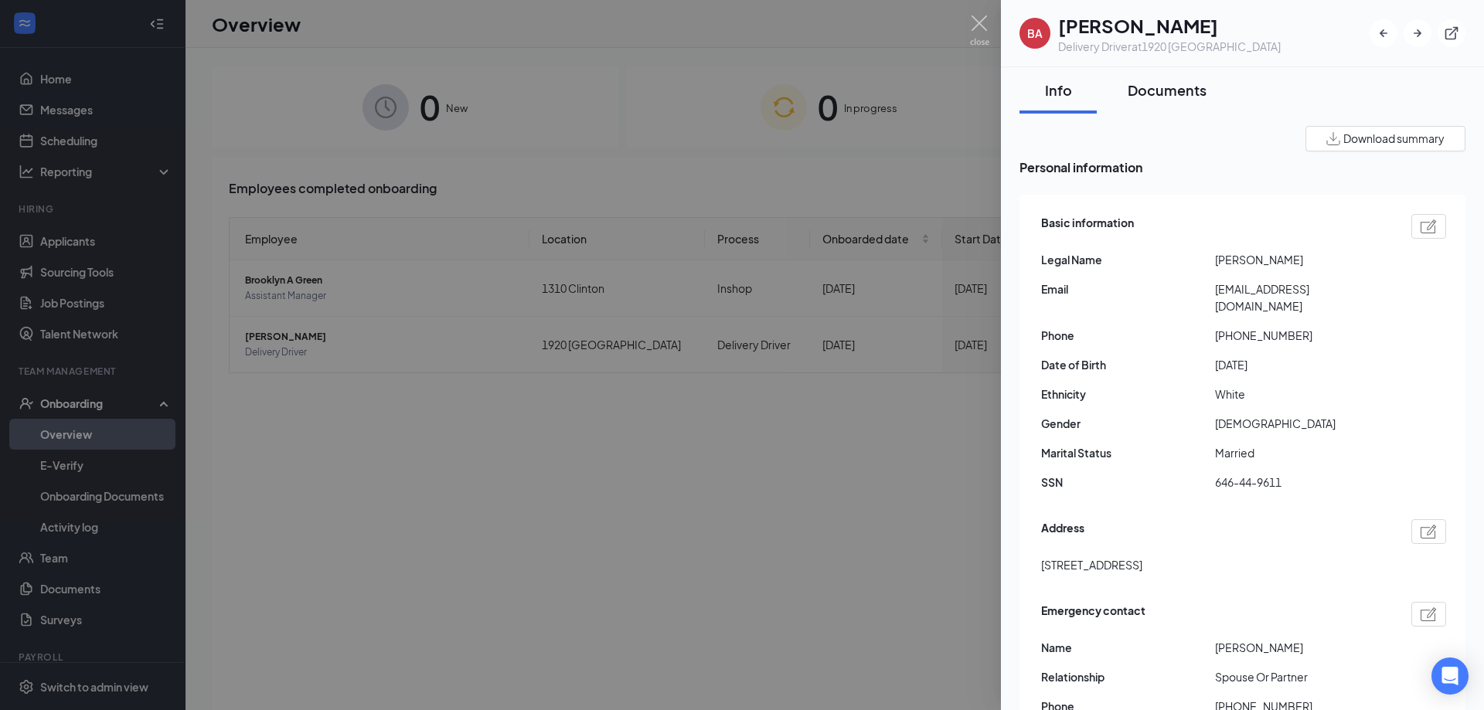
click at [1165, 90] on div "Documents" at bounding box center [1166, 89] width 79 height 19
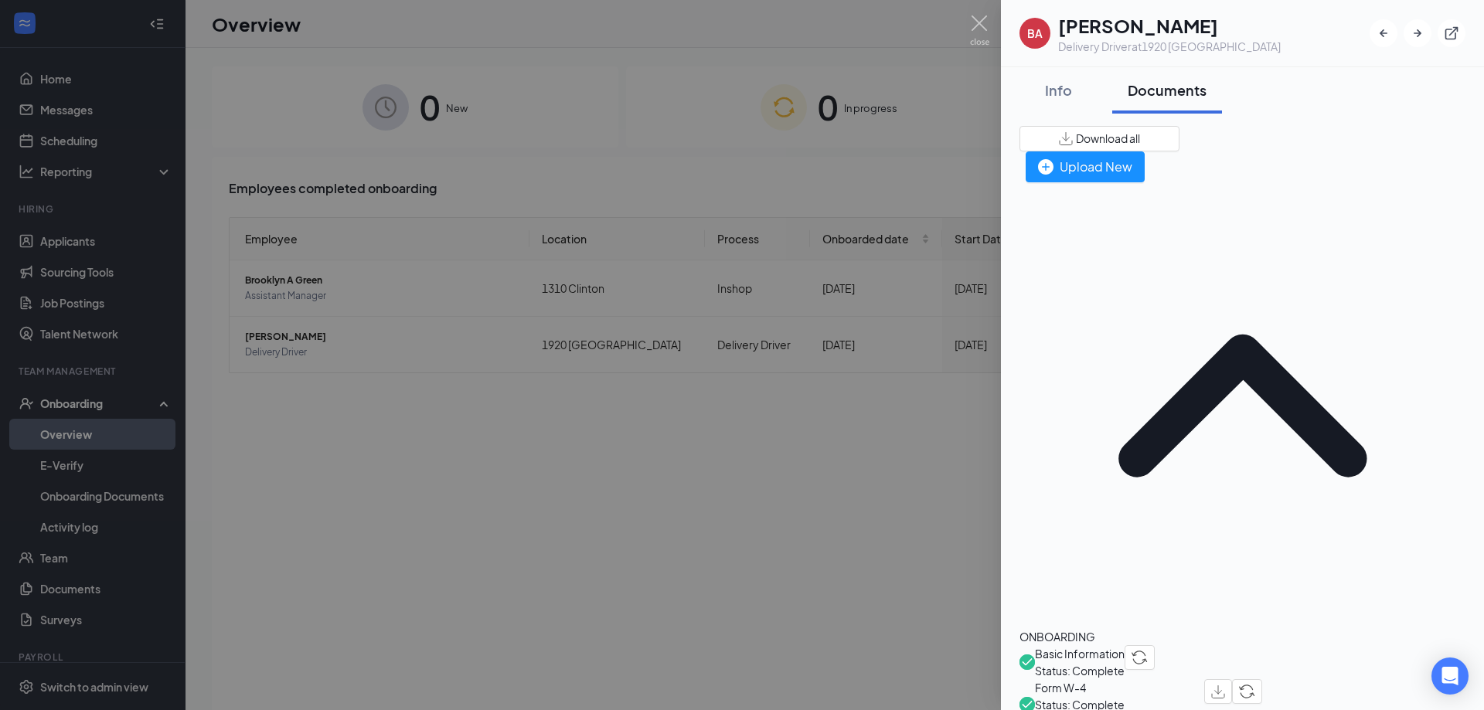
click at [83, 267] on div at bounding box center [742, 355] width 1484 height 710
click at [107, 373] on div "Team Management" at bounding box center [94, 371] width 151 height 13
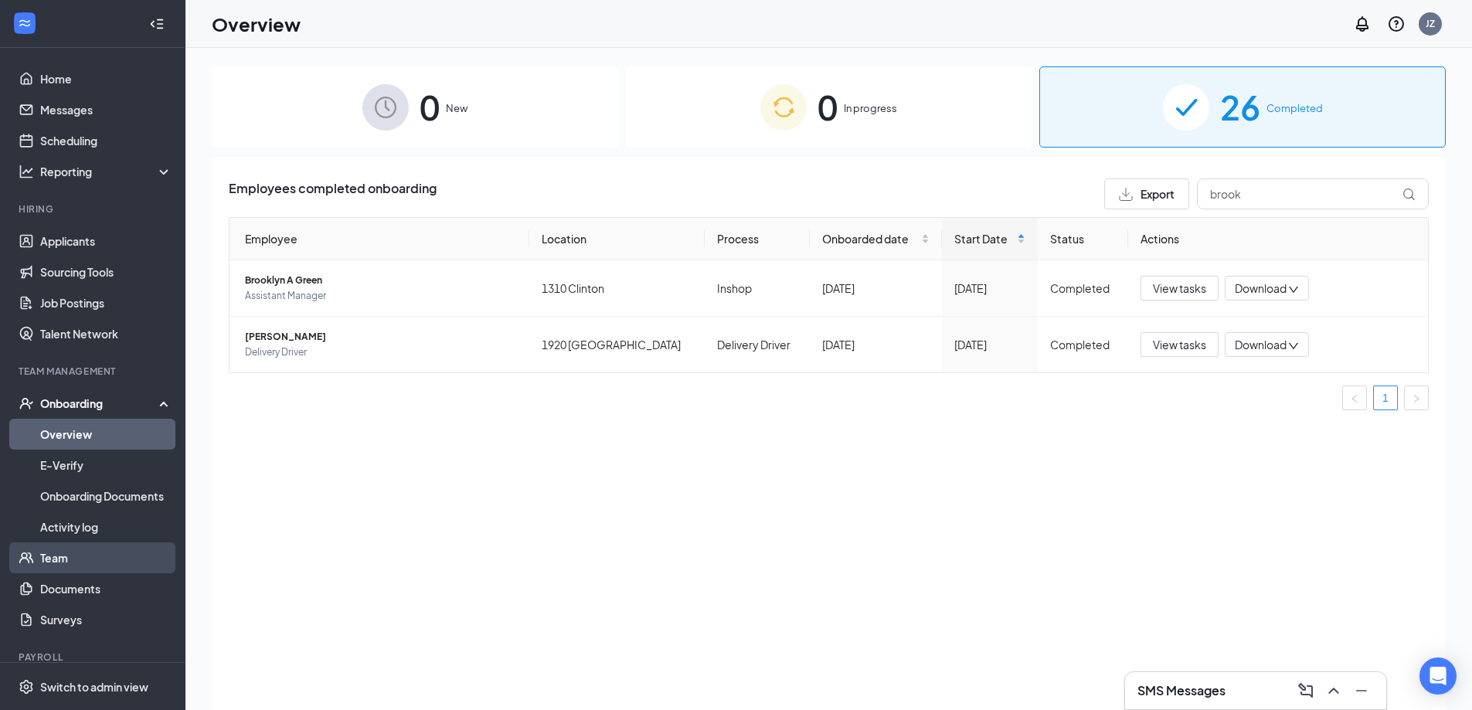
click at [73, 559] on link "Team" at bounding box center [106, 557] width 132 height 31
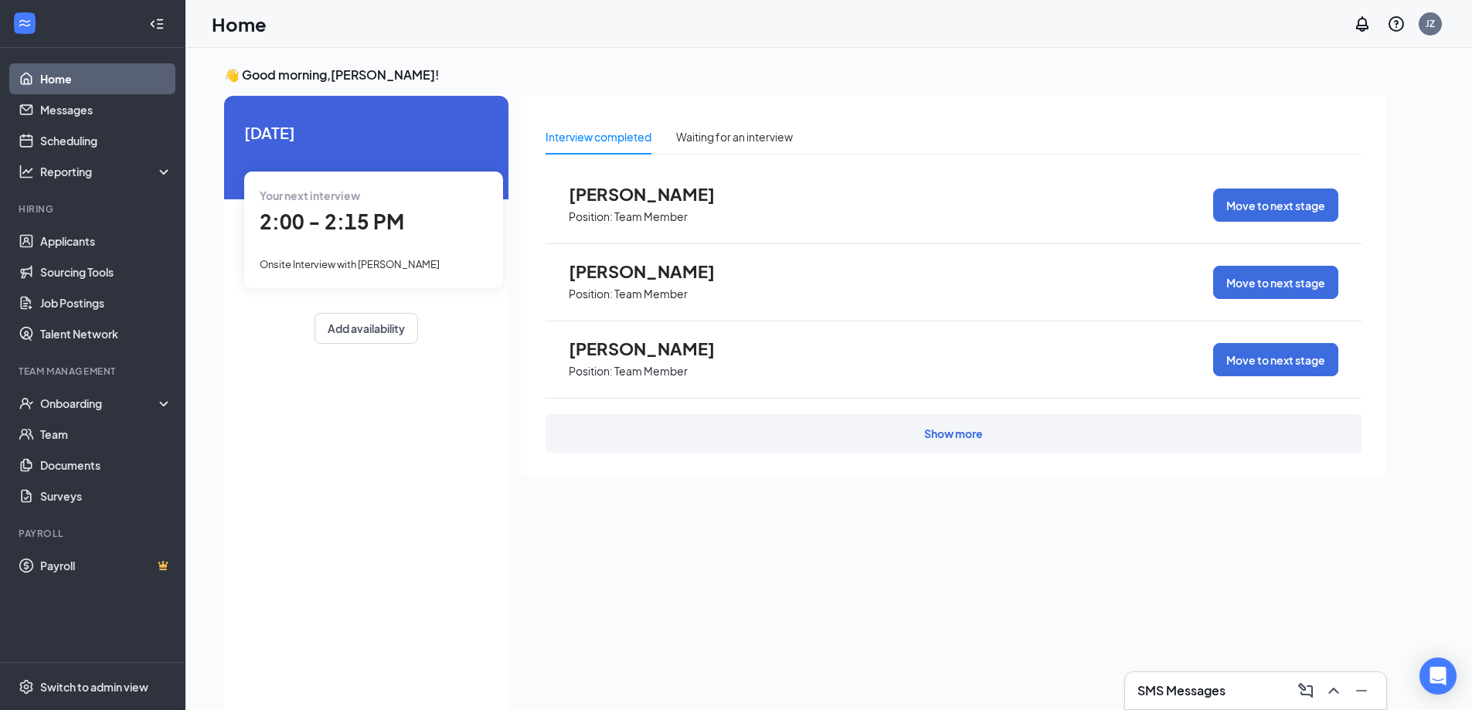
click at [850, 433] on div "Show more" at bounding box center [954, 433] width 816 height 39
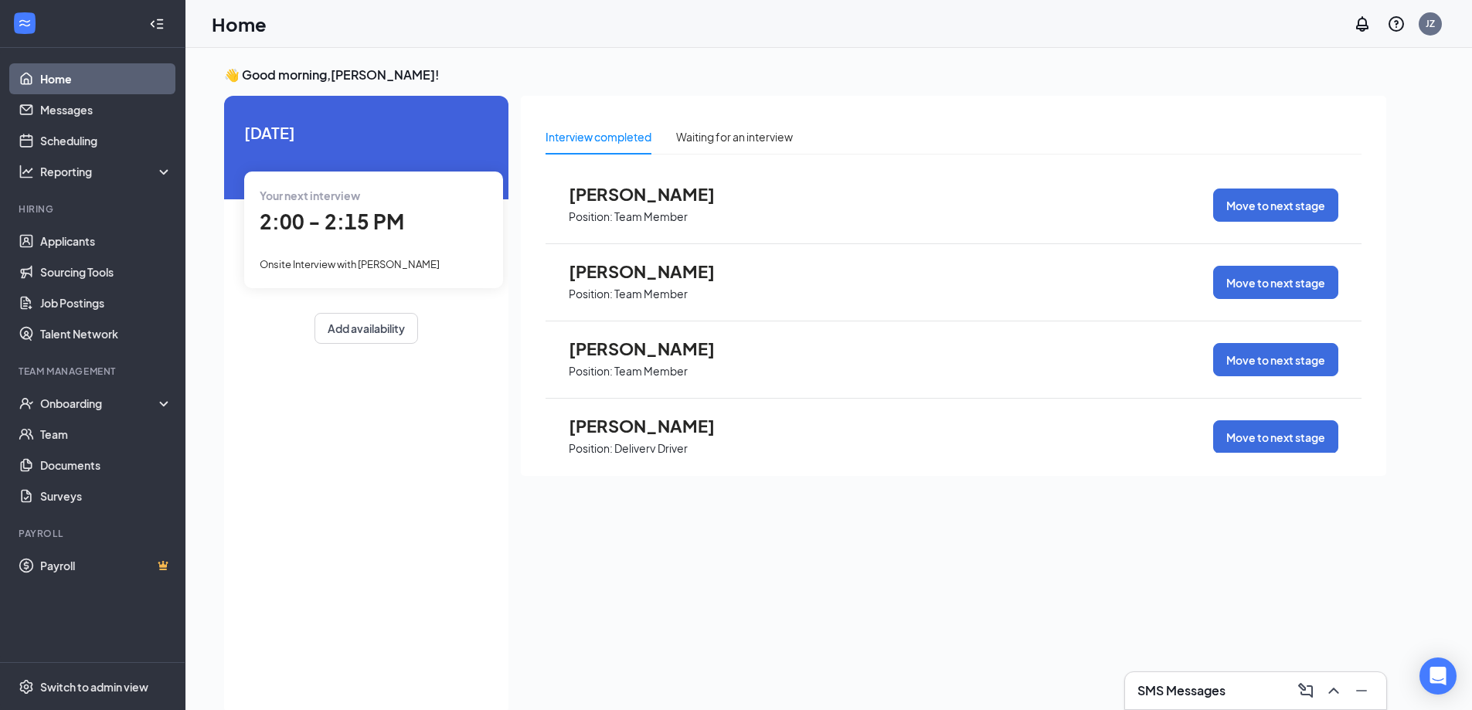
click at [671, 581] on div "Interview completed Waiting for an interview [PERSON_NAME] Position: Team Membe…" at bounding box center [953, 401] width 865 height 611
